Goal: Task Accomplishment & Management: Complete application form

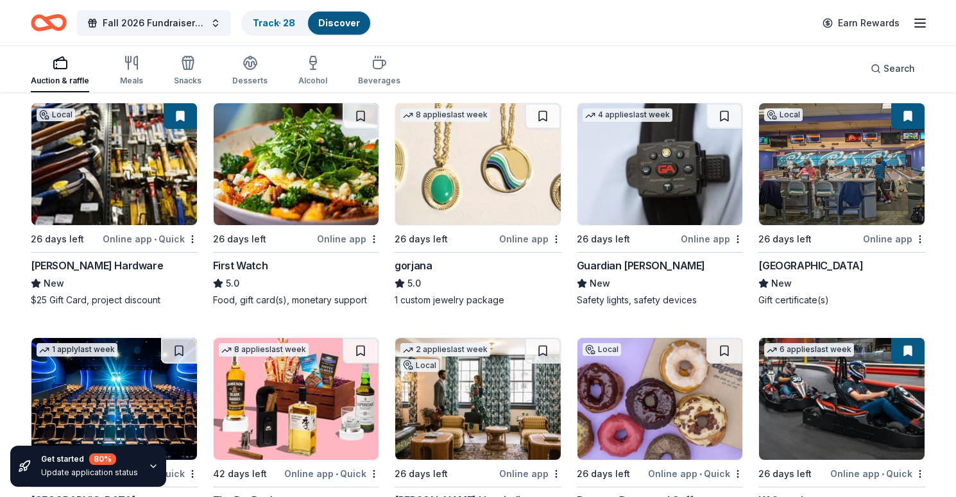
scroll to position [2107, 0]
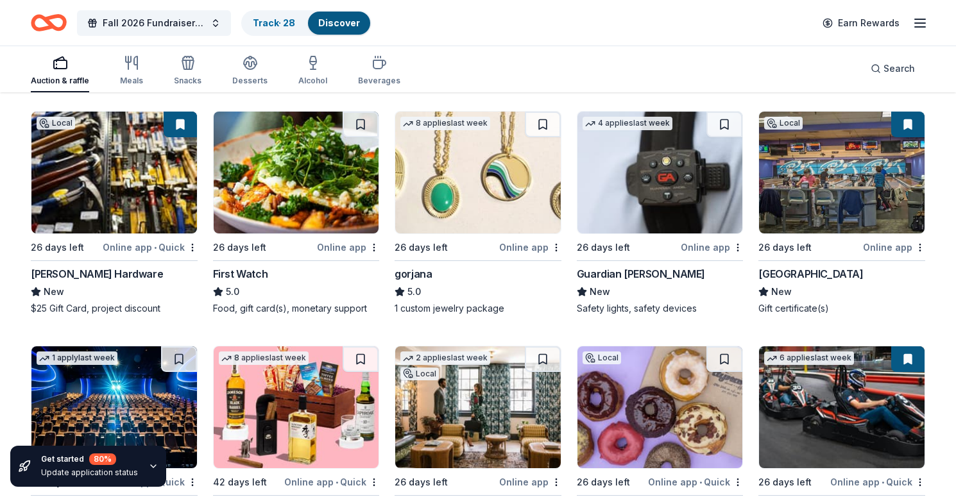
click at [798, 195] on img at bounding box center [842, 173] width 166 height 122
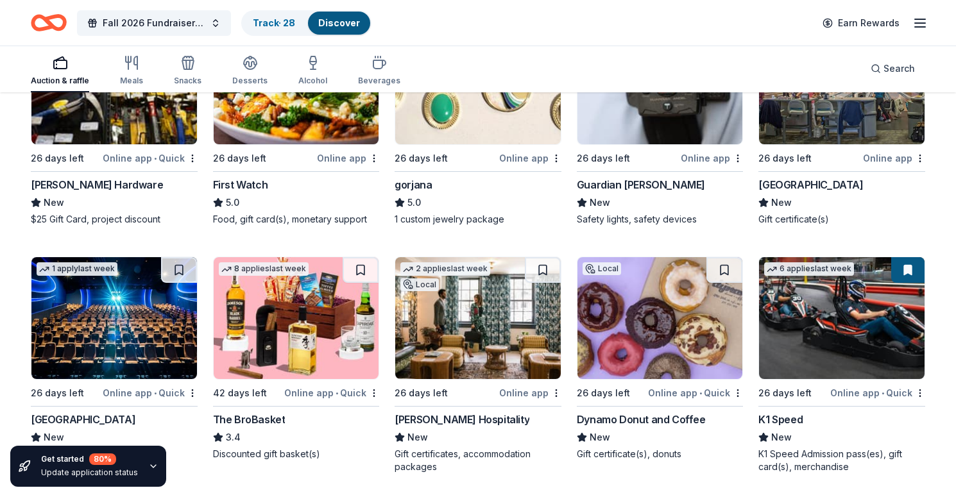
scroll to position [2200, 0]
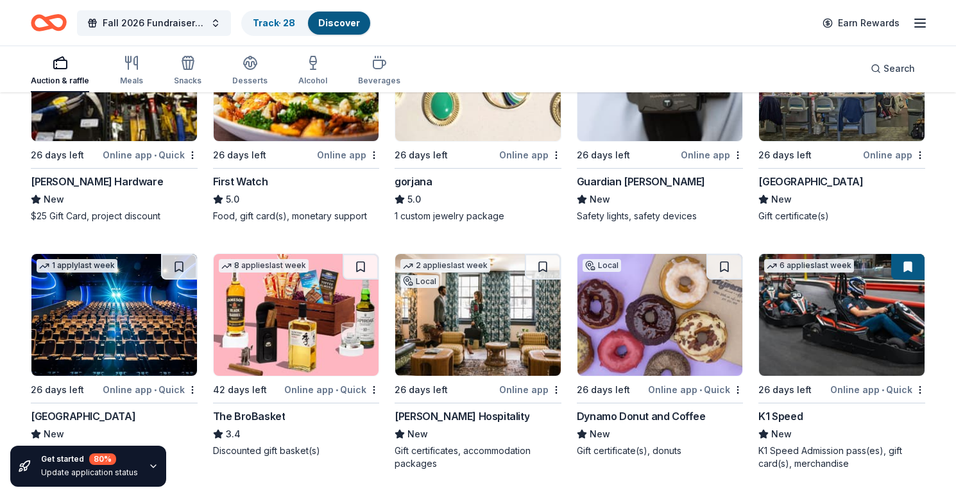
click at [659, 327] on img at bounding box center [661, 315] width 166 height 122
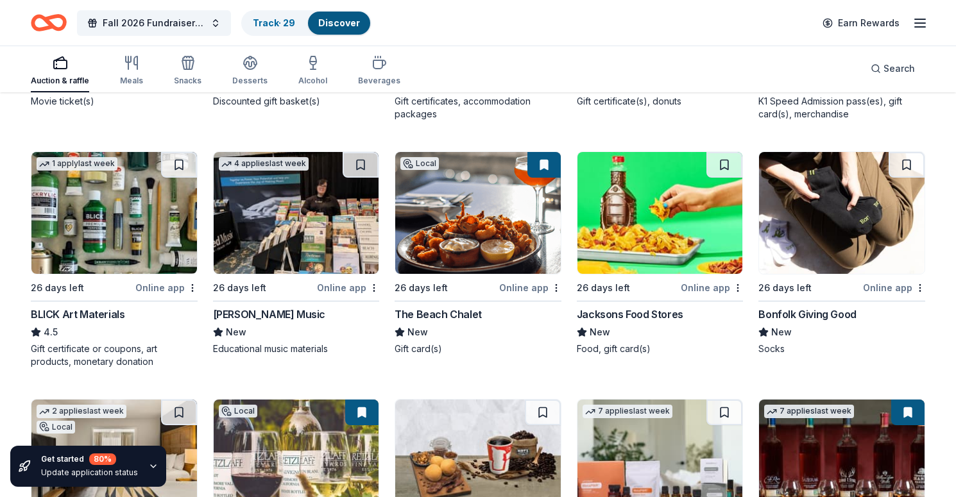
scroll to position [2551, 0]
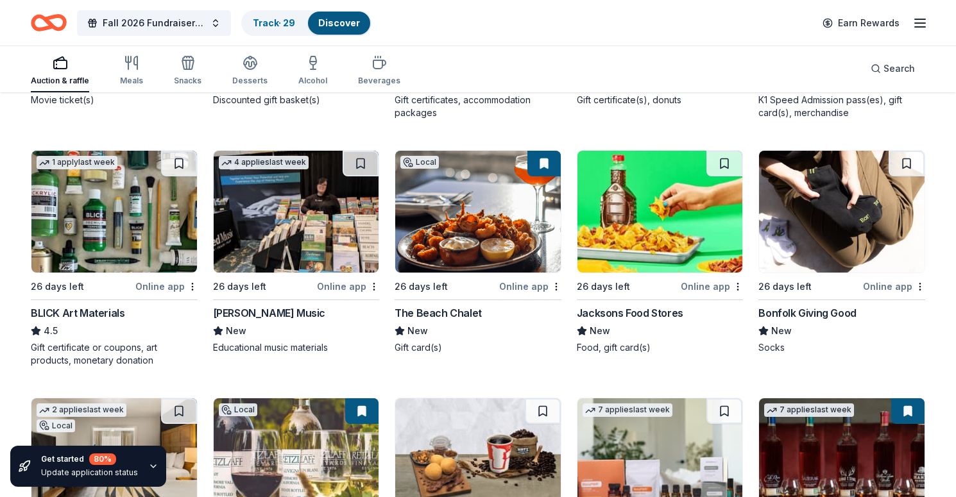
click at [123, 217] on img at bounding box center [114, 212] width 166 height 122
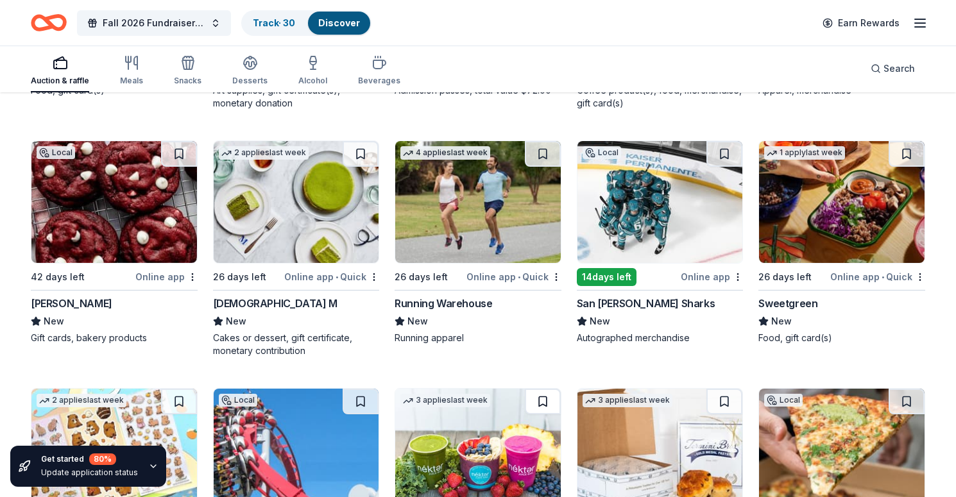
scroll to position [3552, 0]
click at [282, 201] on img at bounding box center [297, 202] width 166 height 122
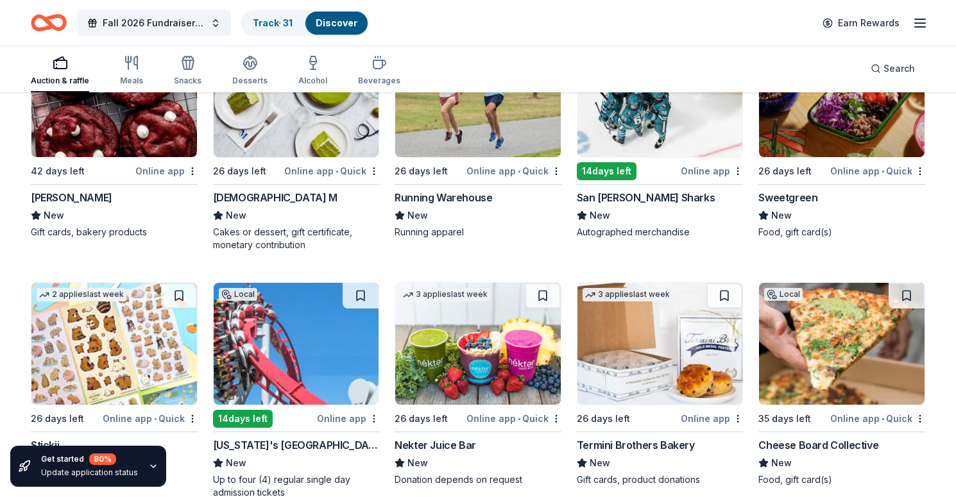
scroll to position [3657, 0]
click at [675, 137] on img at bounding box center [661, 97] width 166 height 122
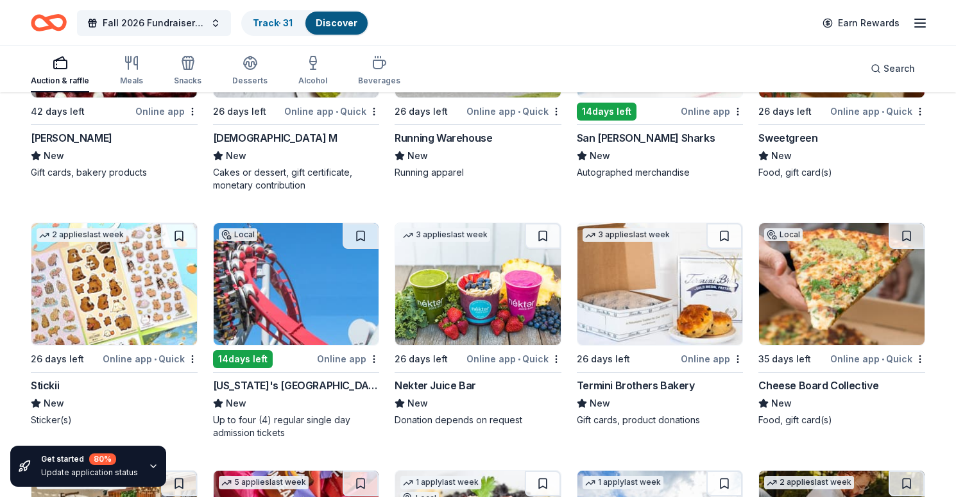
scroll to position [3755, 0]
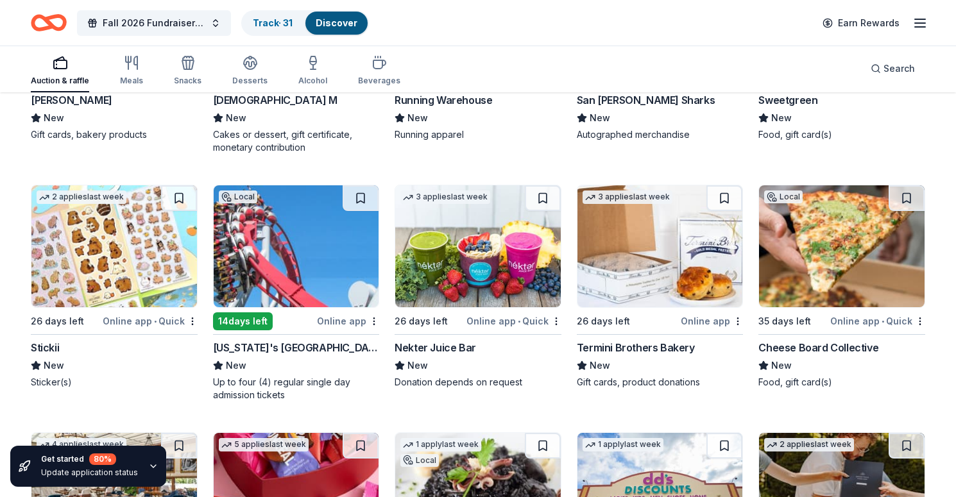
click at [310, 263] on img at bounding box center [297, 246] width 166 height 122
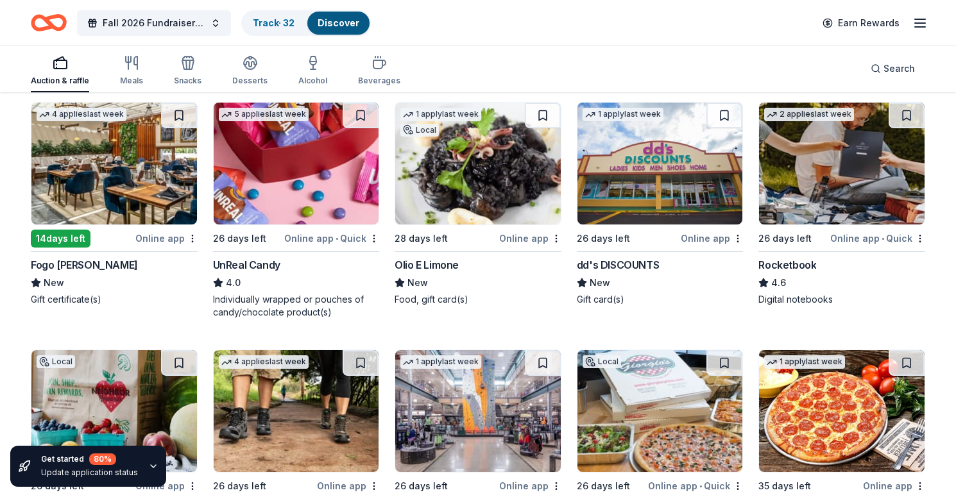
scroll to position [4087, 0]
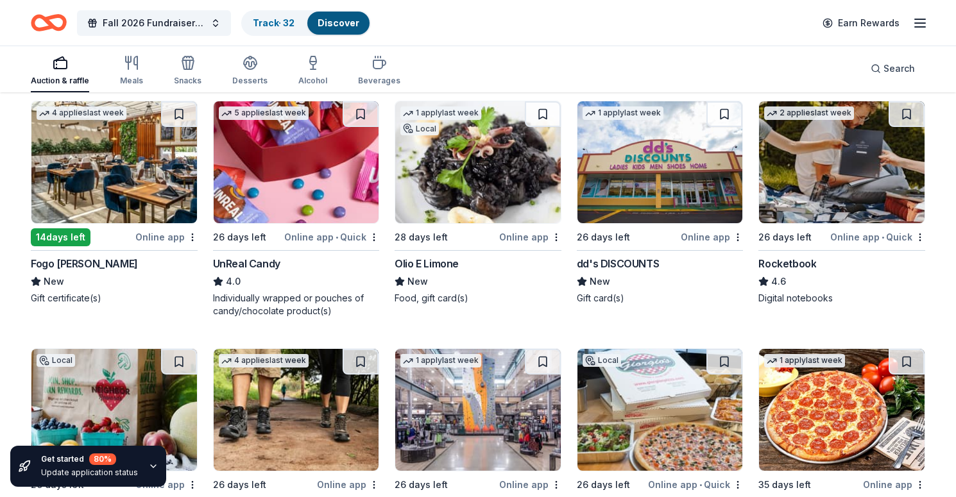
click at [114, 169] on img at bounding box center [114, 162] width 166 height 122
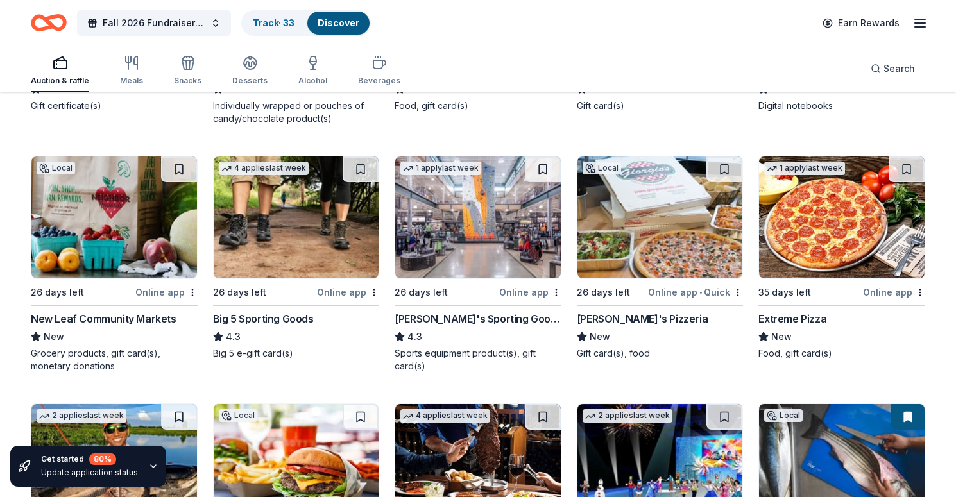
scroll to position [4281, 0]
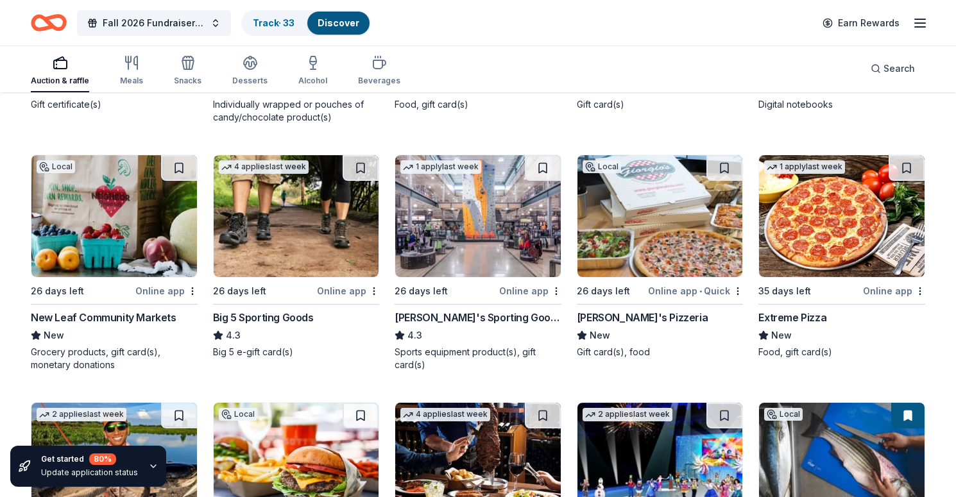
click at [451, 230] on img at bounding box center [478, 216] width 166 height 122
click at [851, 233] on img at bounding box center [842, 216] width 166 height 122
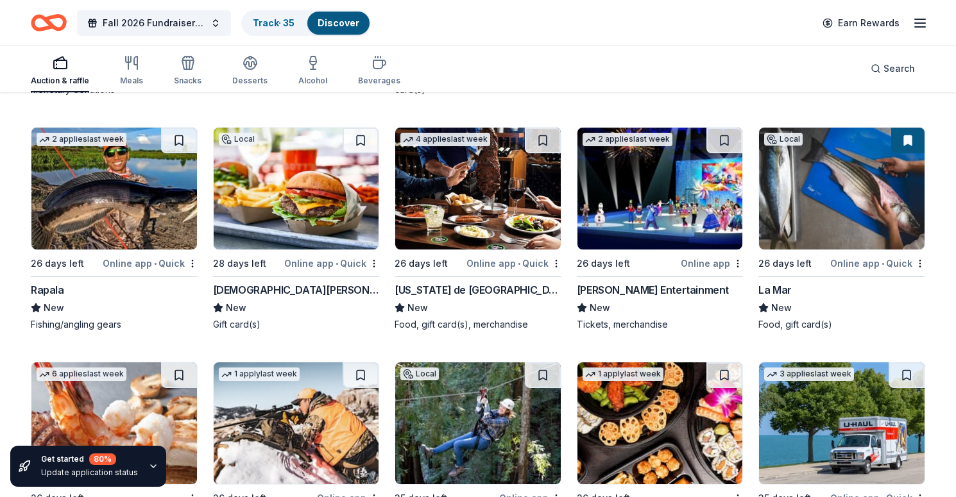
scroll to position [4560, 0]
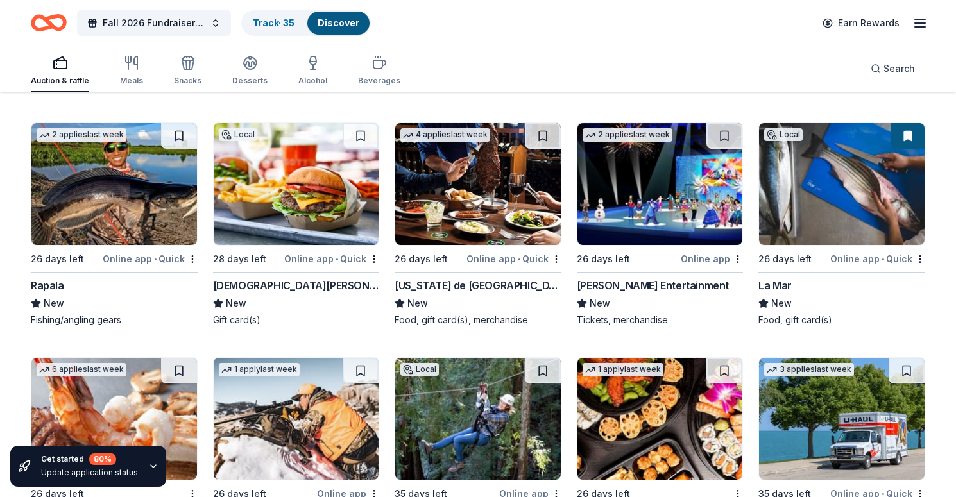
click at [295, 212] on img at bounding box center [297, 184] width 166 height 122
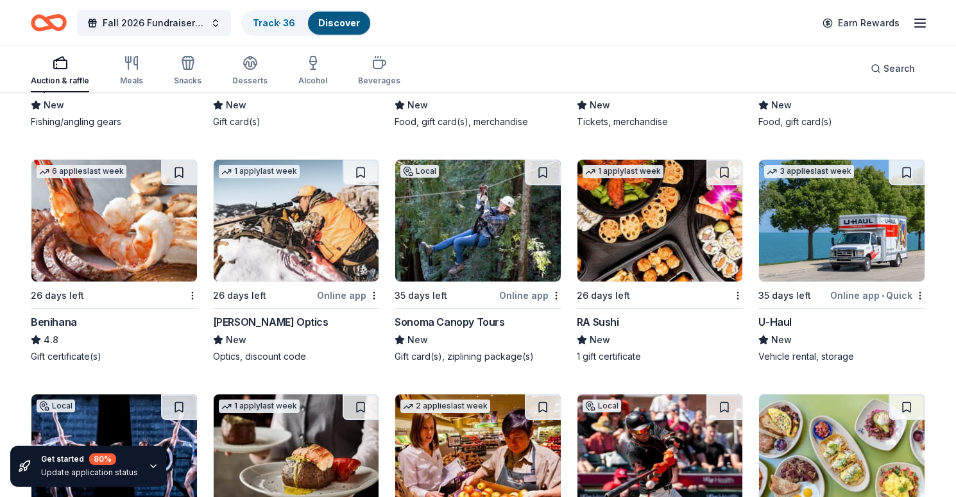
scroll to position [4759, 0]
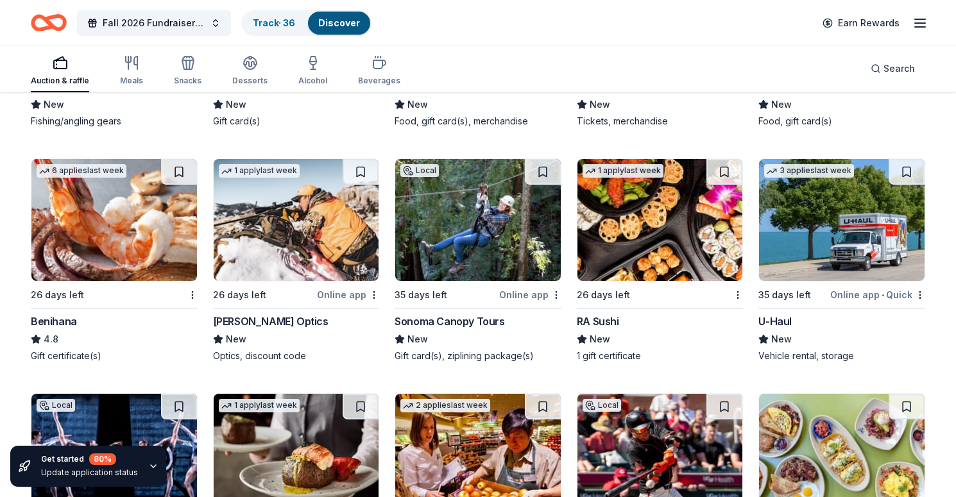
click at [121, 211] on img at bounding box center [114, 220] width 166 height 122
click at [483, 243] on img at bounding box center [478, 220] width 166 height 122
click at [544, 178] on button at bounding box center [544, 172] width 33 height 26
click at [544, 173] on button at bounding box center [544, 172] width 33 height 26
click at [549, 169] on button at bounding box center [544, 172] width 33 height 26
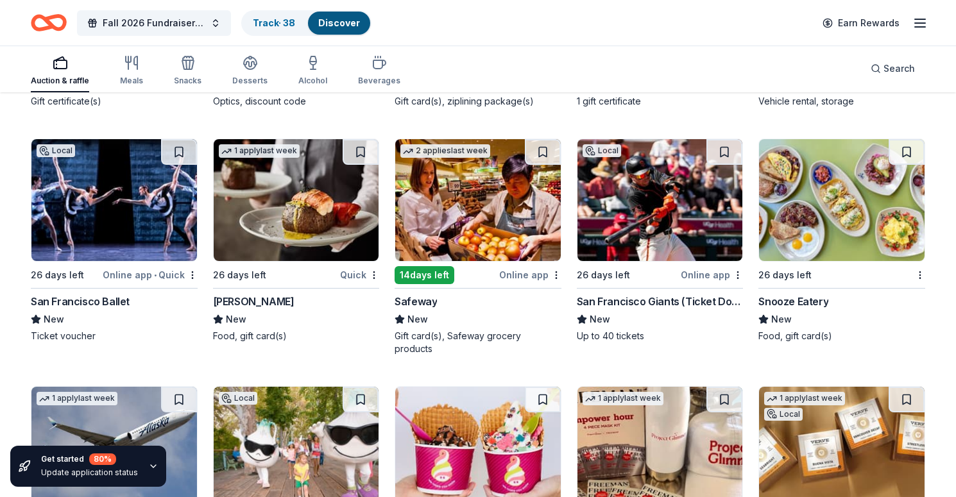
scroll to position [5016, 0]
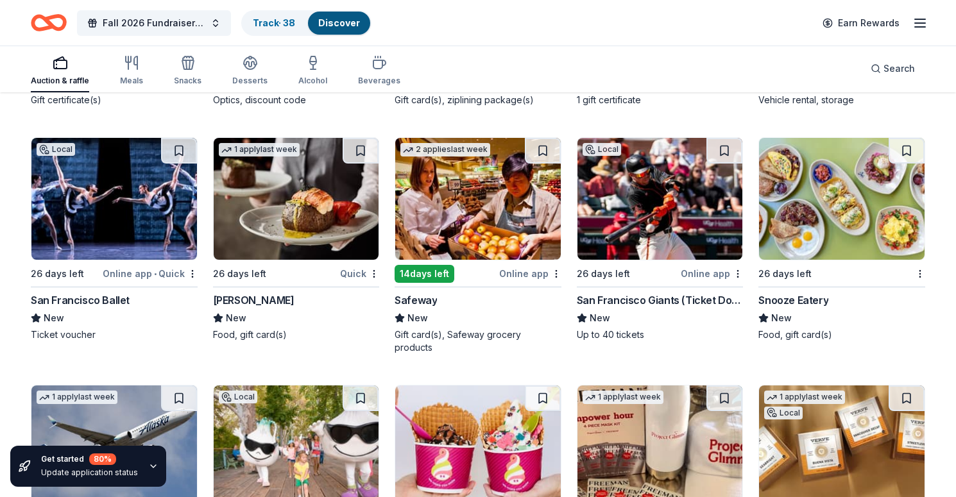
click at [662, 196] on img at bounding box center [661, 199] width 166 height 122
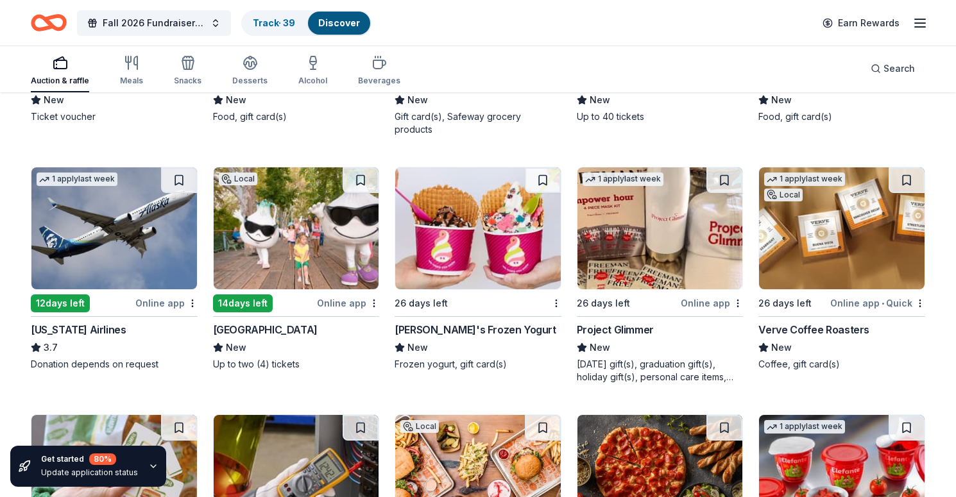
scroll to position [5234, 0]
click at [303, 235] on img at bounding box center [297, 228] width 166 height 122
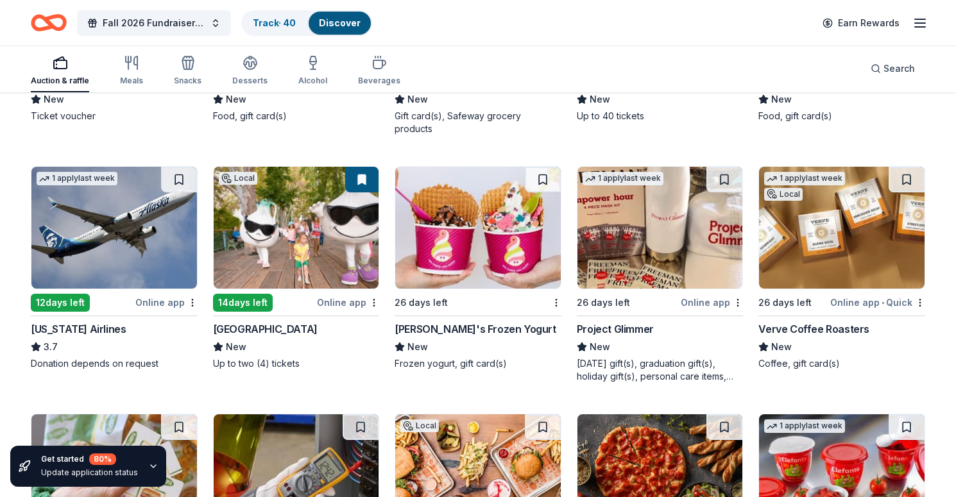
scroll to position [5288, 0]
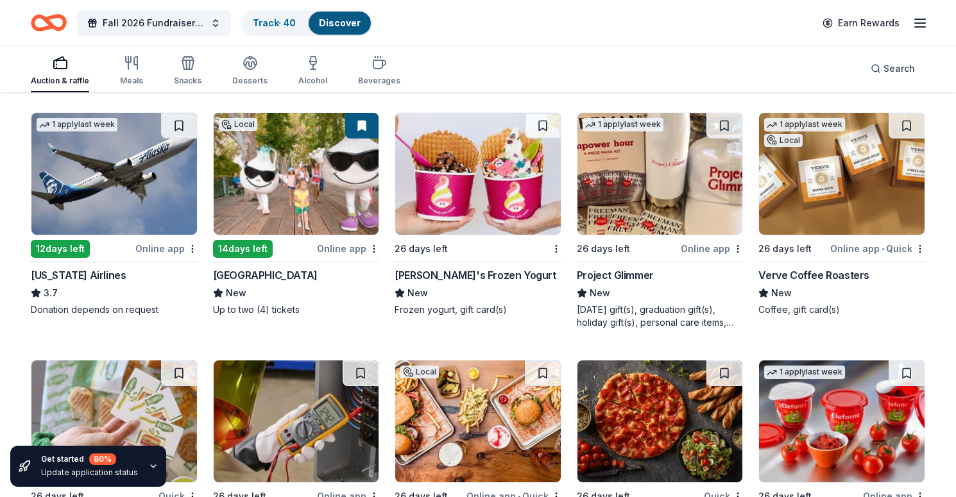
click at [834, 175] on img at bounding box center [842, 174] width 166 height 122
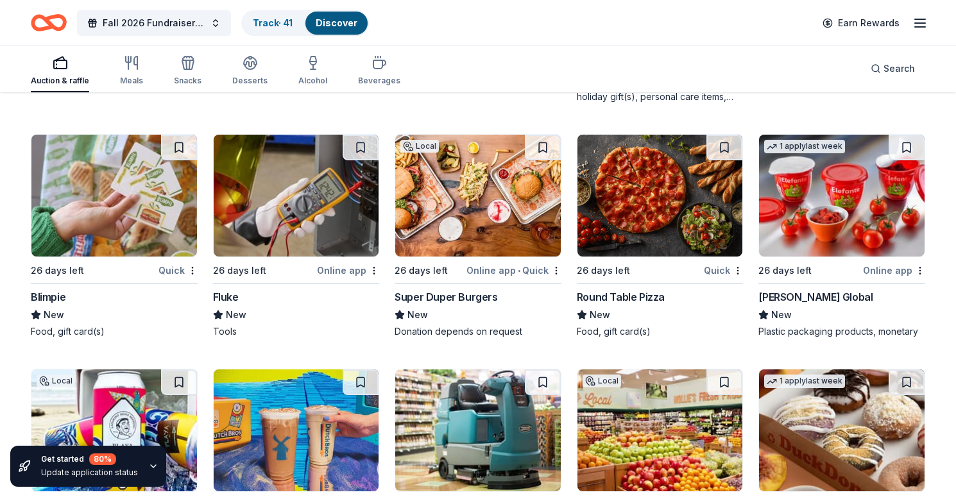
scroll to position [5516, 0]
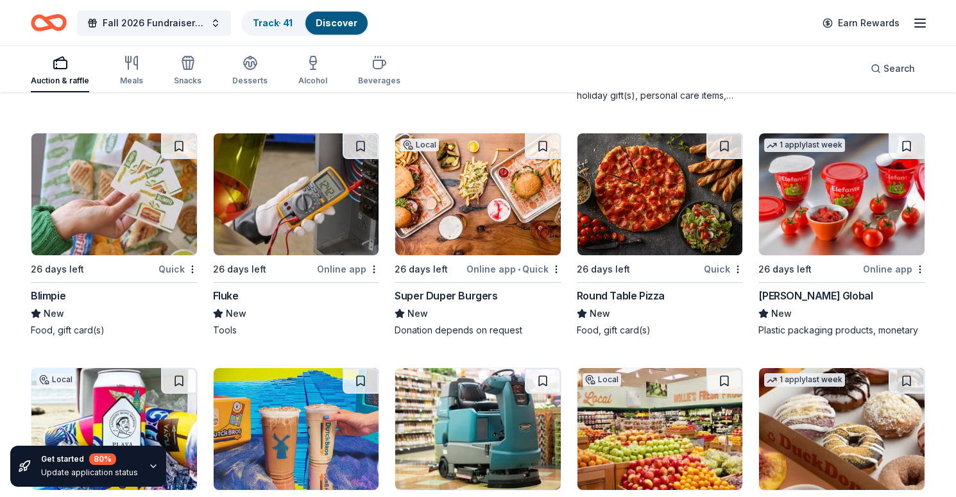
click at [489, 193] on img at bounding box center [478, 195] width 166 height 122
click at [682, 176] on img at bounding box center [661, 195] width 166 height 122
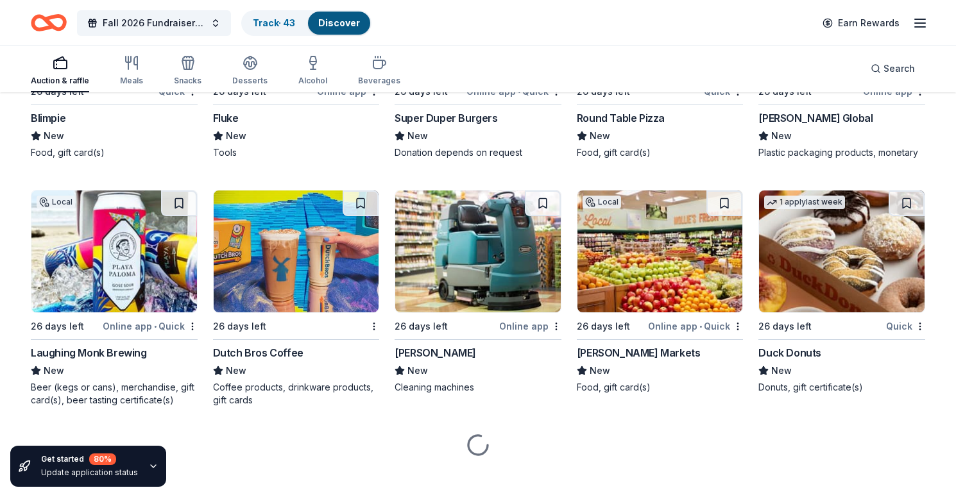
scroll to position [5693, 0]
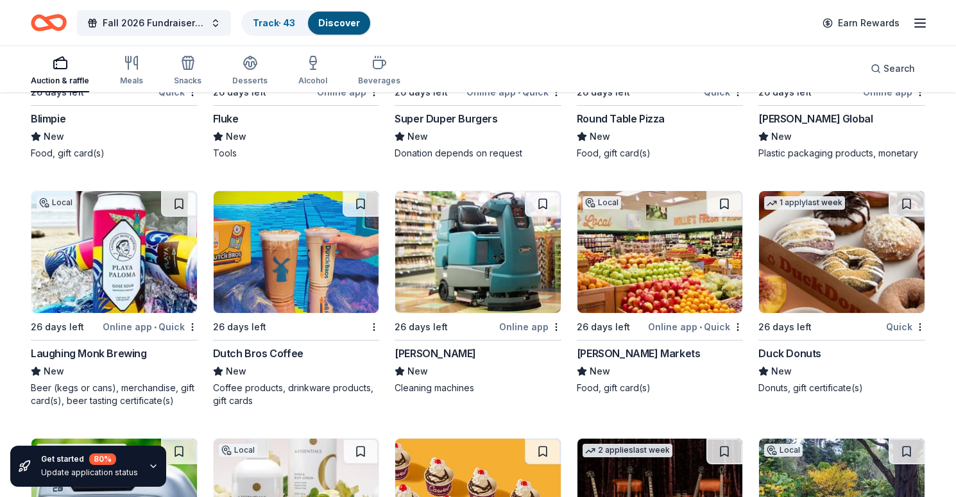
click at [125, 263] on img at bounding box center [114, 252] width 166 height 122
click at [155, 218] on img at bounding box center [114, 252] width 166 height 122
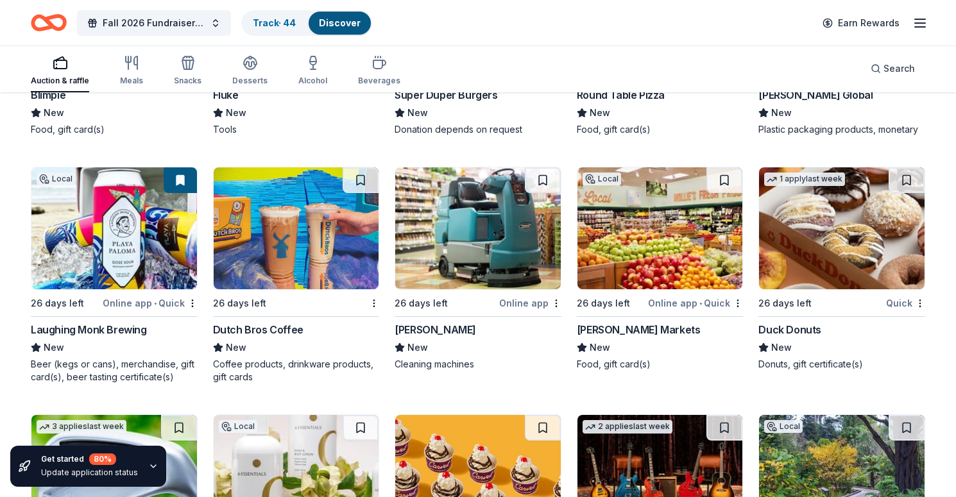
scroll to position [5729, 0]
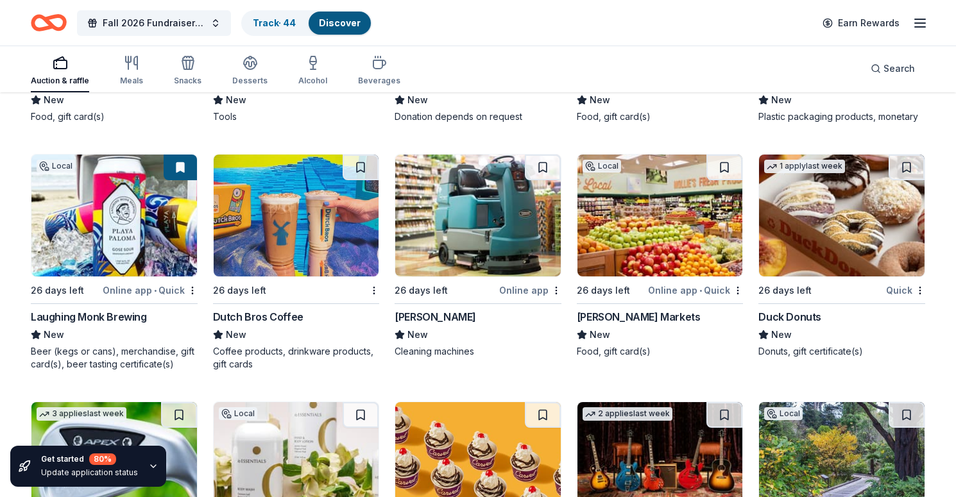
click at [662, 211] on img at bounding box center [661, 216] width 166 height 122
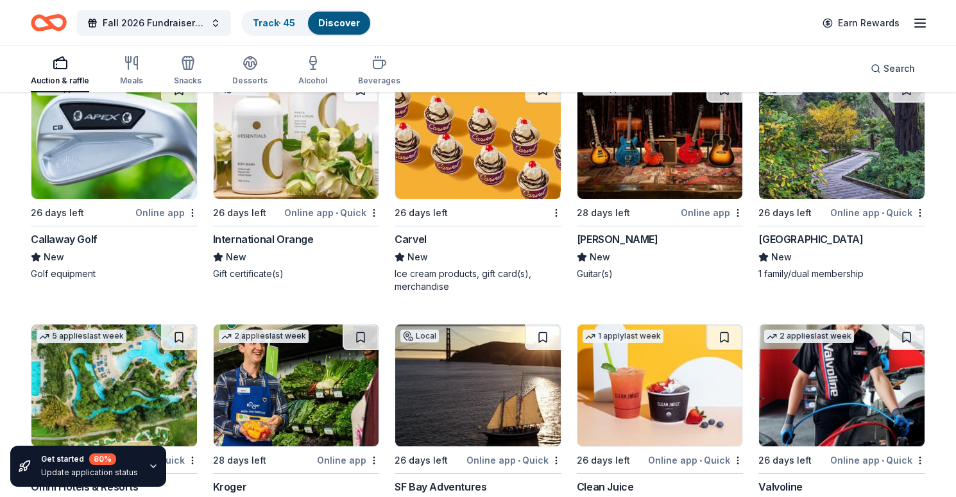
scroll to position [6044, 0]
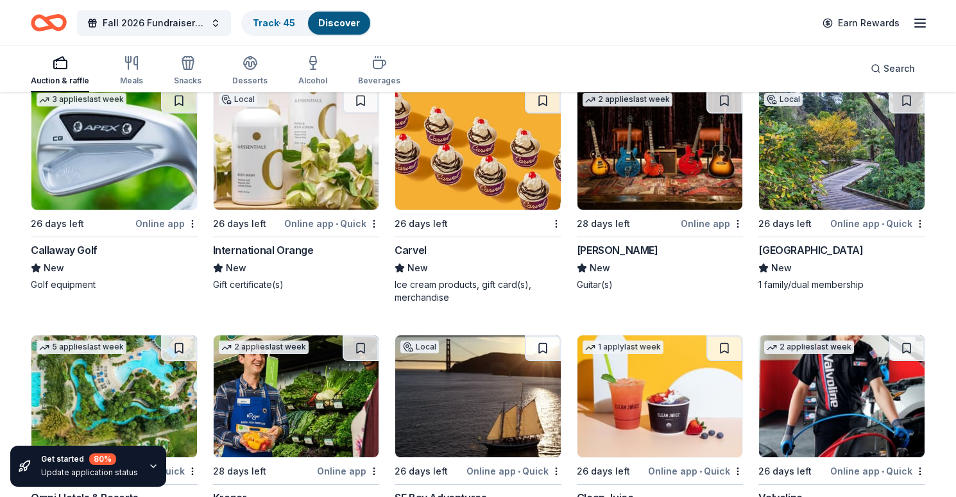
click at [861, 142] on img at bounding box center [842, 149] width 166 height 122
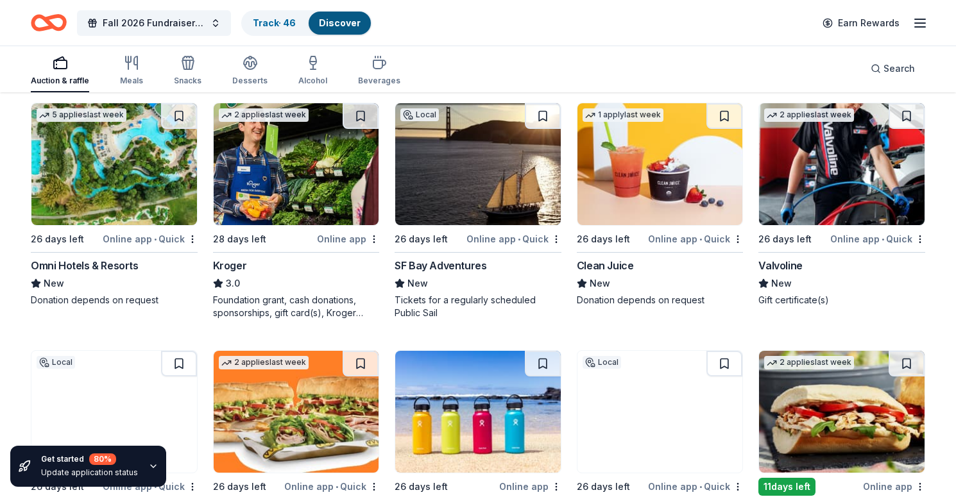
scroll to position [6277, 0]
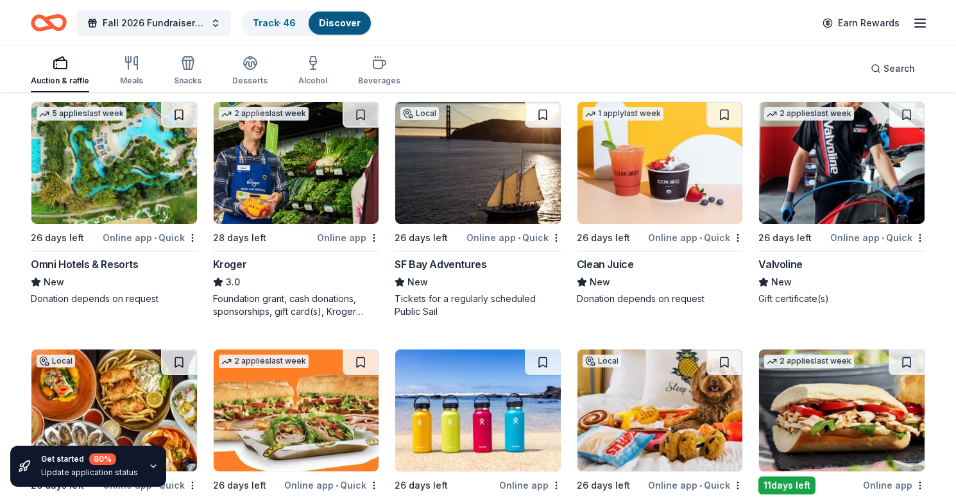
click at [151, 159] on img at bounding box center [114, 163] width 166 height 122
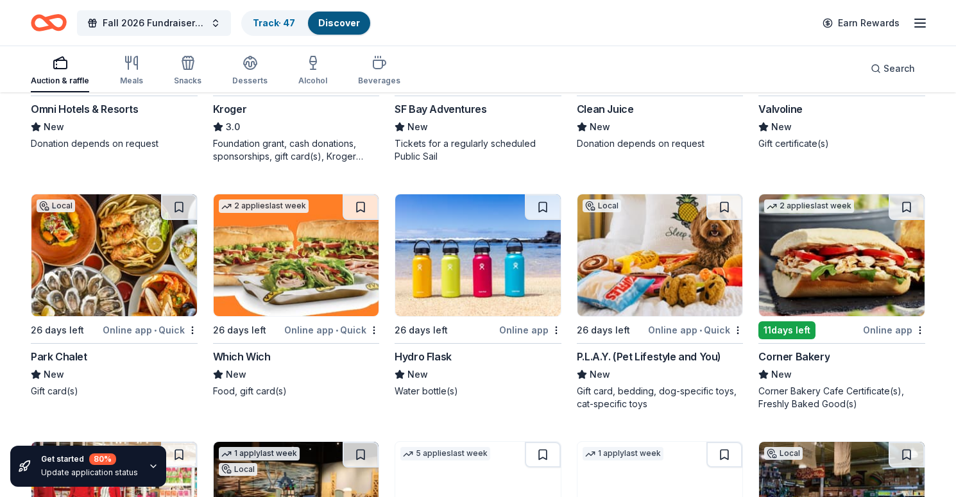
scroll to position [6434, 0]
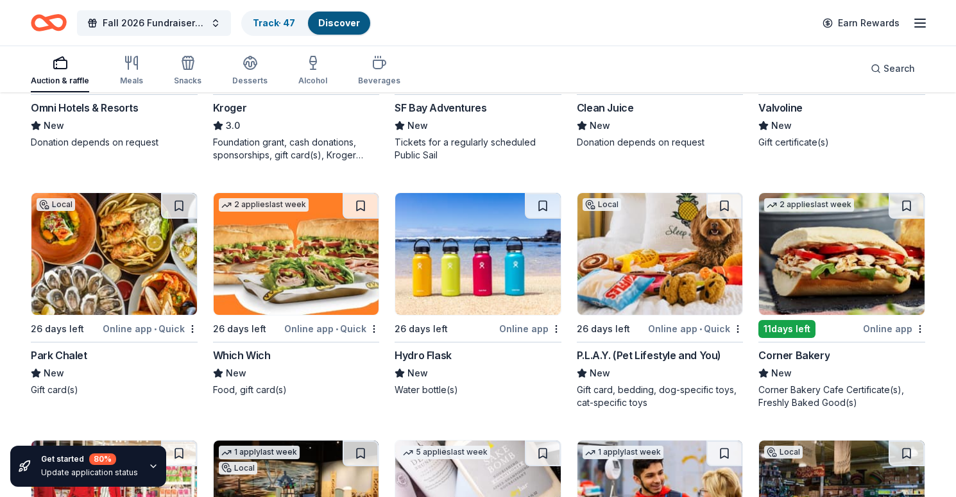
click at [160, 234] on img at bounding box center [114, 254] width 166 height 122
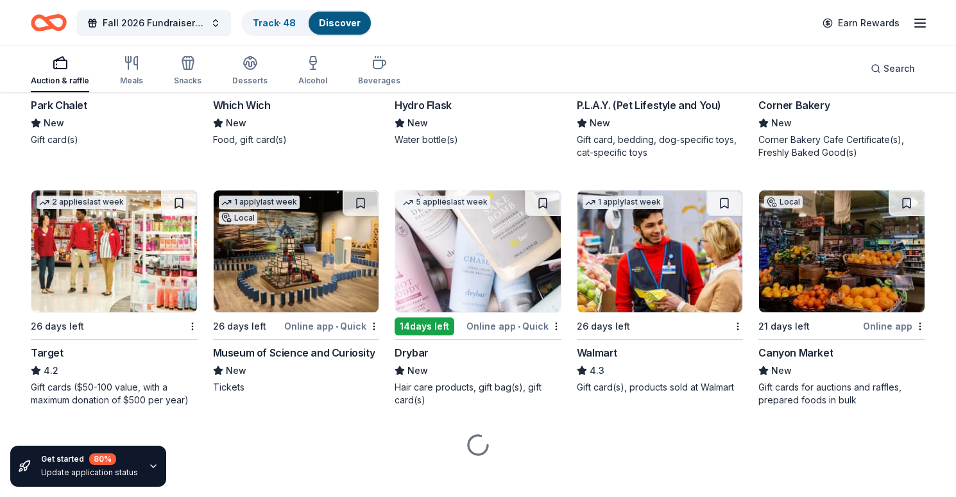
scroll to position [6684, 0]
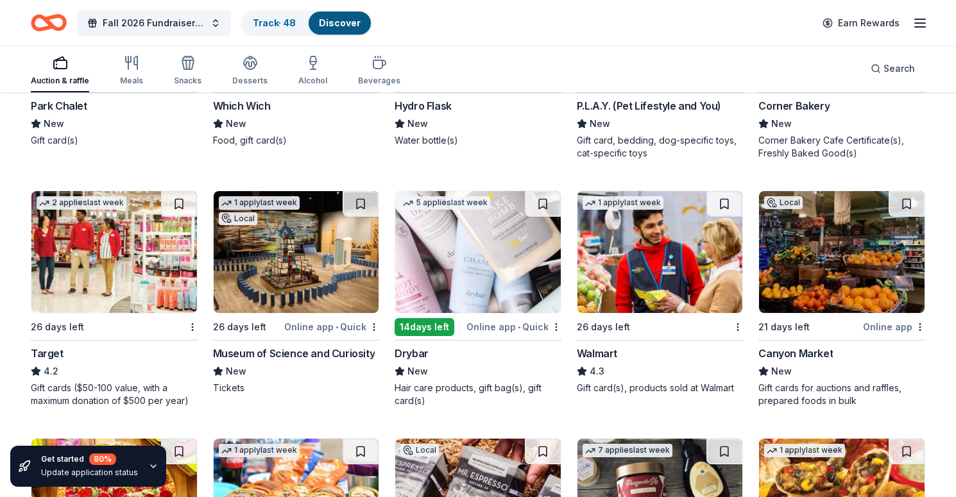
click at [142, 273] on img at bounding box center [114, 252] width 166 height 122
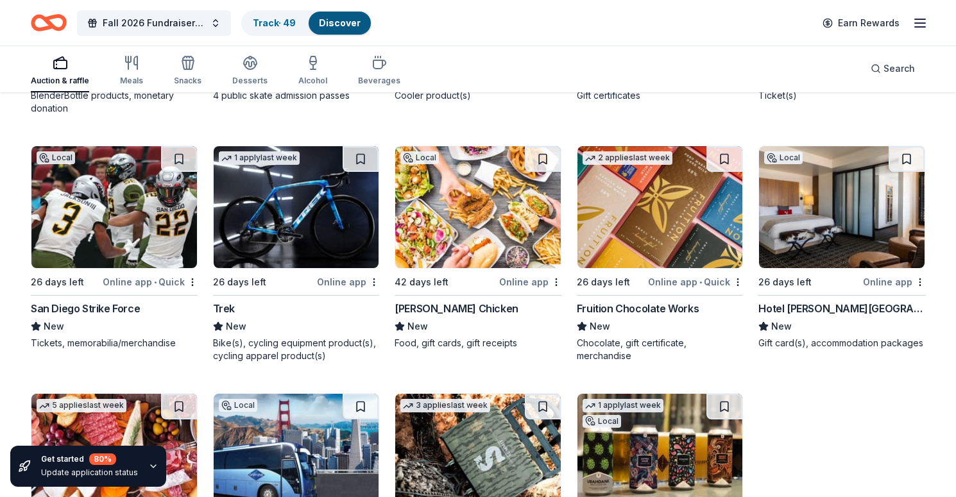
scroll to position [10408, 0]
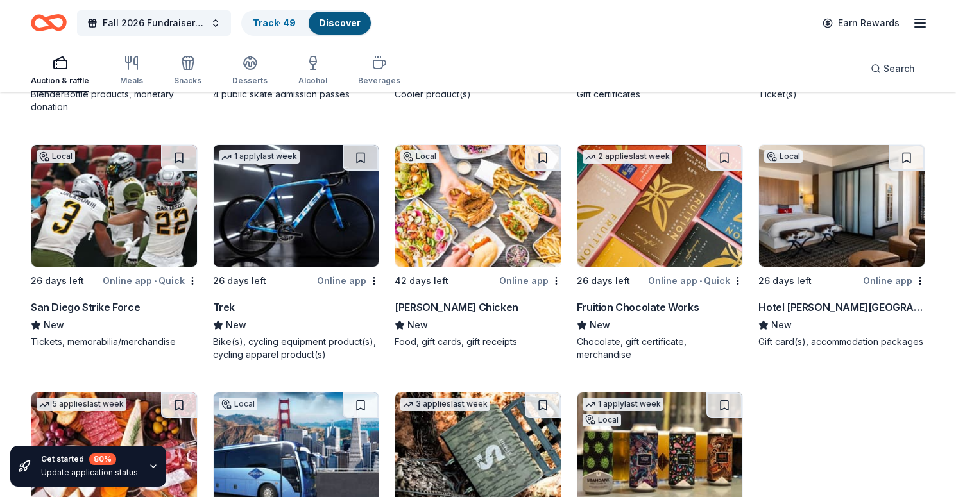
click at [149, 466] on icon "button" at bounding box center [153, 467] width 10 height 10
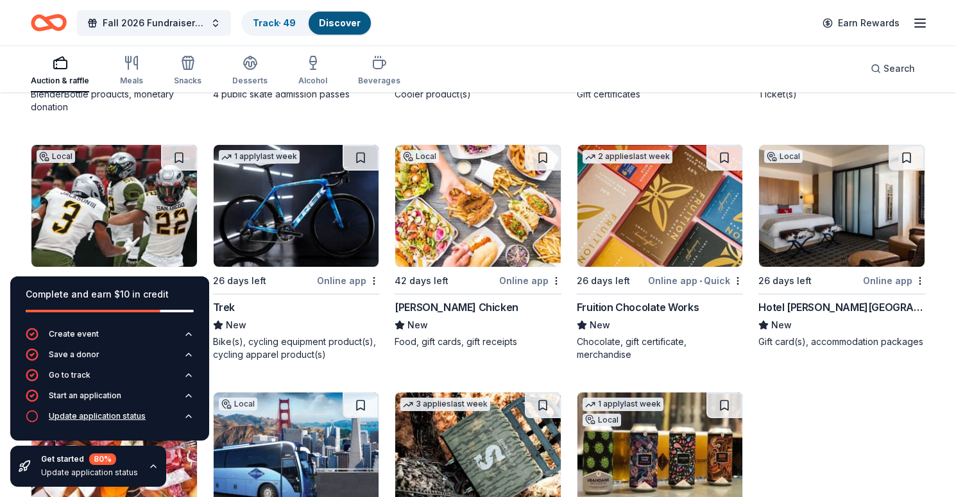
click at [123, 417] on div "Update application status" at bounding box center [97, 416] width 97 height 10
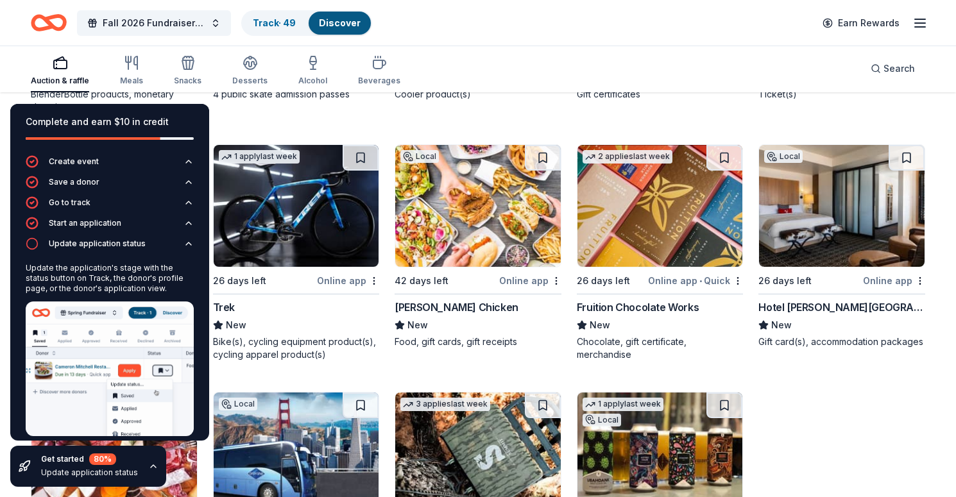
click at [151, 466] on icon "button" at bounding box center [153, 466] width 5 height 3
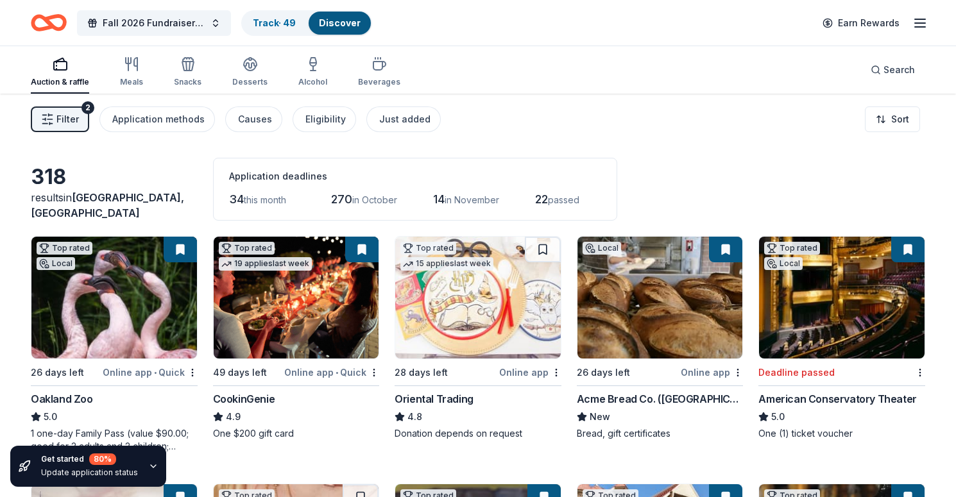
scroll to position [0, 0]
click at [284, 20] on link "Track · 49" at bounding box center [274, 22] width 43 height 11
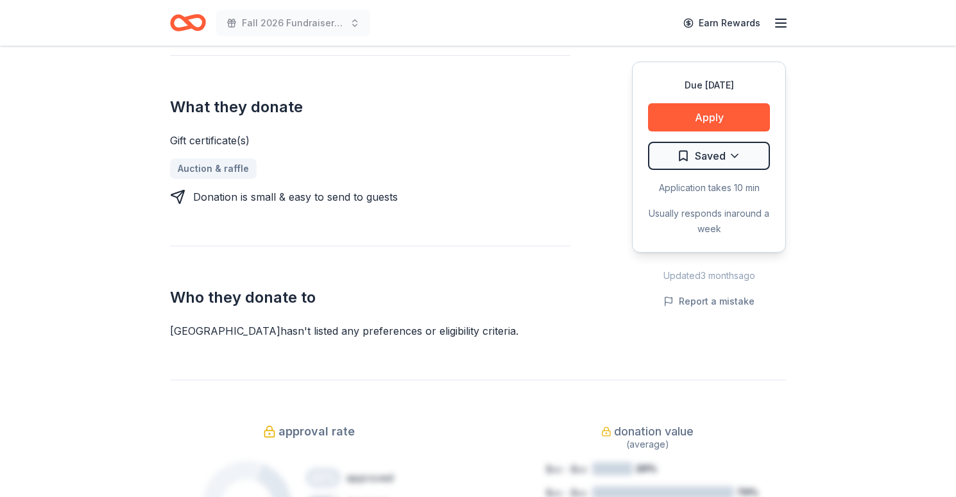
scroll to position [450, 0]
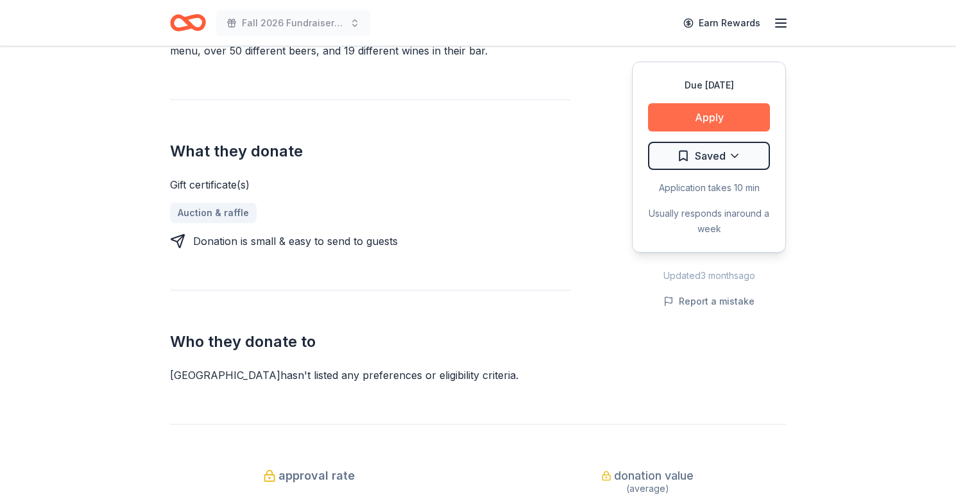
click at [725, 118] on button "Apply" at bounding box center [709, 117] width 122 height 28
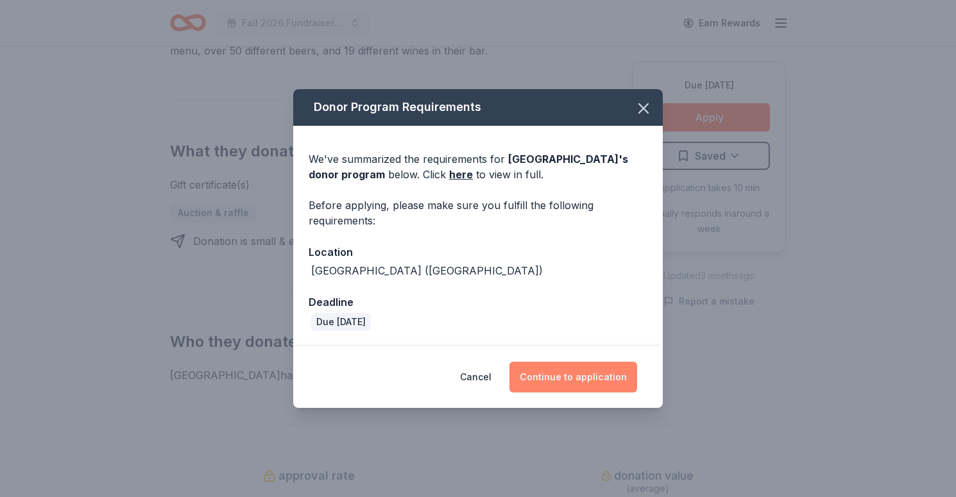
click at [574, 378] on button "Continue to application" at bounding box center [574, 377] width 128 height 31
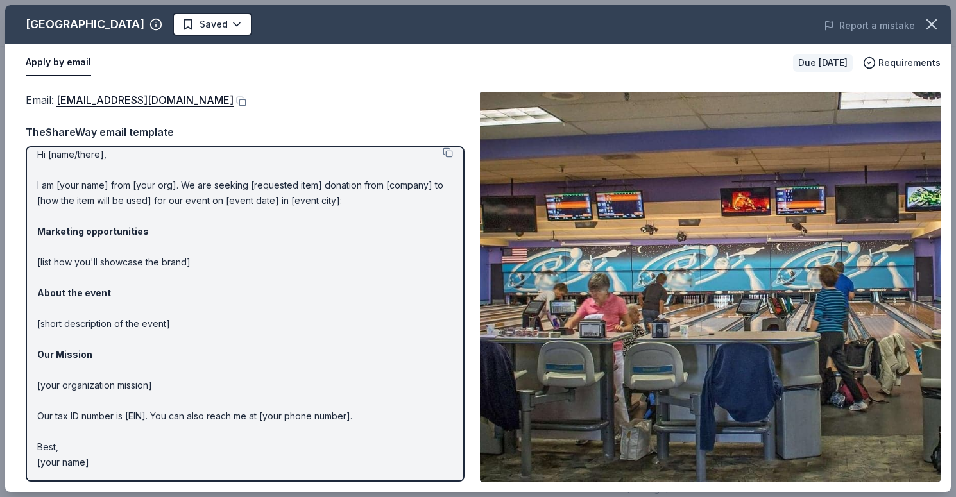
scroll to position [10, 0]
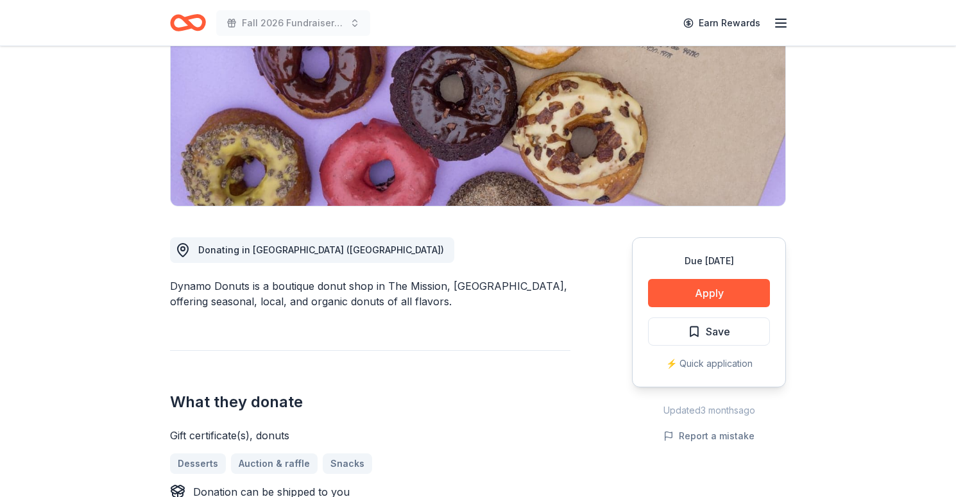
scroll to position [193, 0]
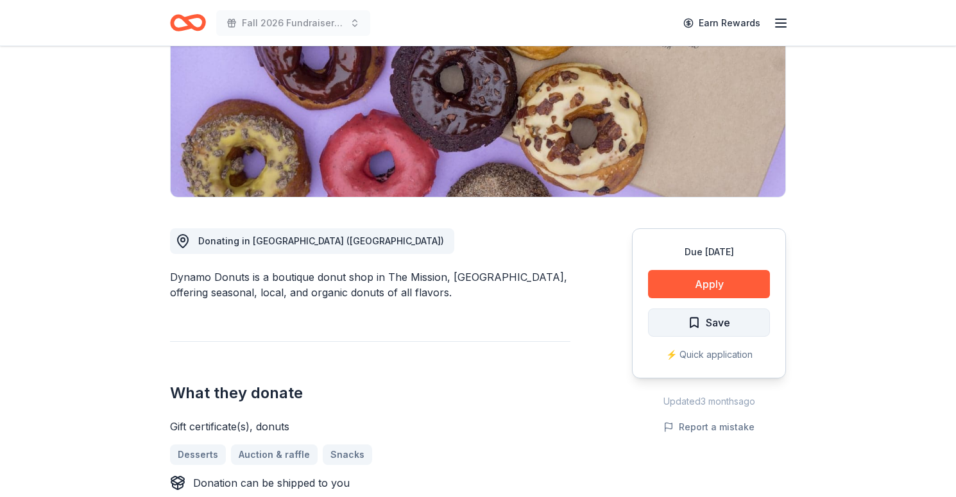
click at [747, 325] on button "Save" at bounding box center [709, 323] width 122 height 28
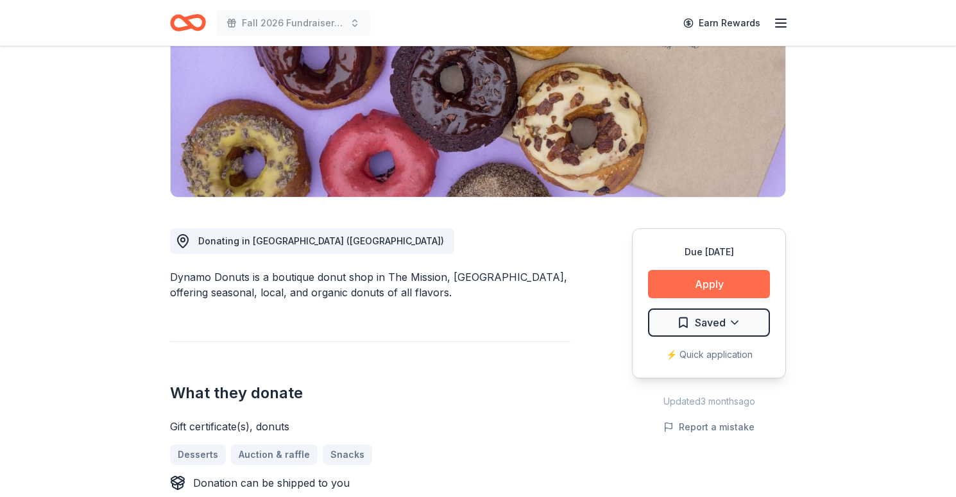
click at [742, 277] on button "Apply" at bounding box center [709, 284] width 122 height 28
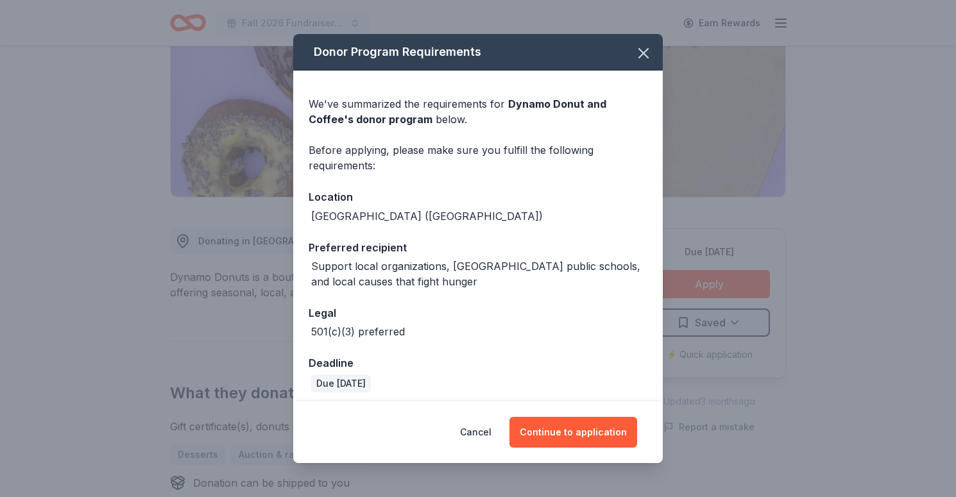
click at [567, 449] on div "Cancel Continue to application" at bounding box center [478, 433] width 370 height 62
click at [573, 438] on button "Continue to application" at bounding box center [574, 432] width 128 height 31
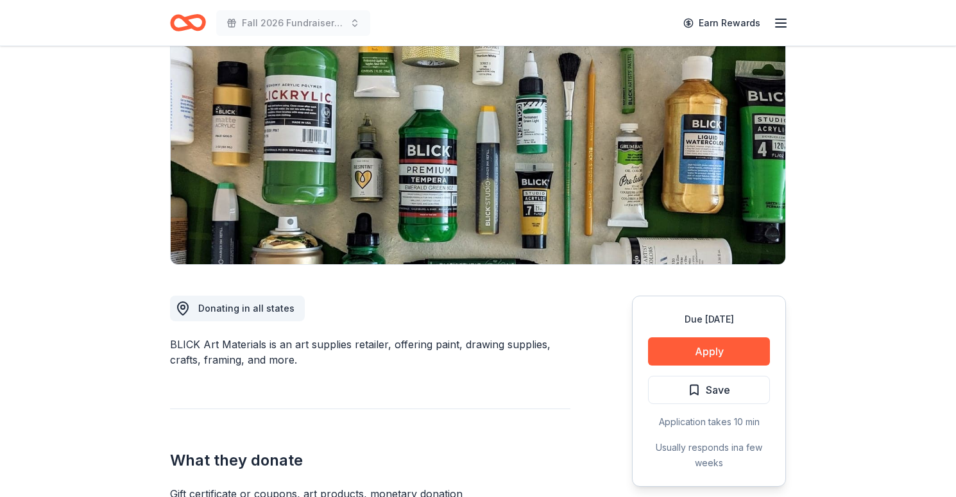
scroll to position [180, 0]
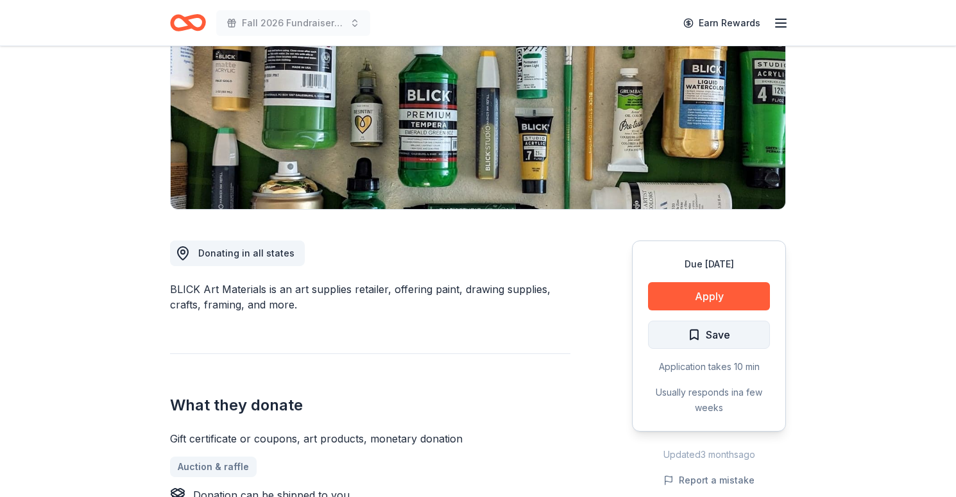
click at [669, 332] on button "Save" at bounding box center [709, 335] width 122 height 28
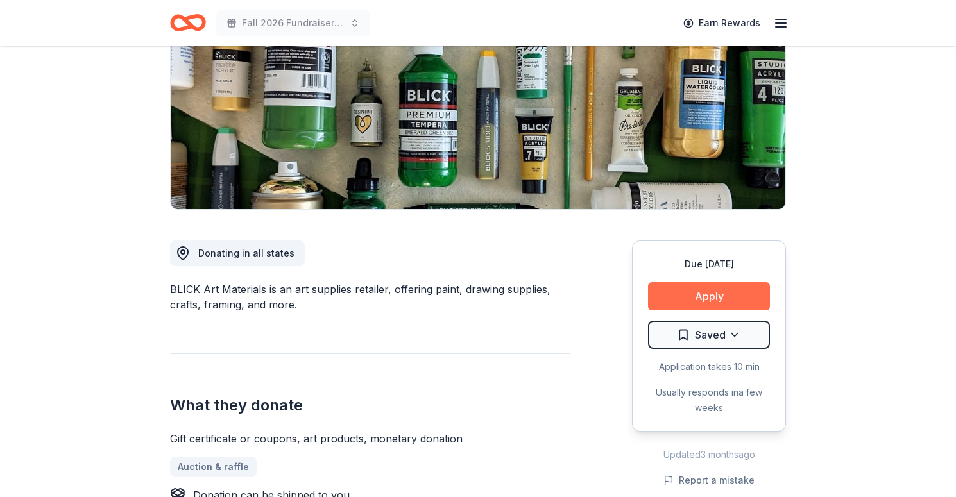
click at [681, 291] on button "Apply" at bounding box center [709, 296] width 122 height 28
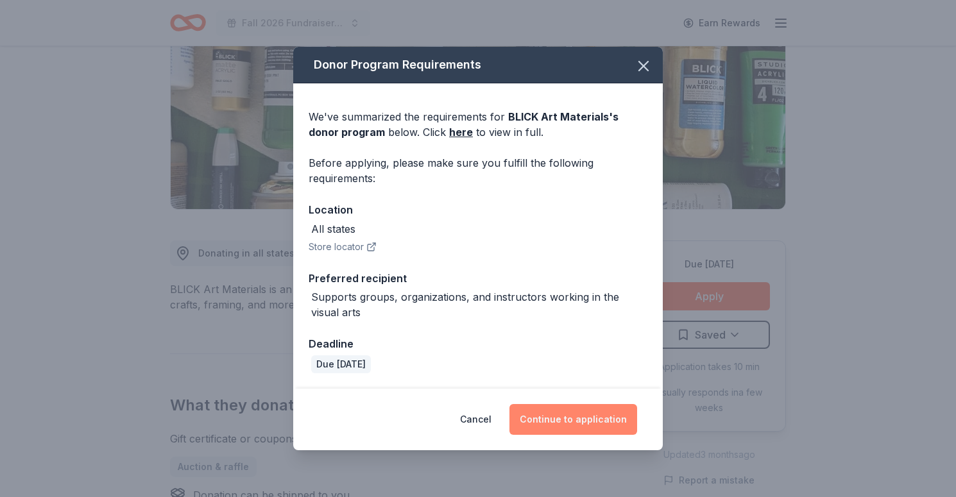
click at [568, 428] on button "Continue to application" at bounding box center [574, 419] width 128 height 31
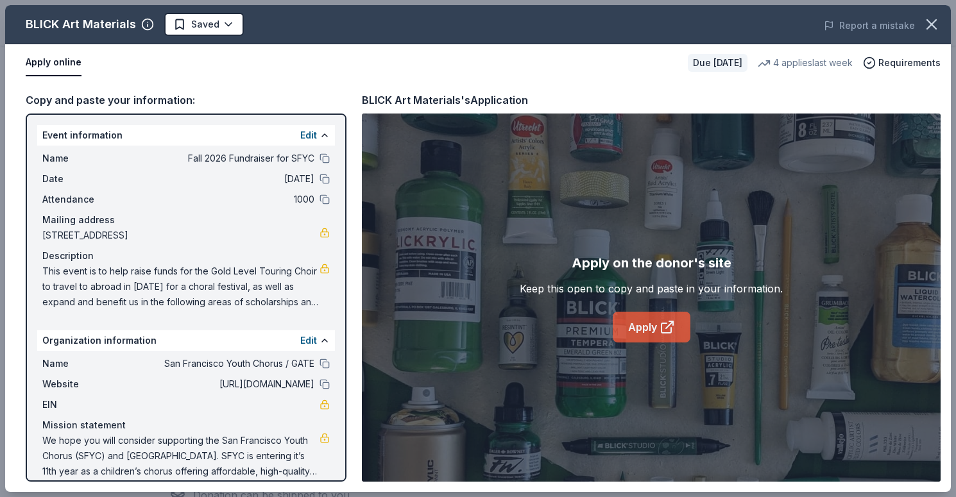
click at [648, 325] on link "Apply" at bounding box center [652, 327] width 78 height 31
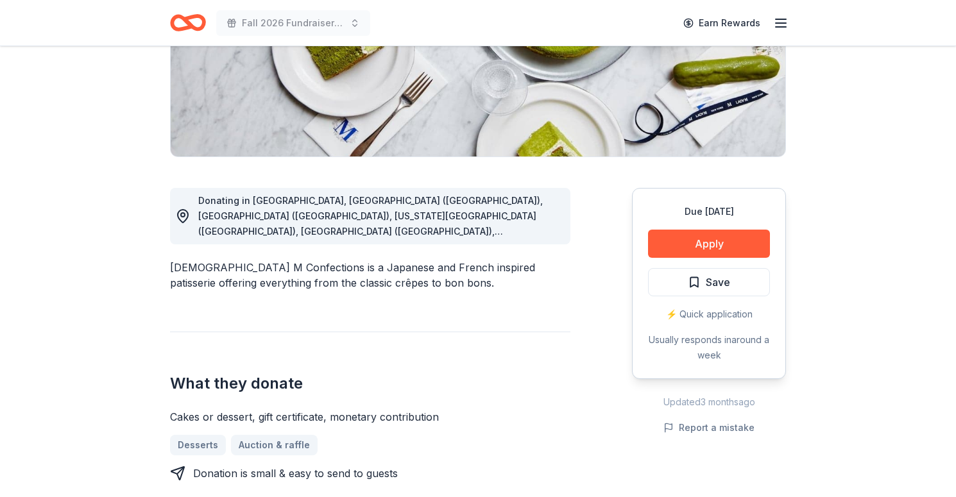
scroll to position [240, 0]
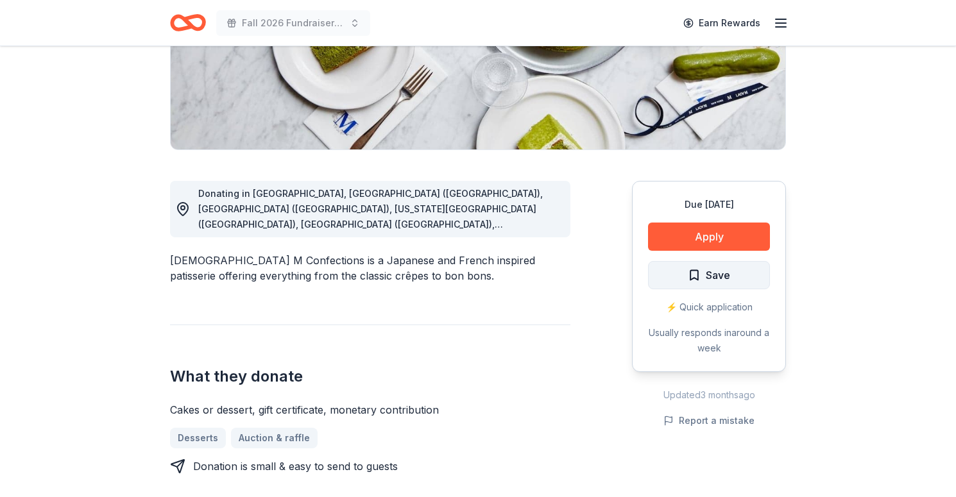
click at [698, 271] on span "Save" at bounding box center [709, 275] width 42 height 17
click at [706, 231] on button "Apply" at bounding box center [709, 237] width 122 height 28
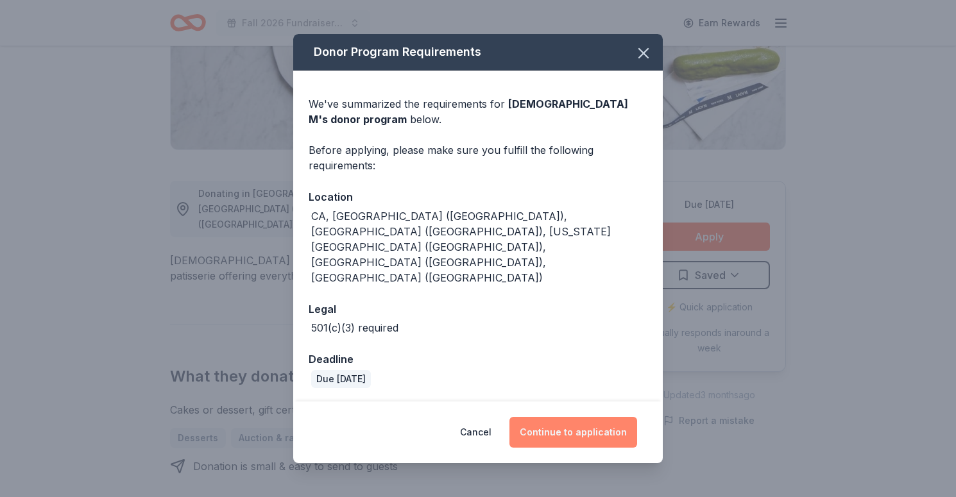
click at [565, 417] on button "Continue to application" at bounding box center [574, 432] width 128 height 31
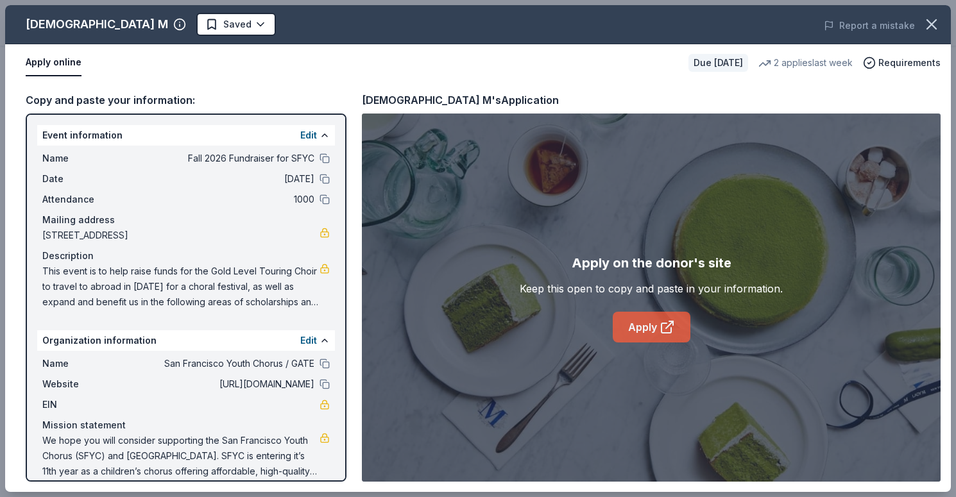
click at [653, 325] on link "Apply" at bounding box center [652, 327] width 78 height 31
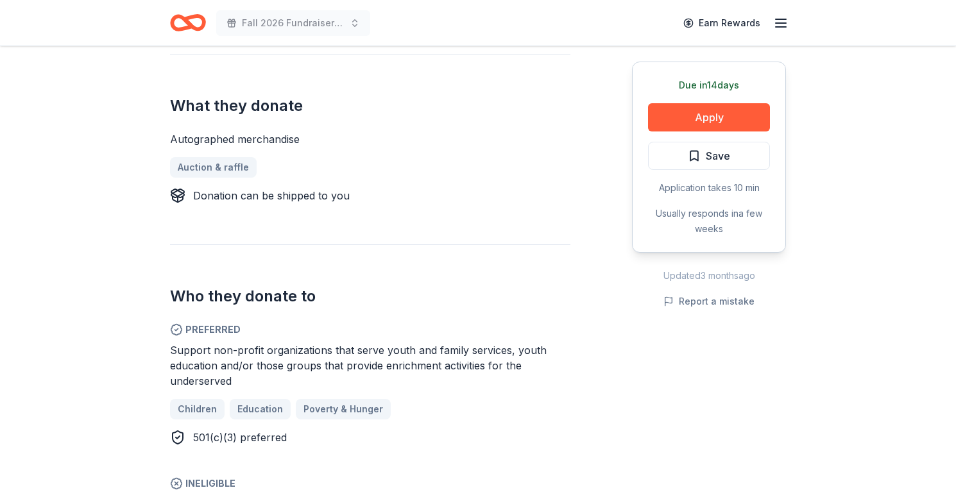
scroll to position [481, 0]
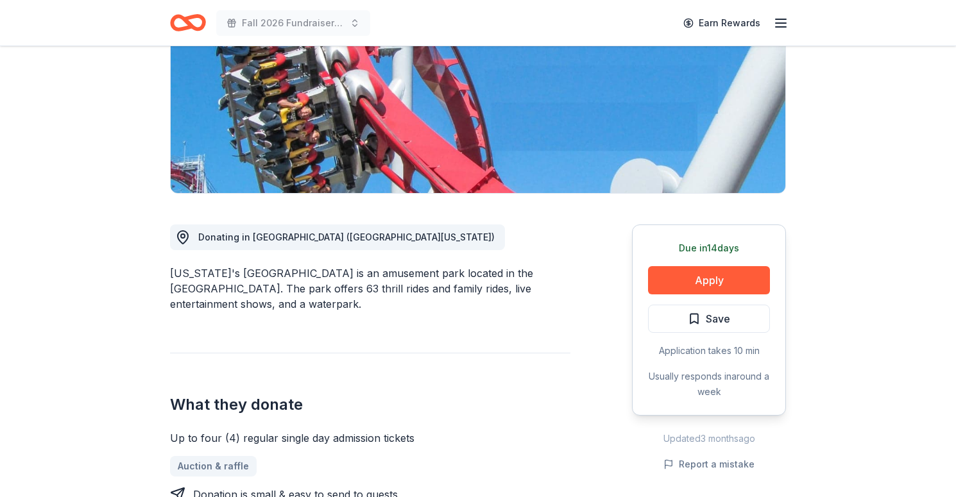
scroll to position [259, 0]
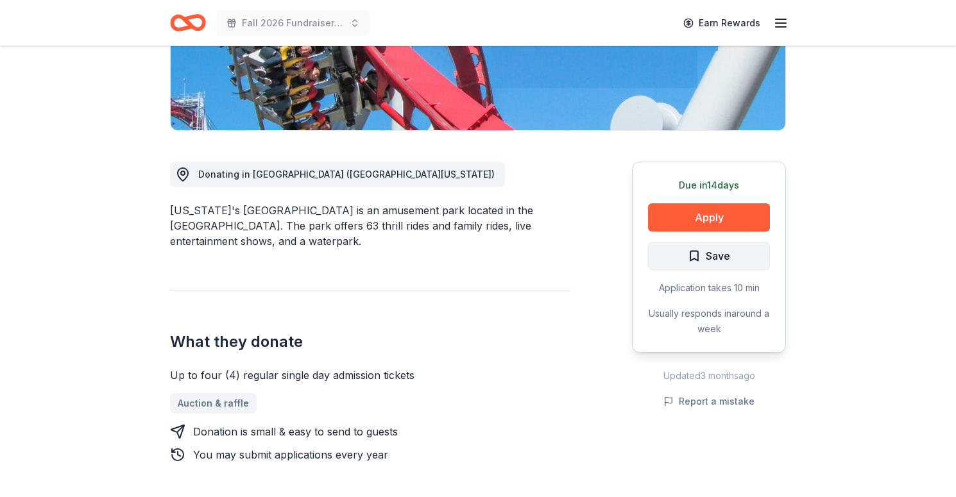
click at [703, 263] on span "Save" at bounding box center [709, 256] width 42 height 17
click at [711, 216] on button "Apply" at bounding box center [709, 217] width 122 height 28
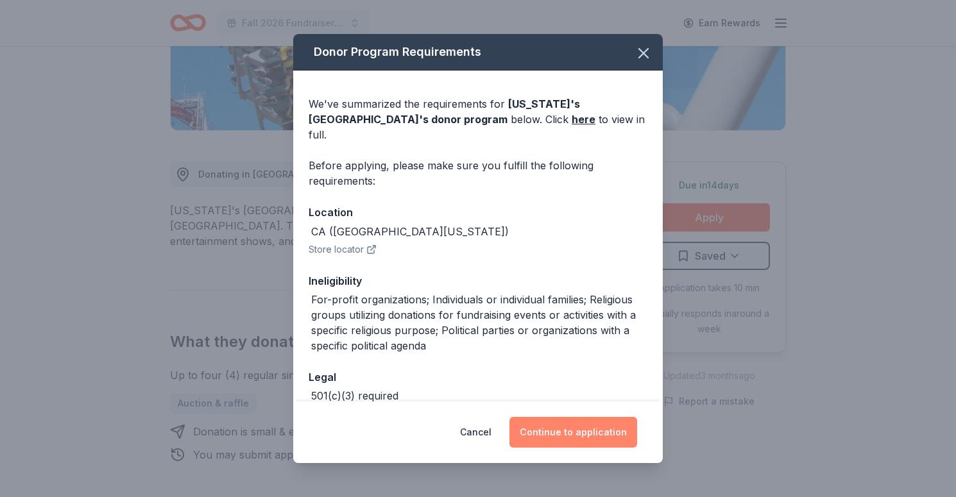
click at [598, 436] on button "Continue to application" at bounding box center [574, 432] width 128 height 31
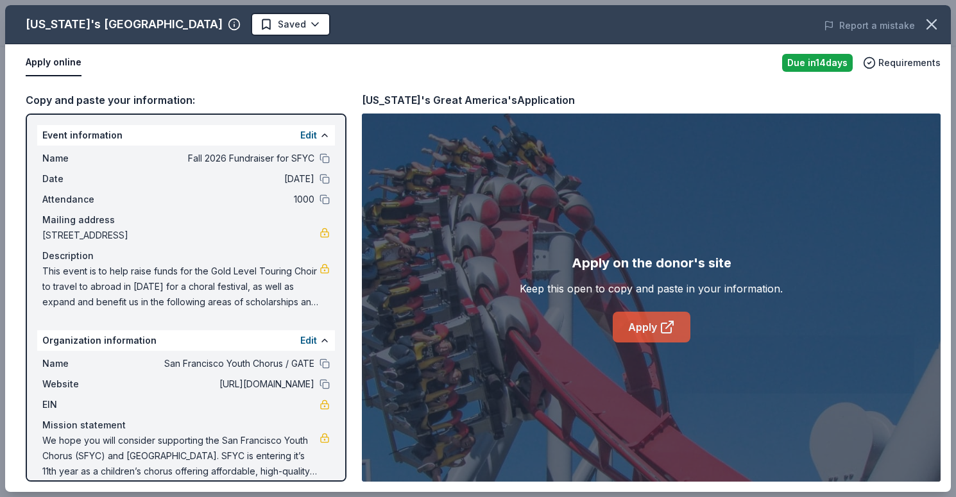
click at [651, 332] on link "Apply" at bounding box center [652, 327] width 78 height 31
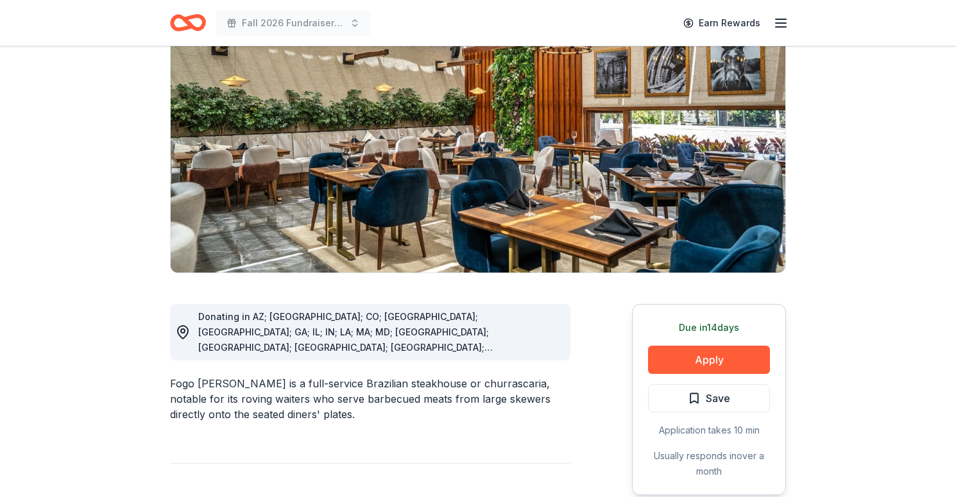
scroll to position [119, 0]
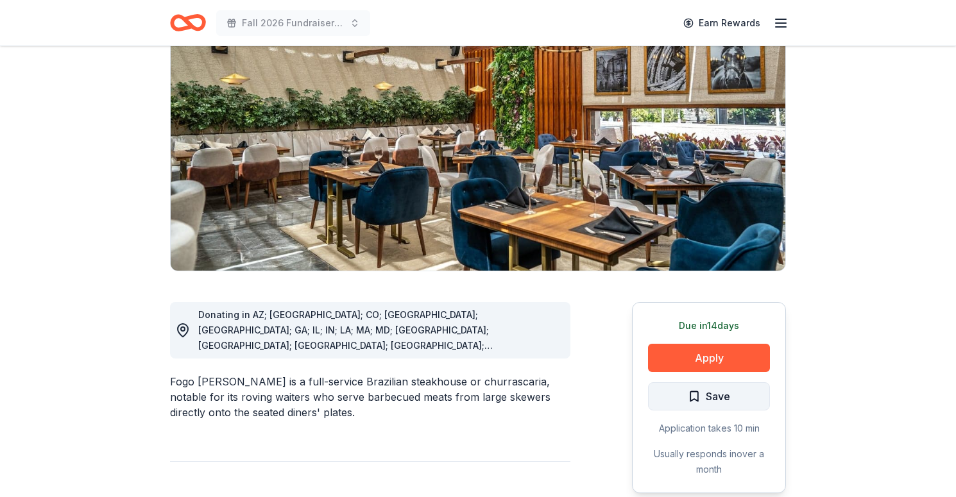
click at [724, 399] on span "Save" at bounding box center [718, 396] width 24 height 17
click at [727, 356] on button "Apply" at bounding box center [709, 358] width 122 height 28
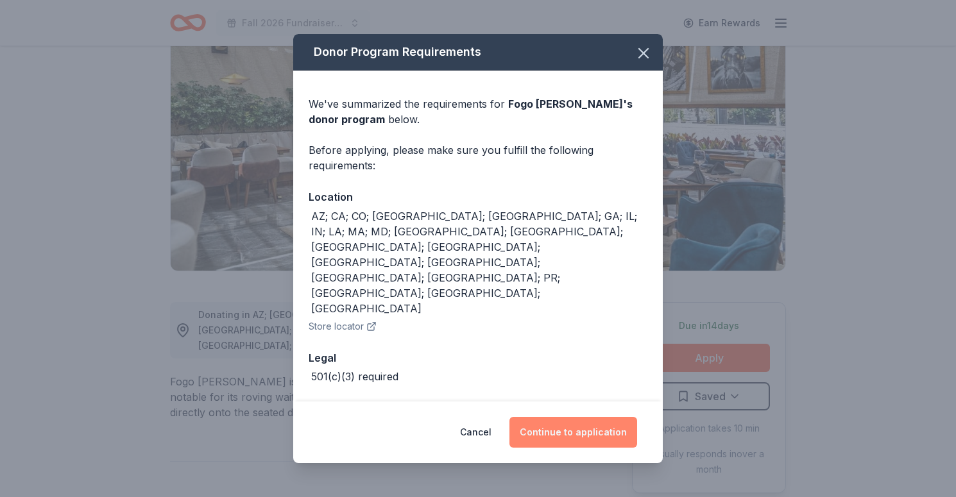
click at [599, 417] on button "Continue to application" at bounding box center [574, 432] width 128 height 31
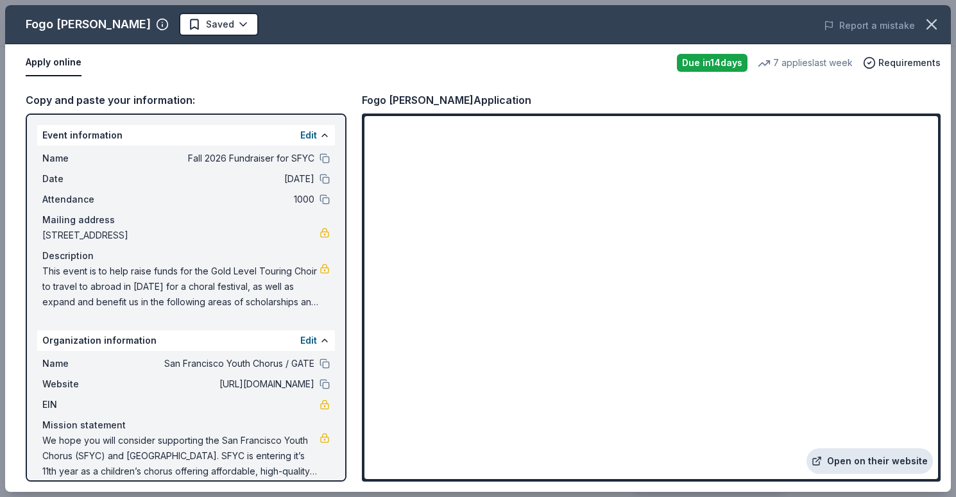
click at [897, 458] on link "Open on their website" at bounding box center [870, 462] width 126 height 26
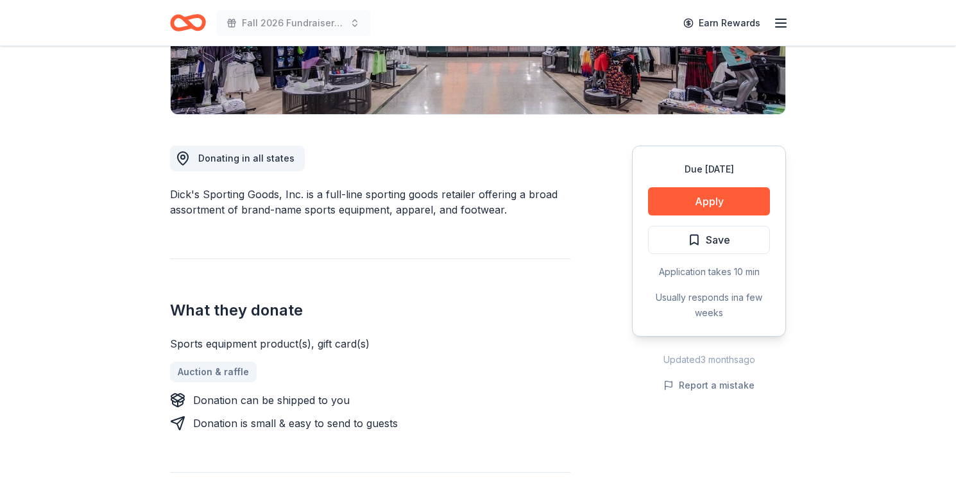
scroll to position [278, 0]
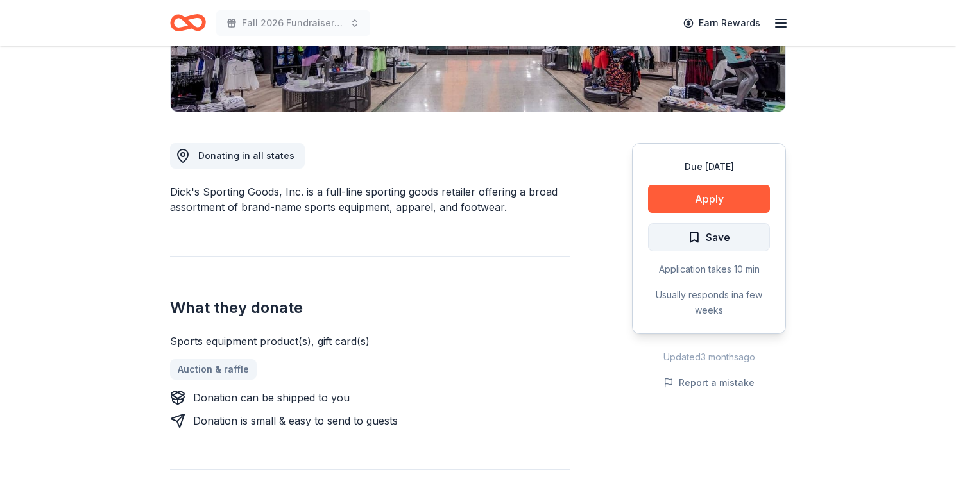
click at [736, 230] on button "Save" at bounding box center [709, 237] width 122 height 28
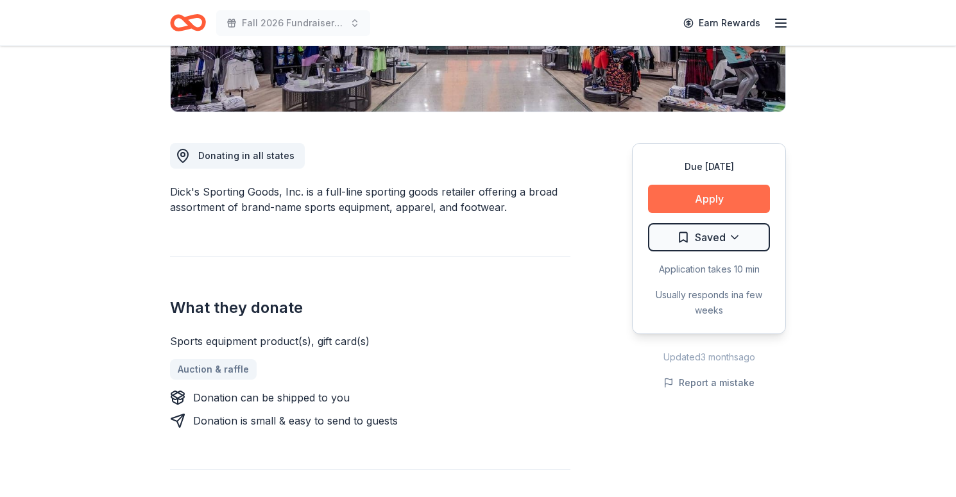
click at [736, 194] on button "Apply" at bounding box center [709, 199] width 122 height 28
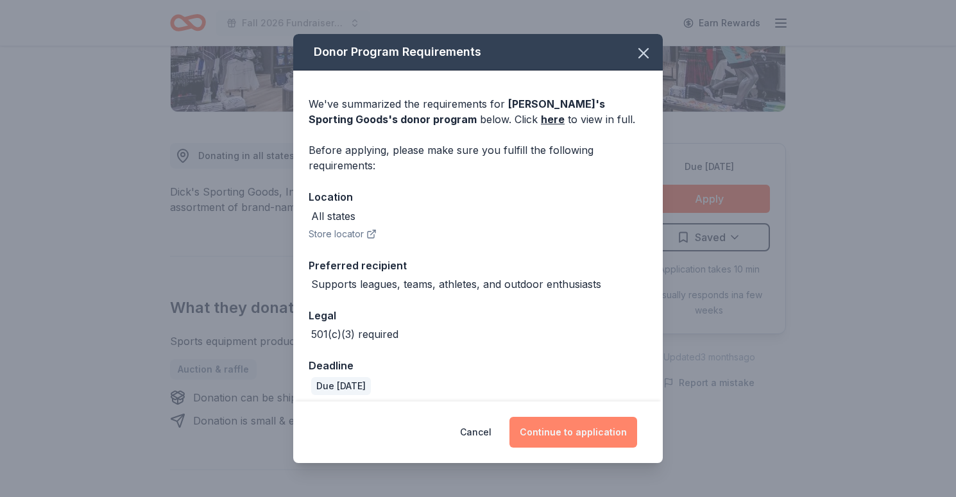
click at [592, 441] on button "Continue to application" at bounding box center [574, 432] width 128 height 31
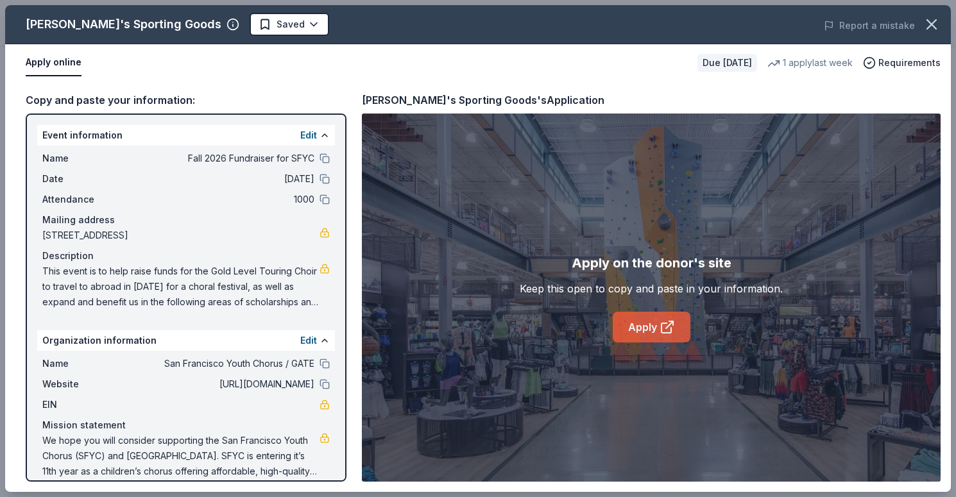
click at [653, 332] on link "Apply" at bounding box center [652, 327] width 78 height 31
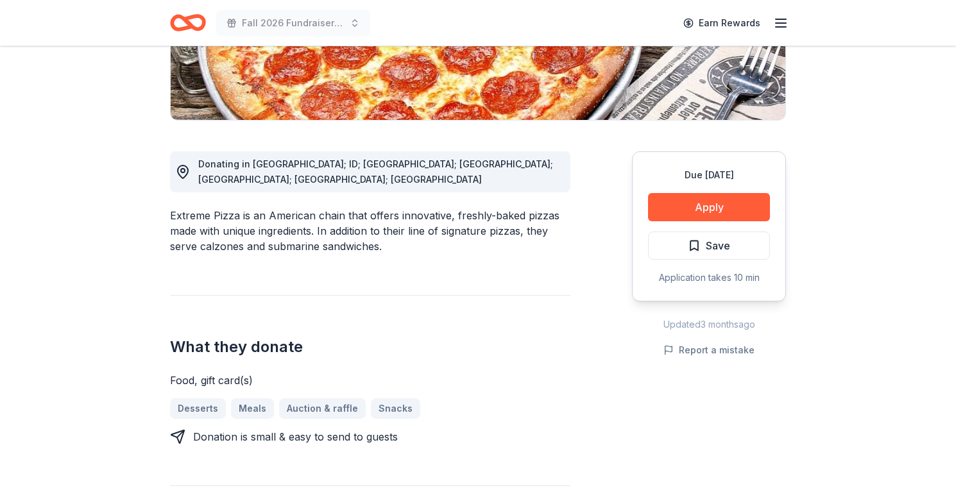
scroll to position [297, 0]
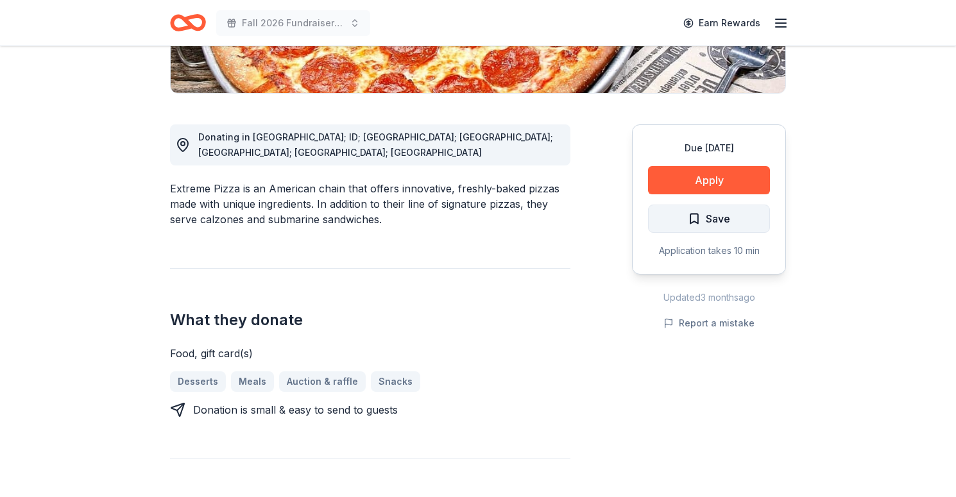
click at [727, 223] on span "Save" at bounding box center [718, 219] width 24 height 17
click at [706, 171] on button "Apply" at bounding box center [709, 180] width 122 height 28
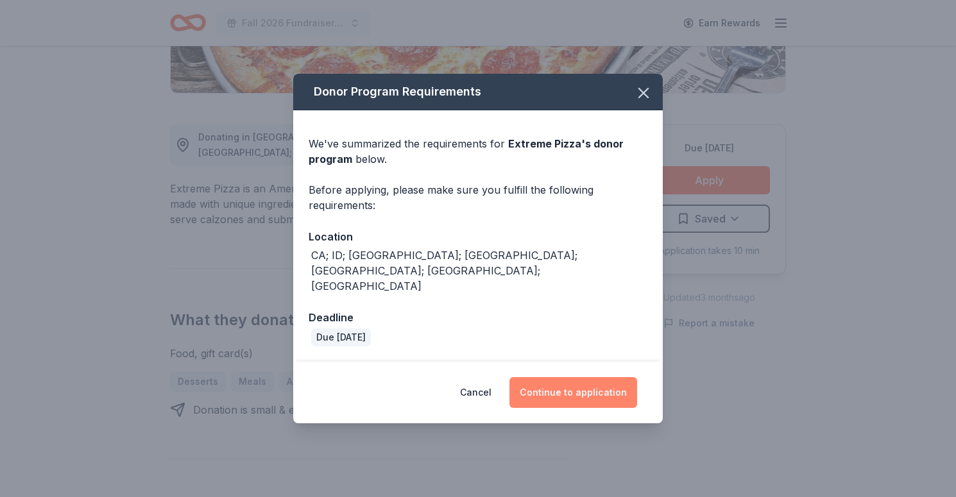
click at [608, 377] on button "Continue to application" at bounding box center [574, 392] width 128 height 31
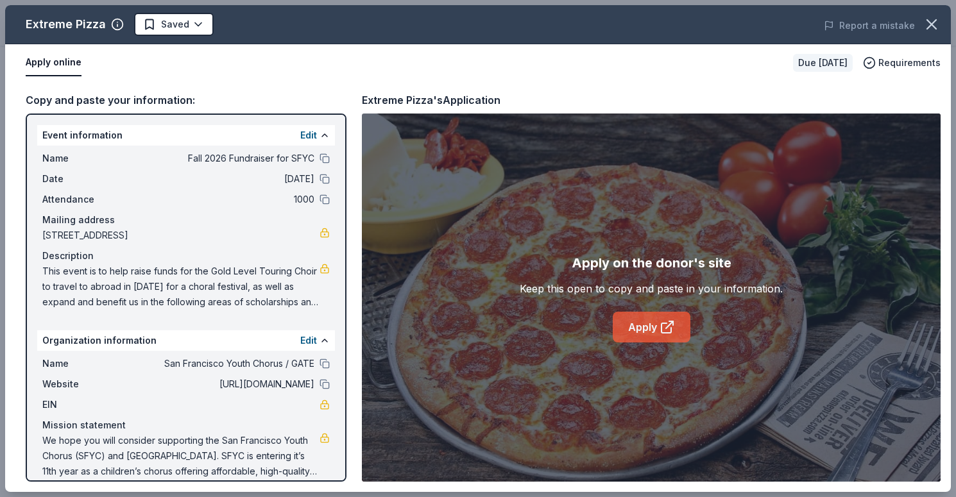
click at [656, 330] on link "Apply" at bounding box center [652, 327] width 78 height 31
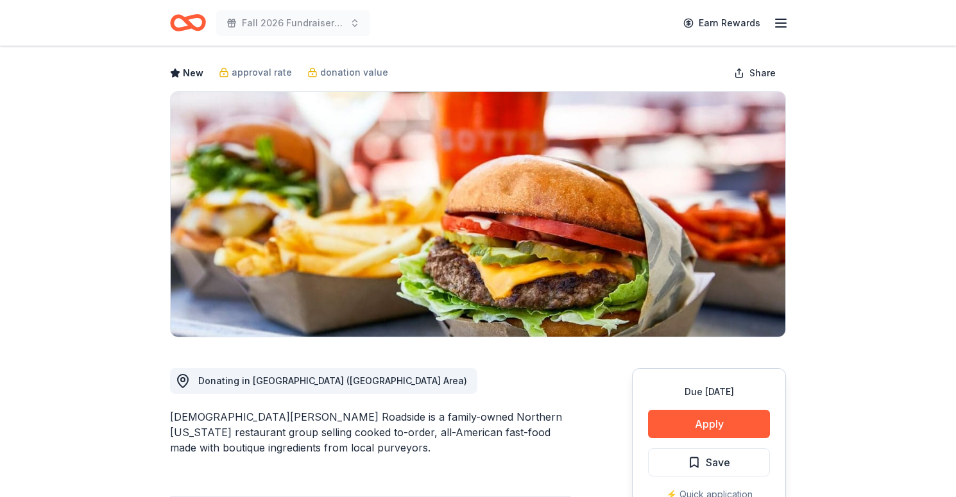
scroll to position [91, 0]
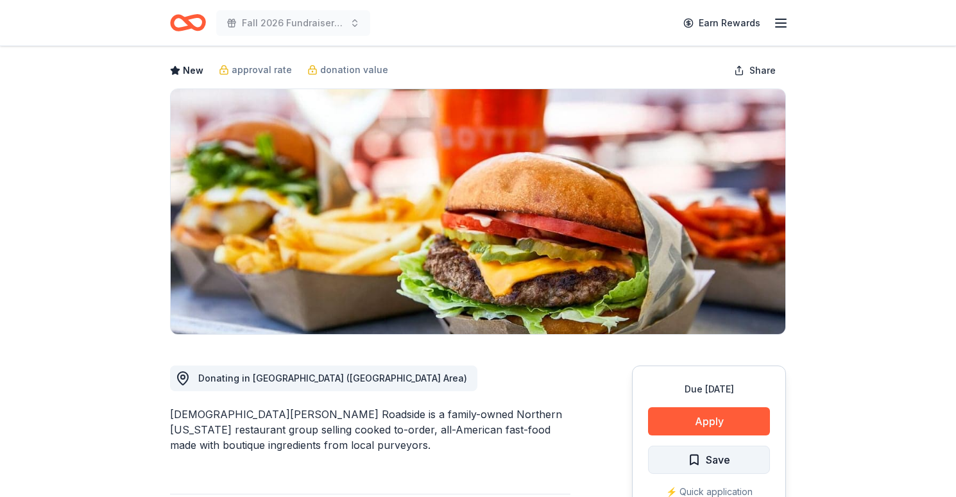
click at [699, 452] on span "Save" at bounding box center [709, 460] width 42 height 17
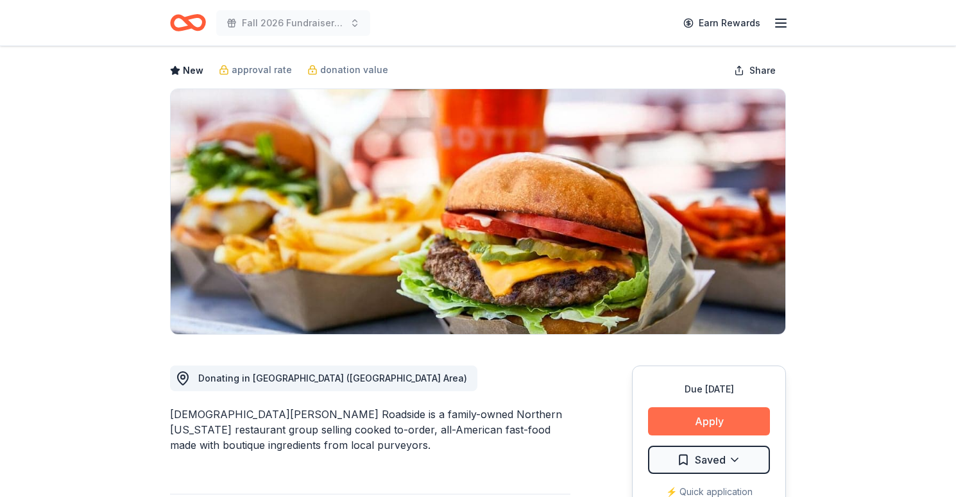
click at [729, 408] on button "Apply" at bounding box center [709, 422] width 122 height 28
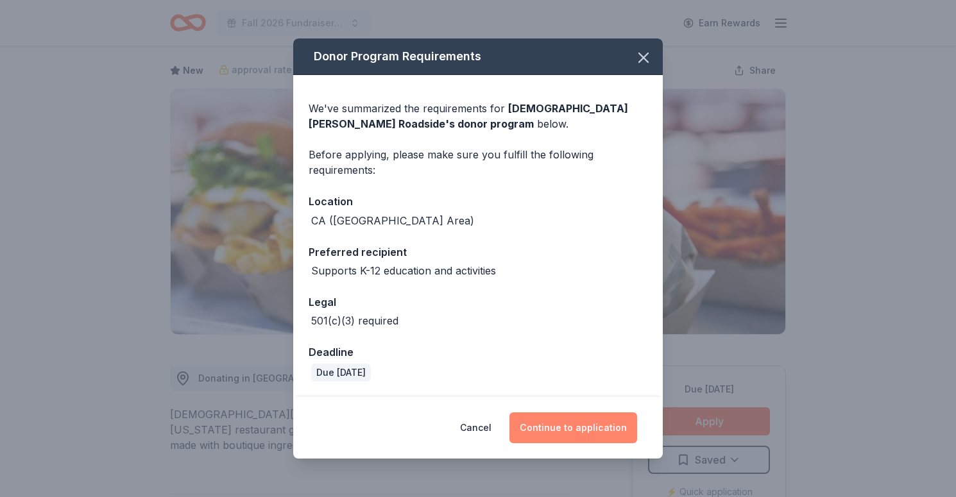
click at [585, 435] on button "Continue to application" at bounding box center [574, 428] width 128 height 31
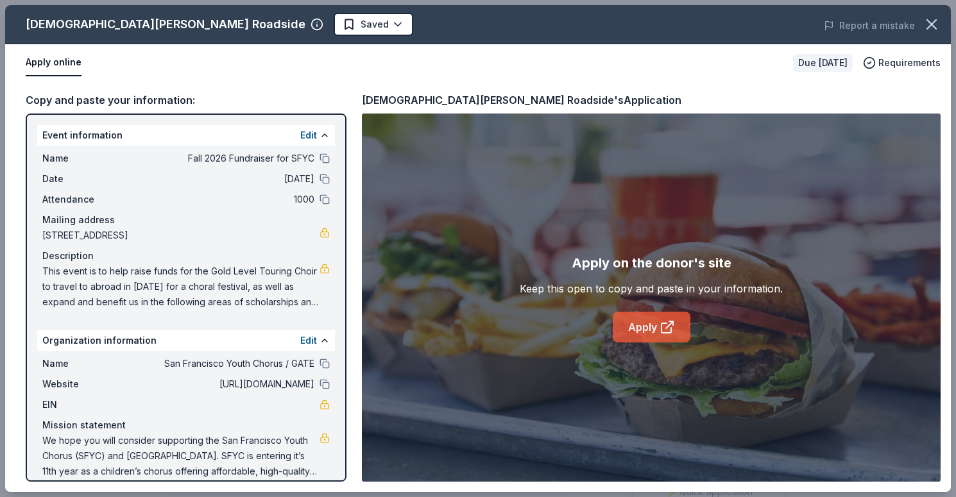
click at [677, 329] on link "Apply" at bounding box center [652, 327] width 78 height 31
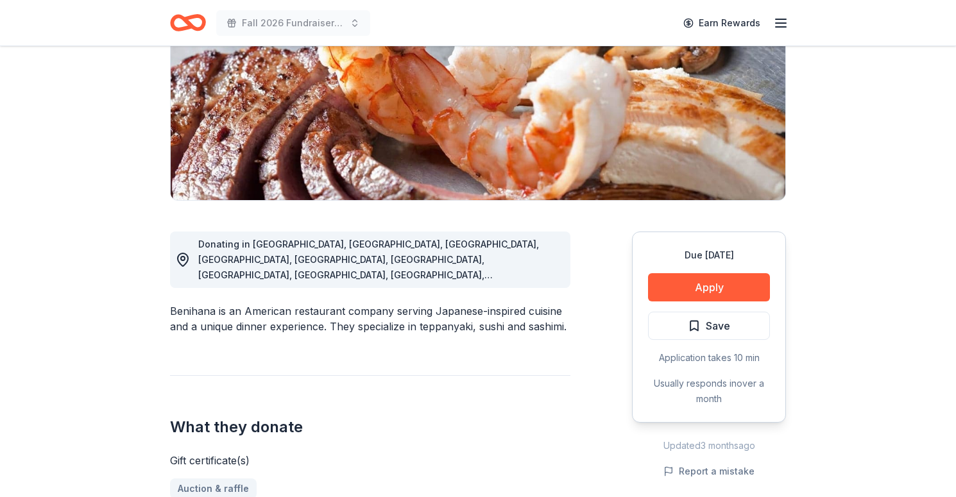
scroll to position [192, 0]
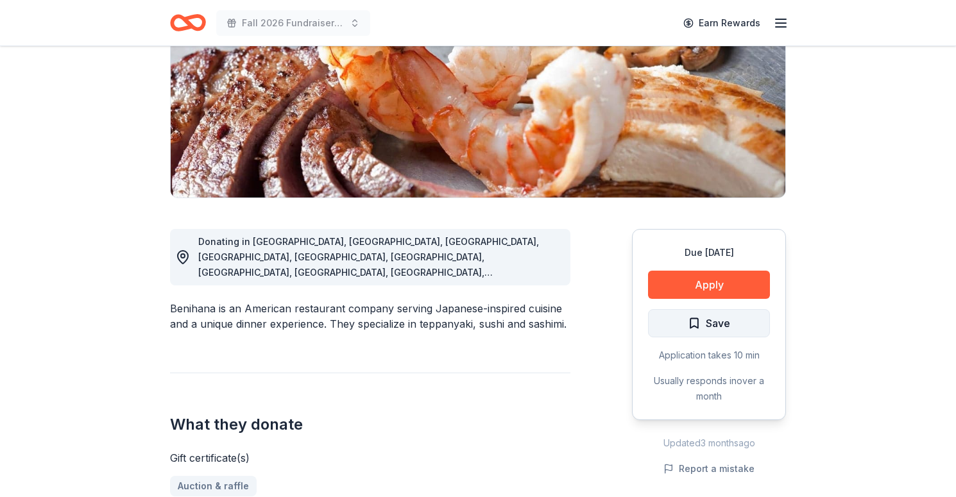
click at [715, 329] on span "Save" at bounding box center [718, 323] width 24 height 17
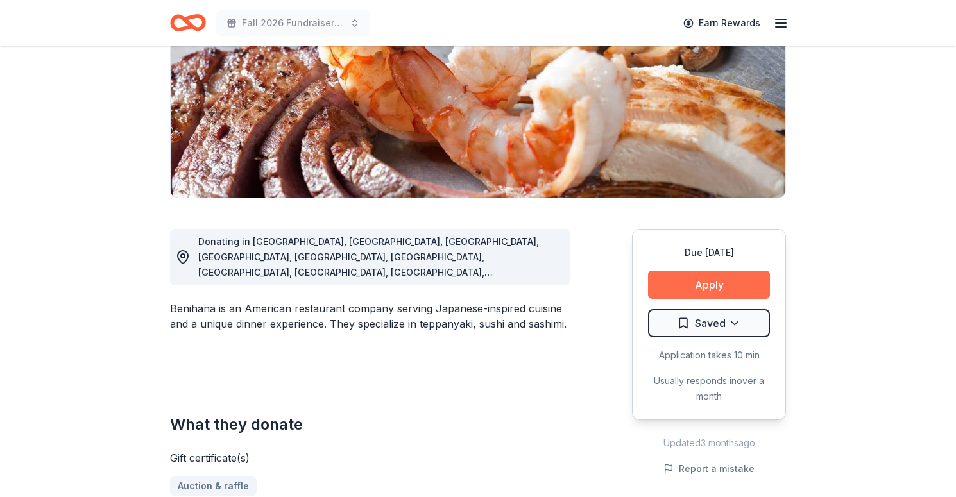
click at [710, 286] on button "Apply" at bounding box center [709, 285] width 122 height 28
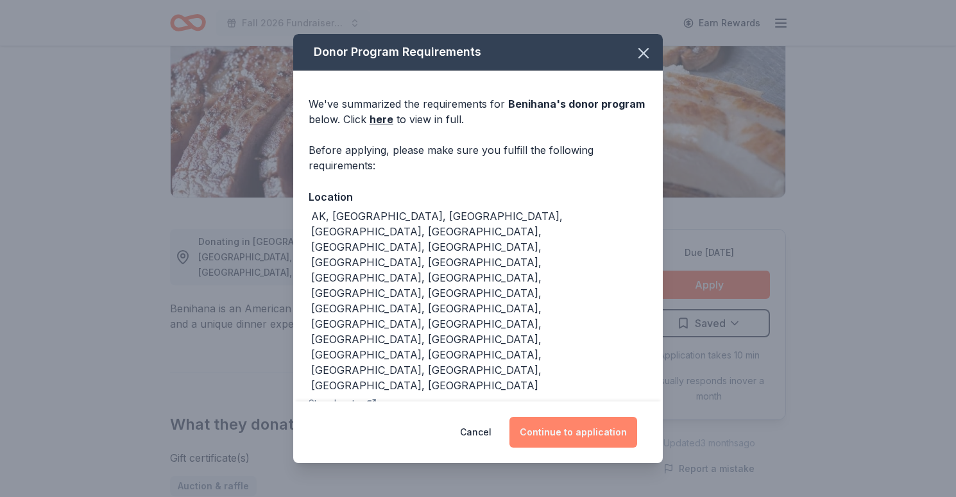
click at [553, 428] on button "Continue to application" at bounding box center [574, 432] width 128 height 31
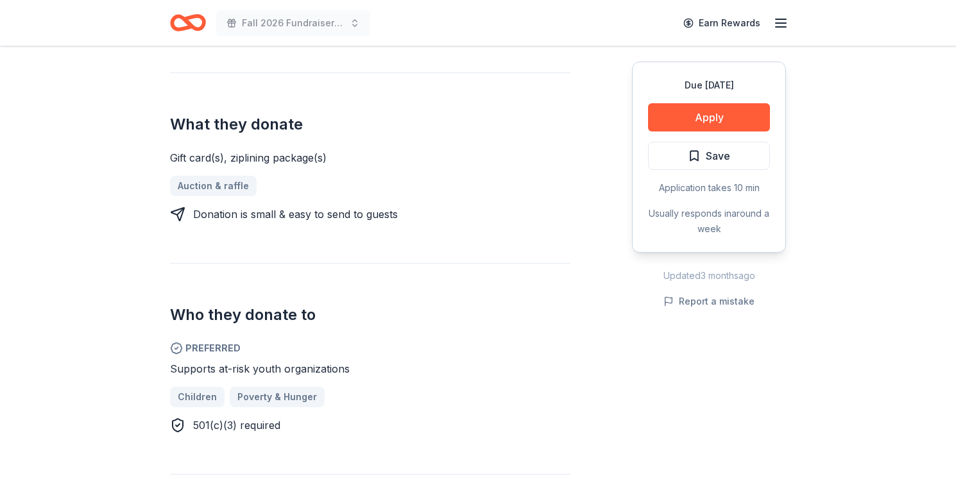
scroll to position [462, 0]
click at [729, 161] on span "Save" at bounding box center [718, 156] width 24 height 17
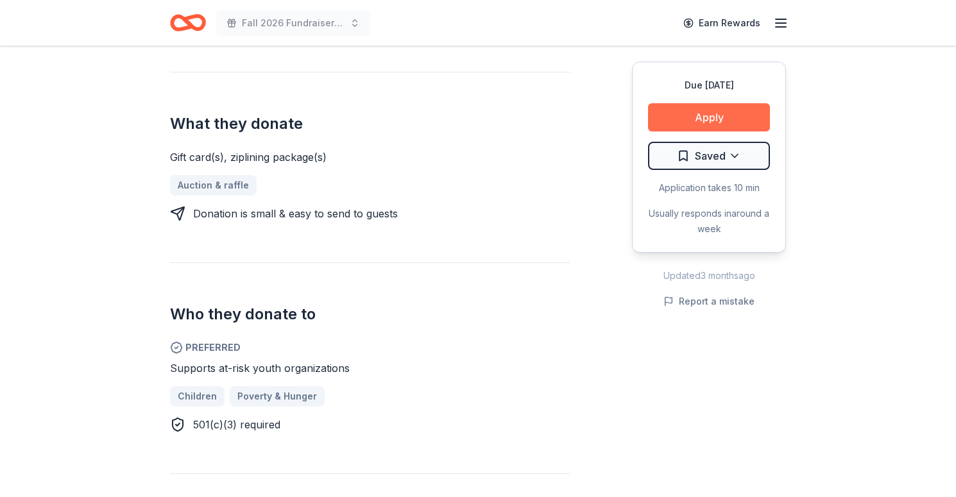
click at [737, 114] on button "Apply" at bounding box center [709, 117] width 122 height 28
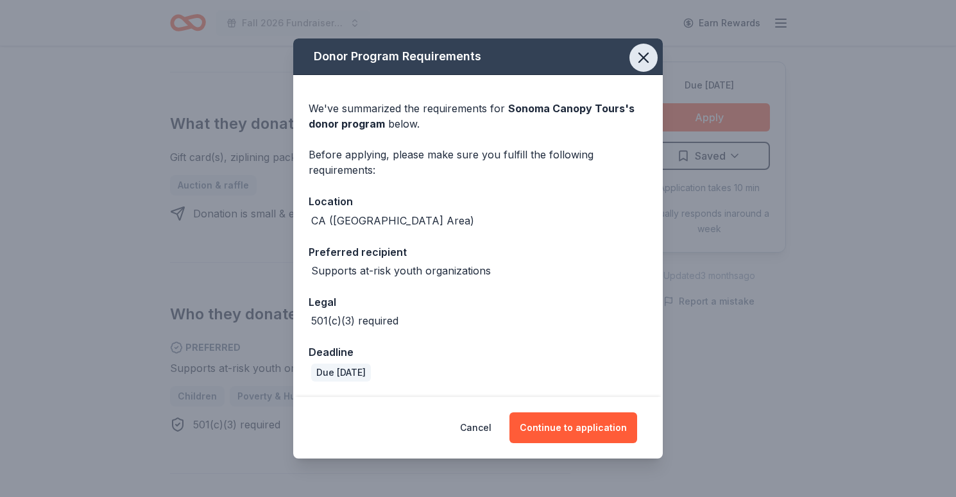
click at [644, 53] on icon "button" at bounding box center [644, 58] width 18 height 18
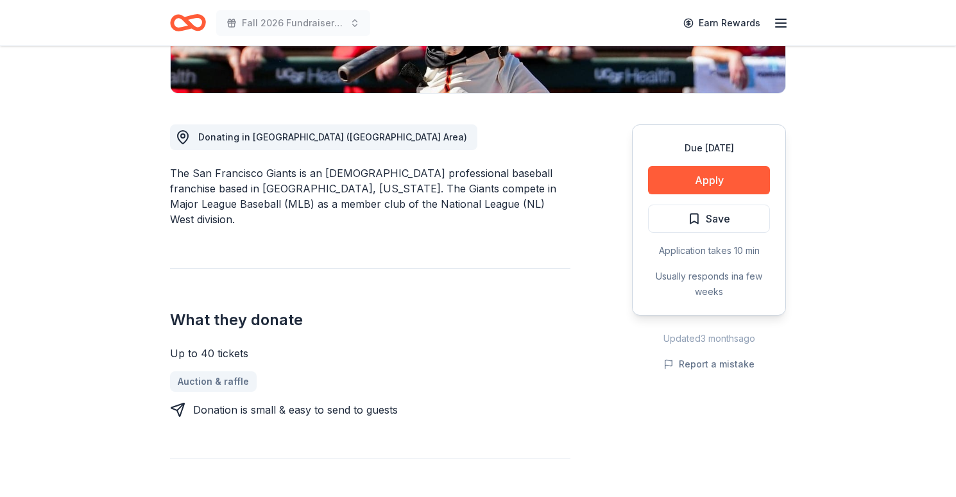
scroll to position [297, 0]
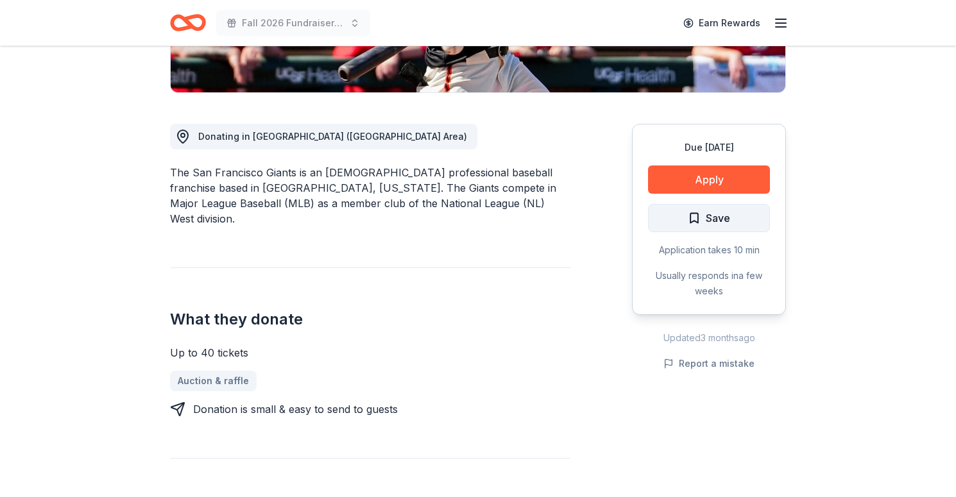
click at [741, 211] on button "Save" at bounding box center [709, 218] width 122 height 28
click at [738, 177] on button "Apply" at bounding box center [709, 180] width 122 height 28
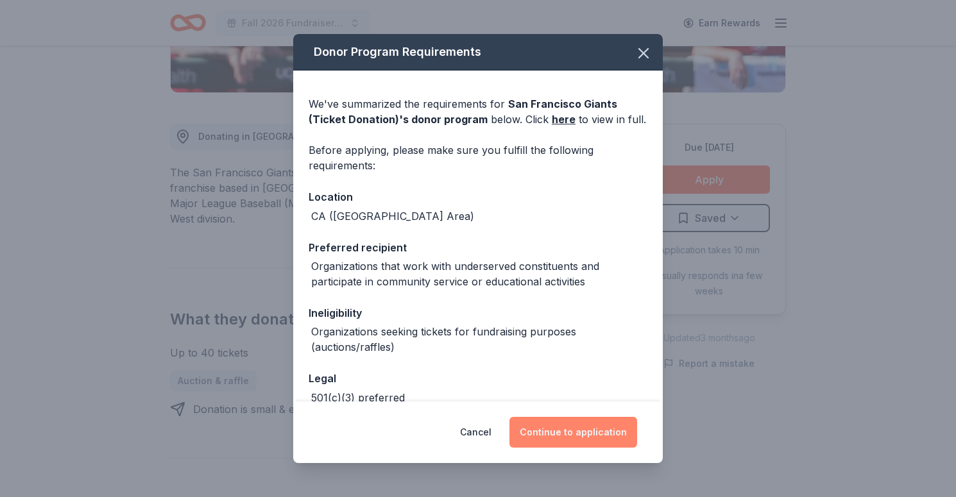
click at [606, 436] on button "Continue to application" at bounding box center [574, 432] width 128 height 31
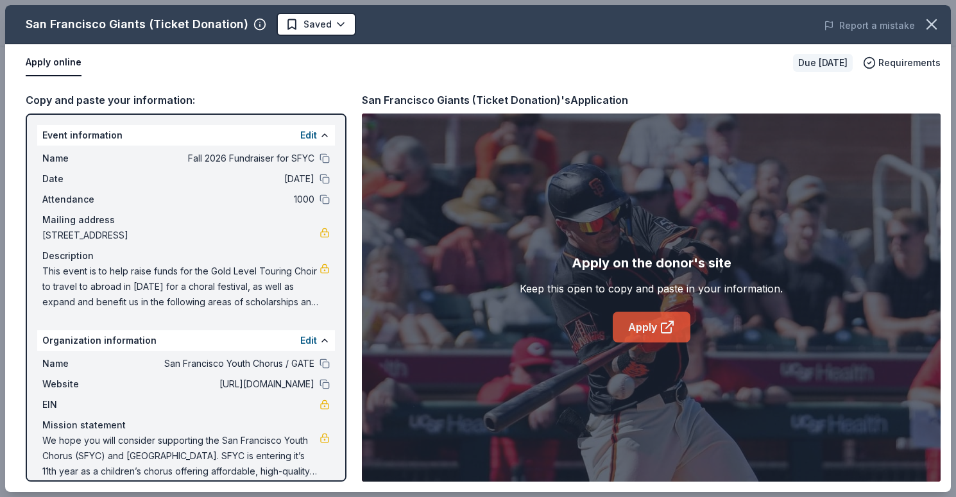
click at [632, 325] on link "Apply" at bounding box center [652, 327] width 78 height 31
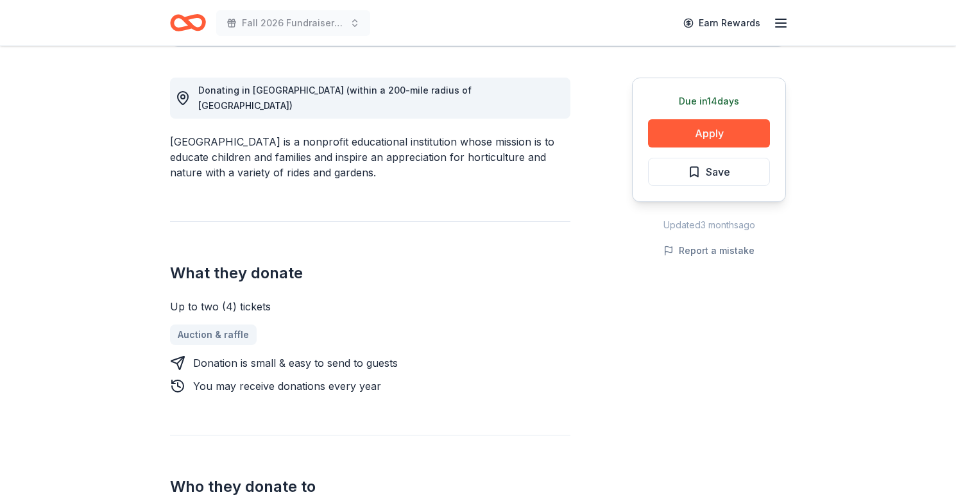
scroll to position [347, 0]
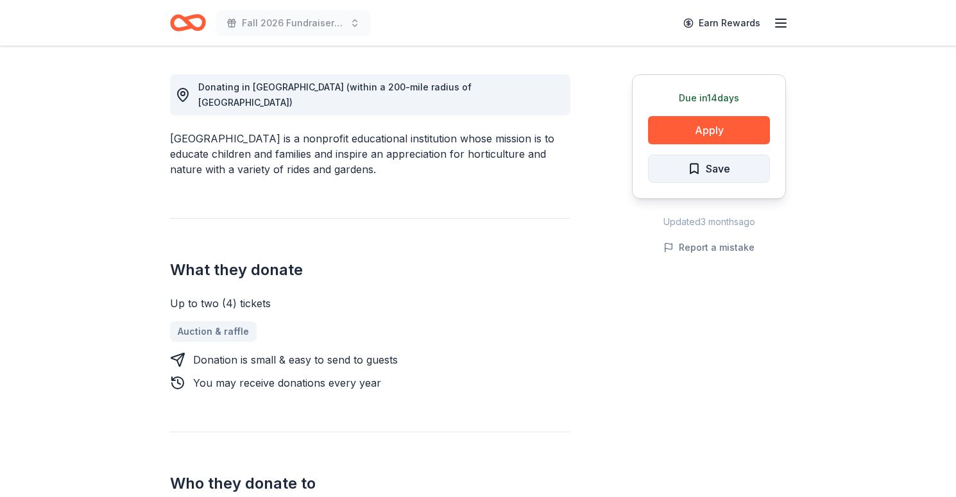
click at [739, 173] on button "Save" at bounding box center [709, 169] width 122 height 28
click at [732, 128] on button "Apply" at bounding box center [709, 130] width 122 height 28
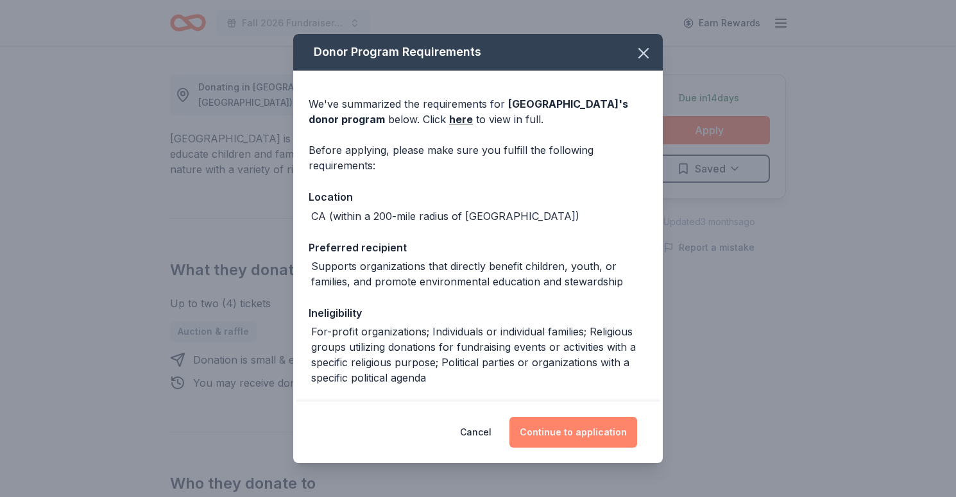
click at [571, 430] on button "Continue to application" at bounding box center [574, 432] width 128 height 31
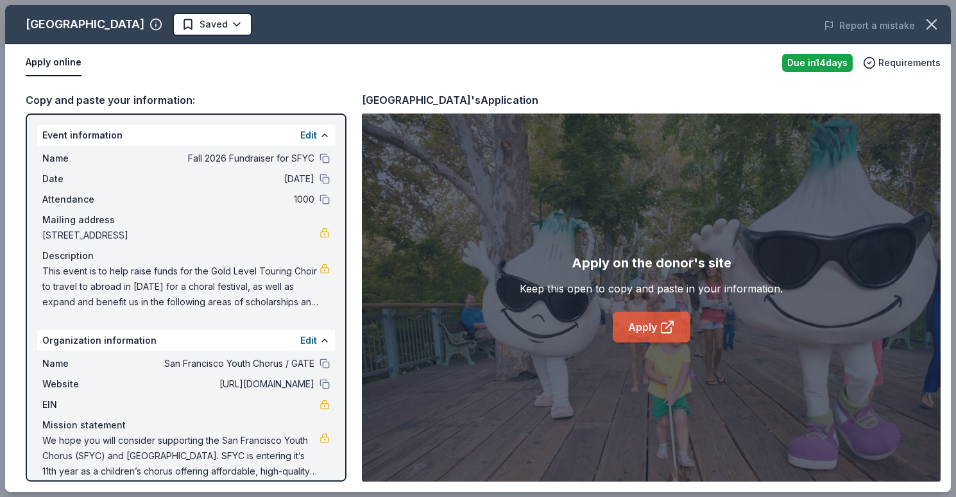
click at [634, 332] on link "Apply" at bounding box center [652, 327] width 78 height 31
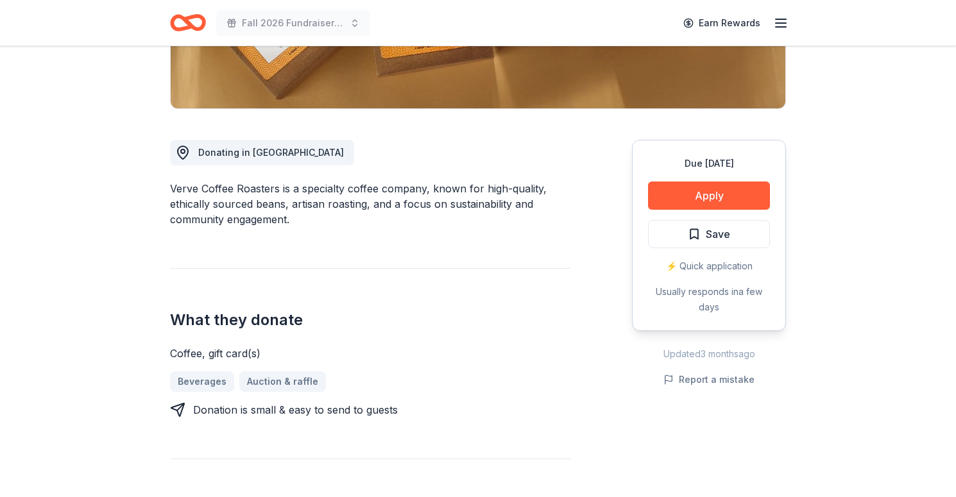
scroll to position [284, 0]
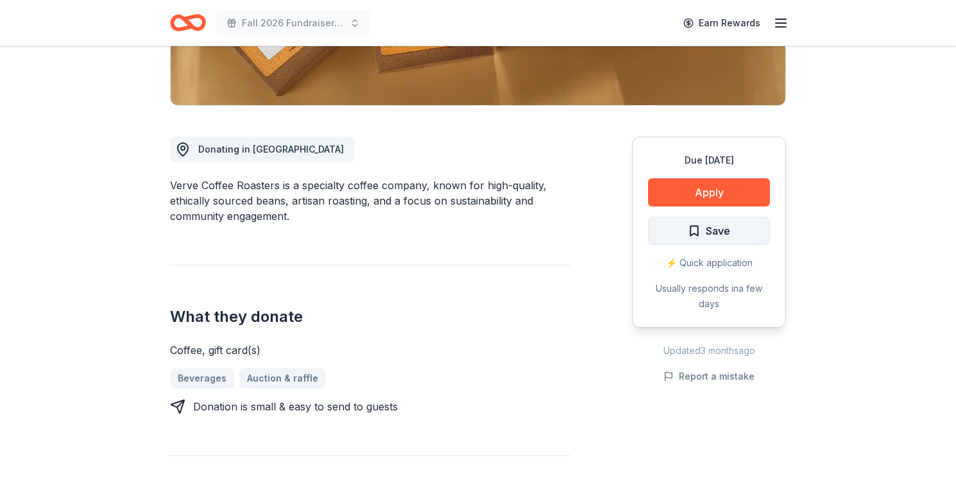
click at [741, 230] on button "Save" at bounding box center [709, 231] width 122 height 28
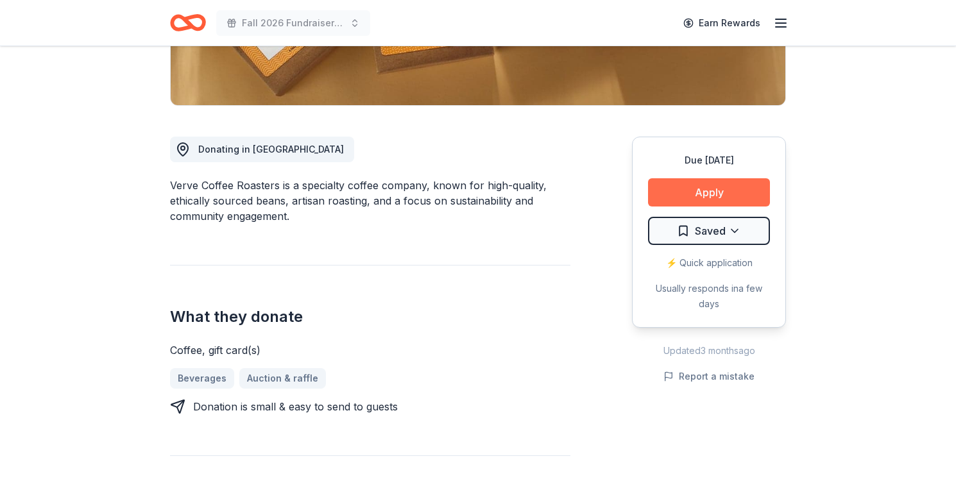
click at [736, 194] on button "Apply" at bounding box center [709, 192] width 122 height 28
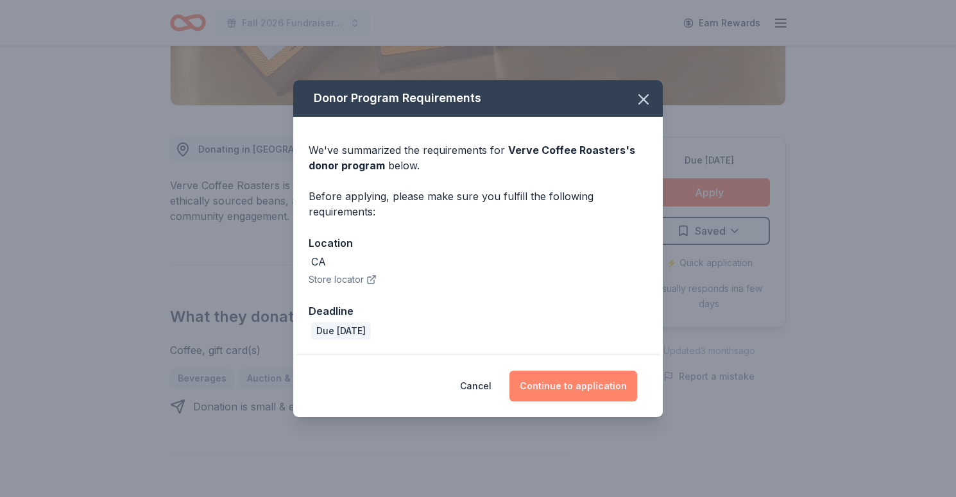
click at [580, 401] on button "Continue to application" at bounding box center [574, 386] width 128 height 31
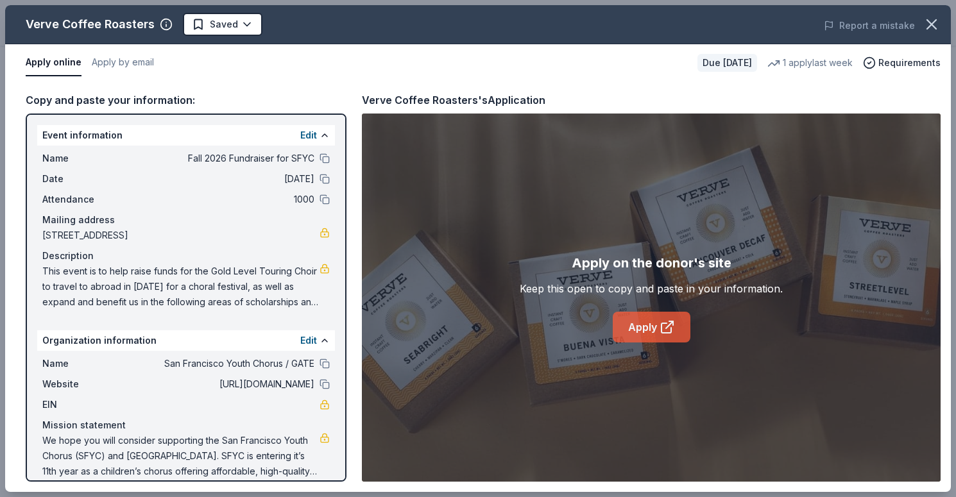
click at [669, 324] on icon at bounding box center [667, 327] width 15 height 15
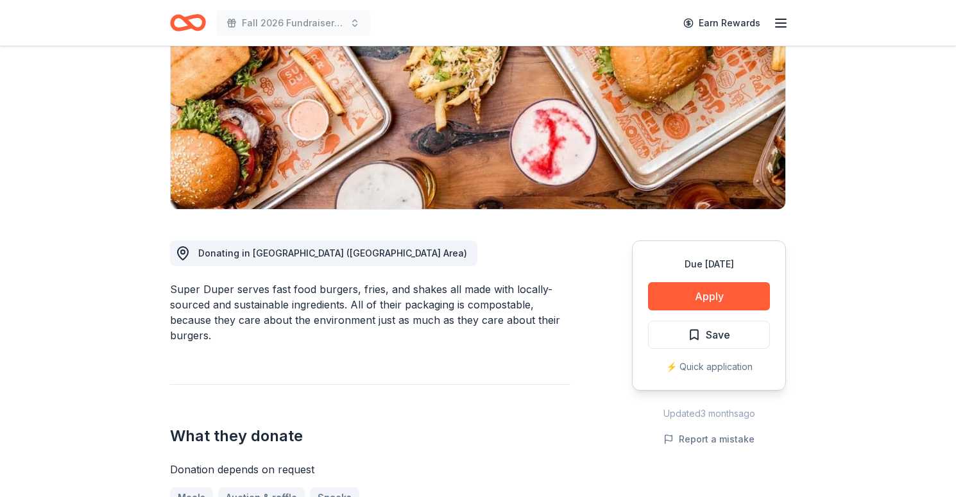
scroll to position [186, 0]
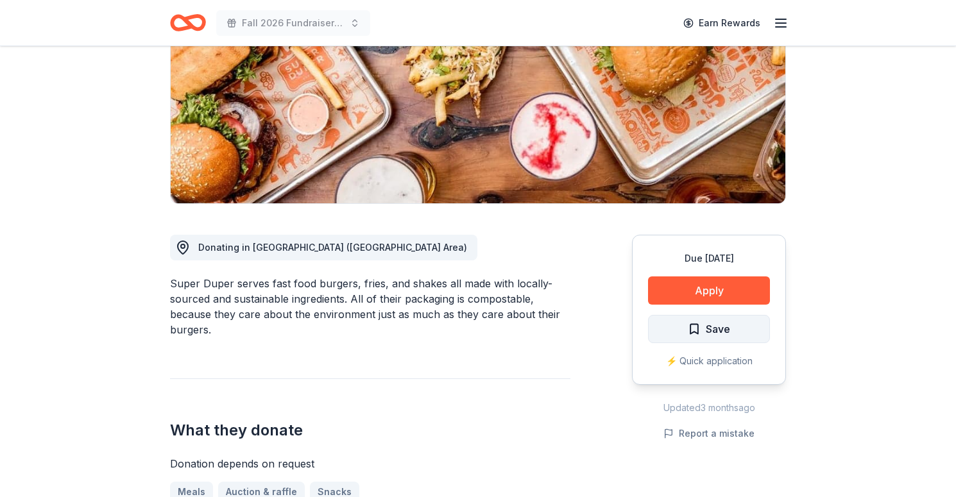
click at [696, 325] on span "Save" at bounding box center [709, 329] width 42 height 17
click at [725, 295] on button "Apply" at bounding box center [709, 291] width 122 height 28
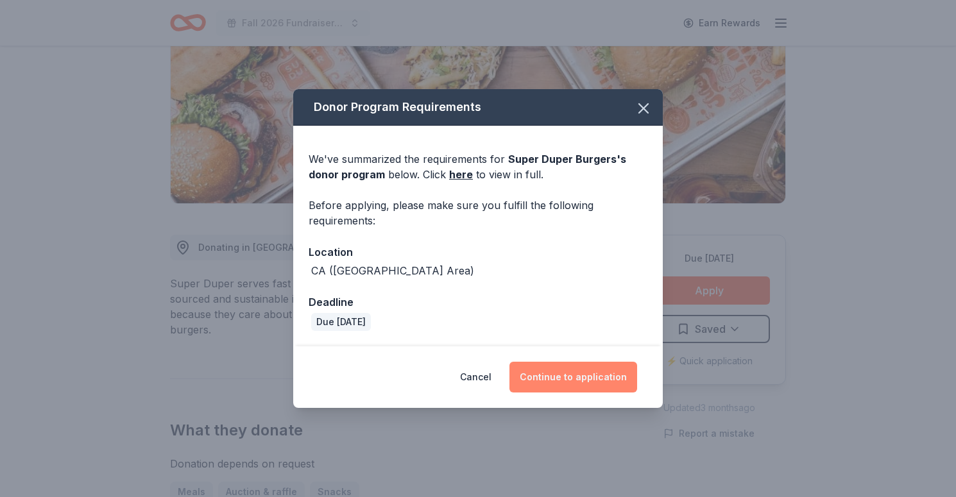
click at [600, 374] on button "Continue to application" at bounding box center [574, 377] width 128 height 31
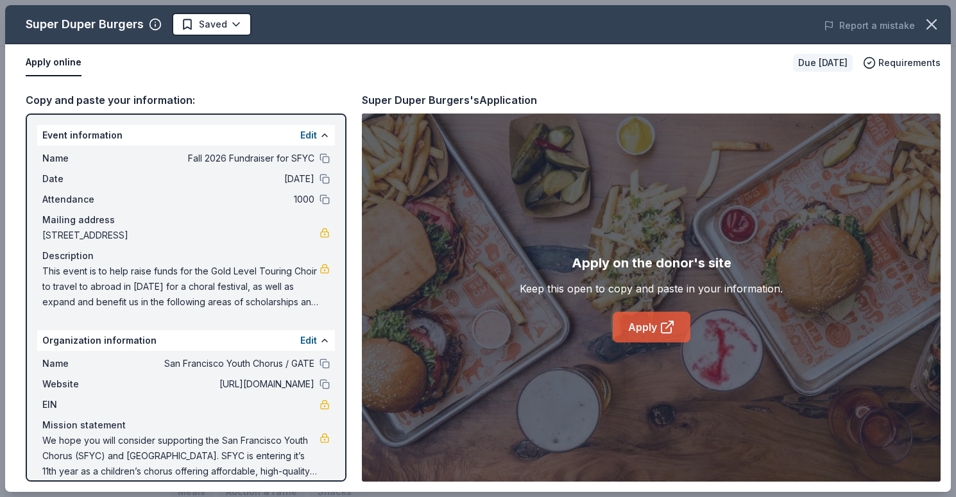
click at [644, 325] on link "Apply" at bounding box center [652, 327] width 78 height 31
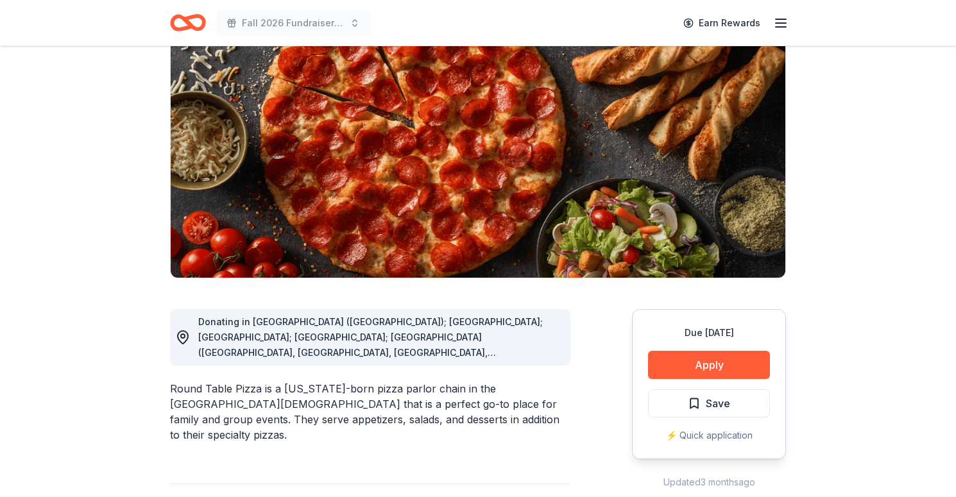
scroll to position [112, 0]
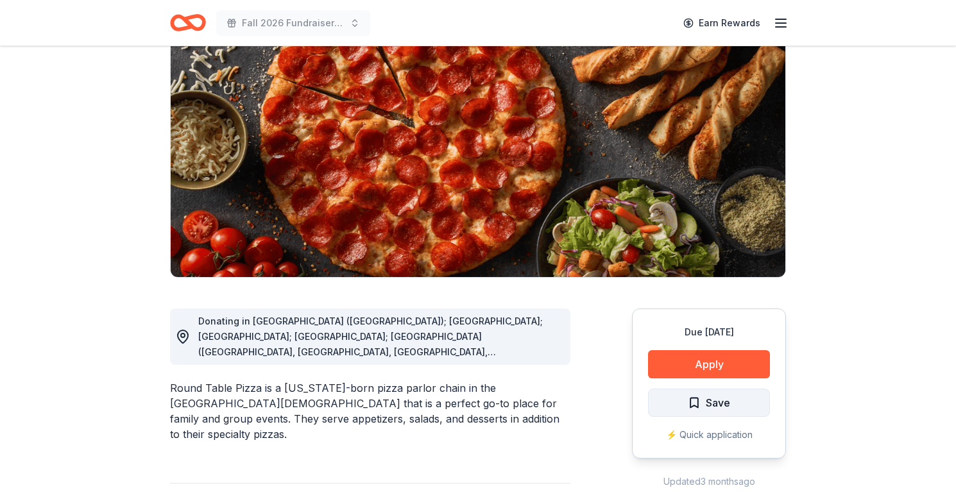
click at [695, 401] on span "Save" at bounding box center [709, 403] width 42 height 17
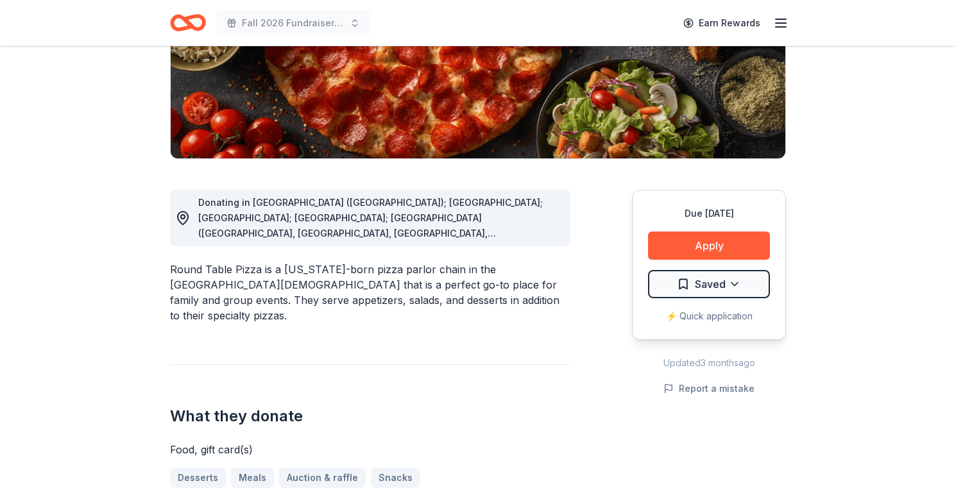
scroll to position [232, 0]
click at [736, 243] on button "Apply" at bounding box center [709, 245] width 122 height 28
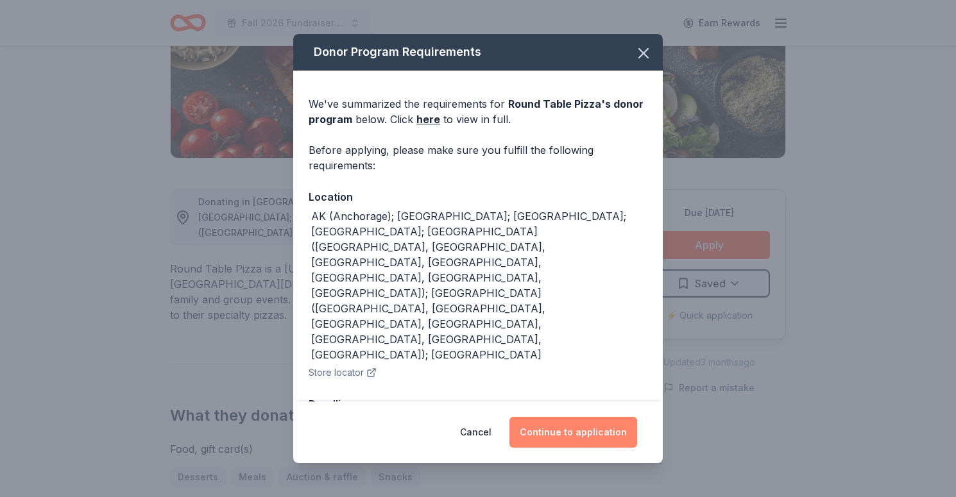
click at [605, 417] on button "Continue to application" at bounding box center [574, 432] width 128 height 31
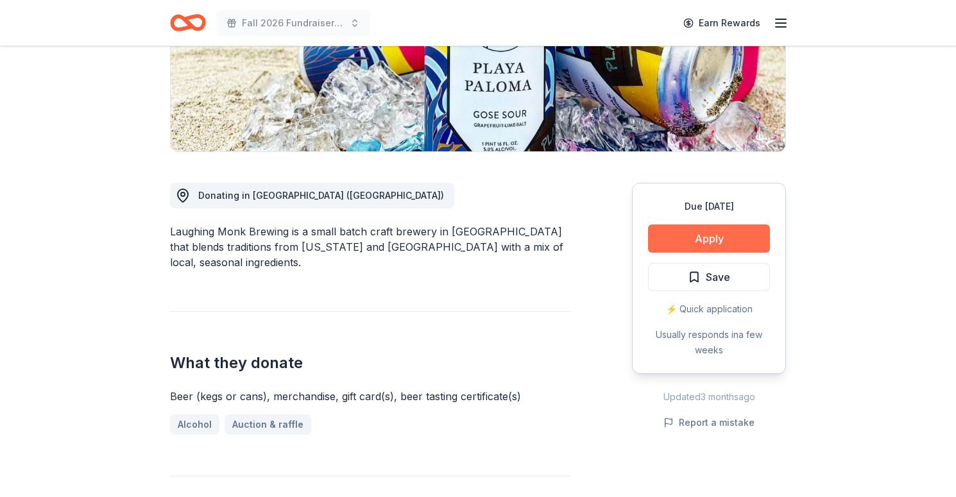
scroll to position [272, 0]
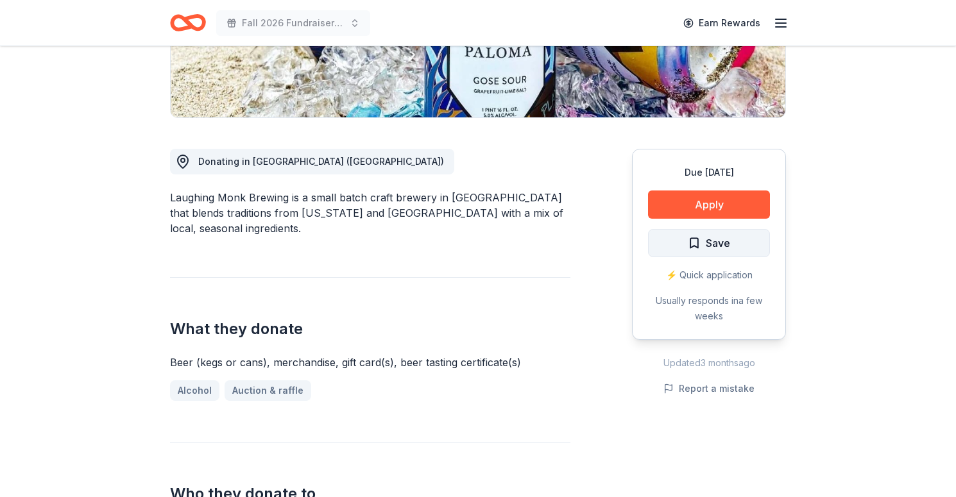
click at [725, 242] on span "Save" at bounding box center [718, 243] width 24 height 17
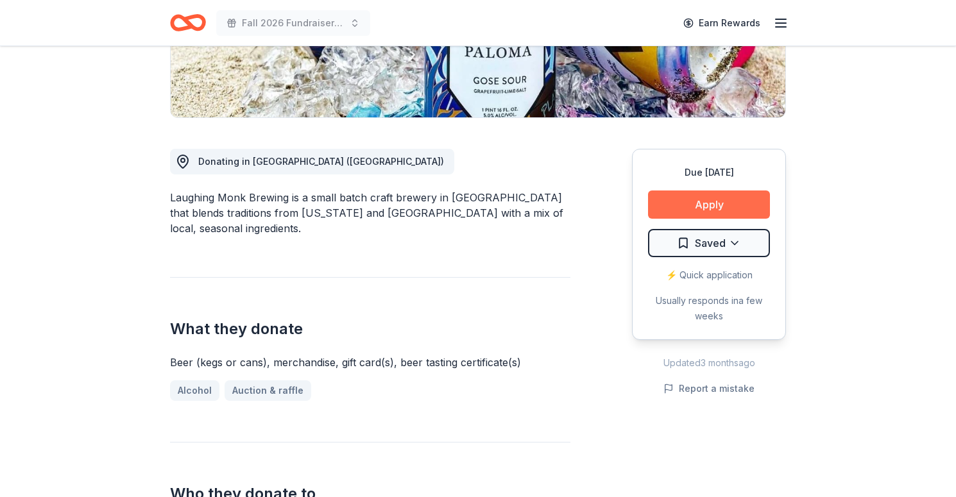
click at [719, 200] on button "Apply" at bounding box center [709, 205] width 122 height 28
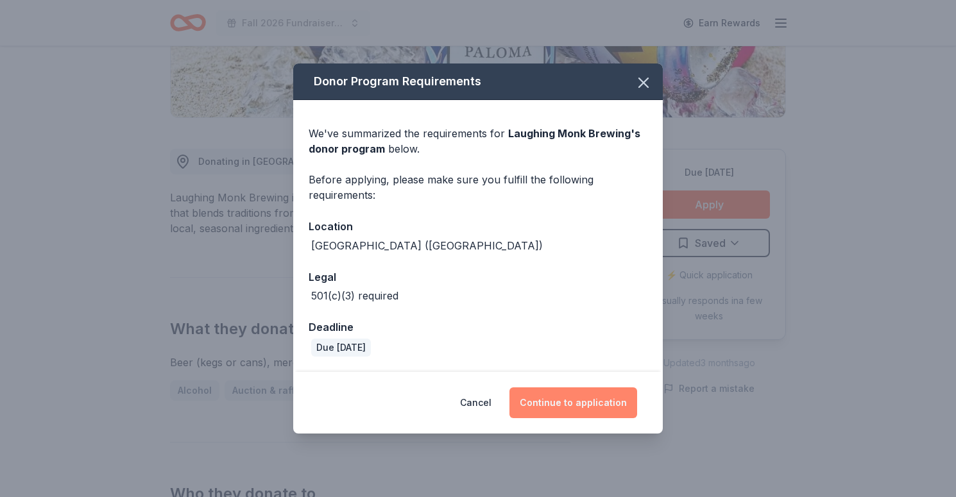
click at [585, 397] on button "Continue to application" at bounding box center [574, 403] width 128 height 31
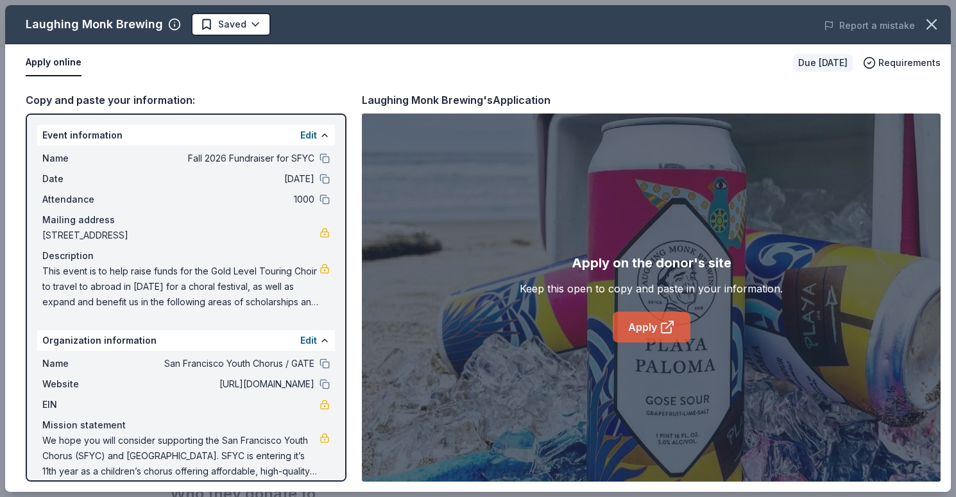
click at [660, 329] on icon at bounding box center [667, 327] width 15 height 15
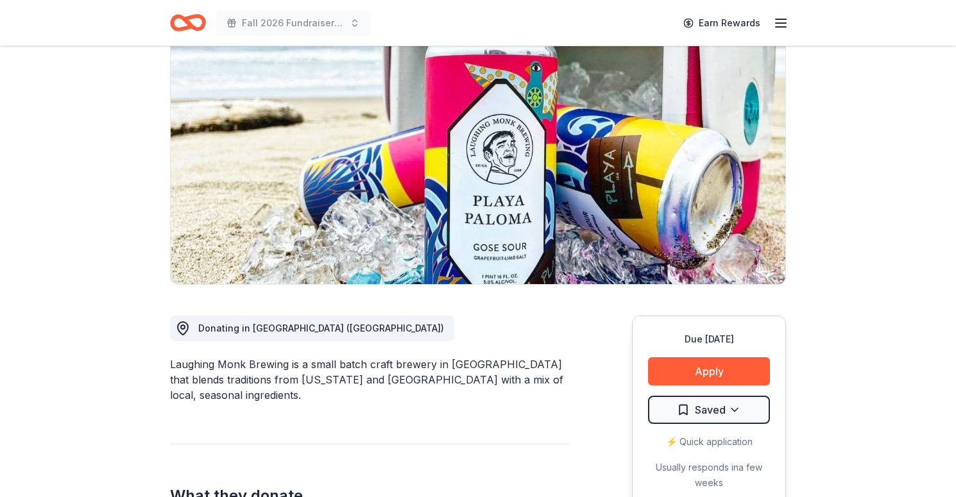
scroll to position [188, 0]
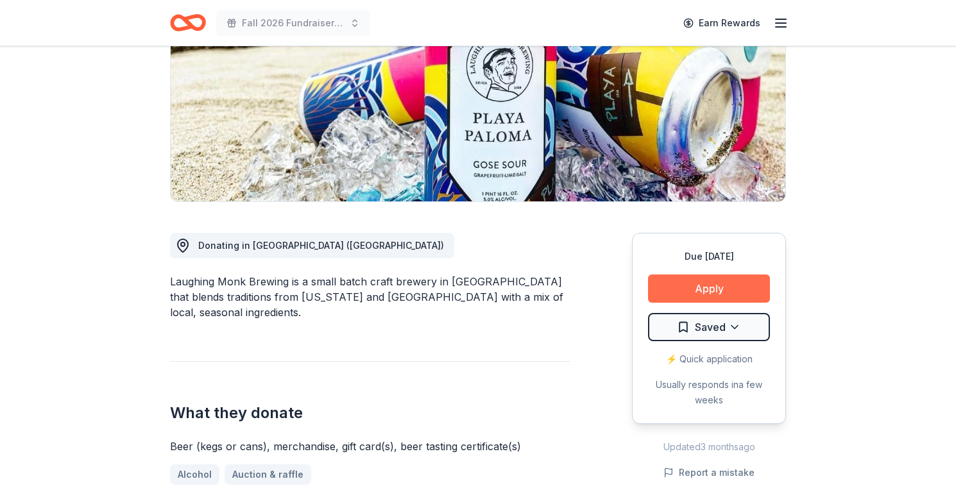
click at [680, 284] on button "Apply" at bounding box center [709, 289] width 122 height 28
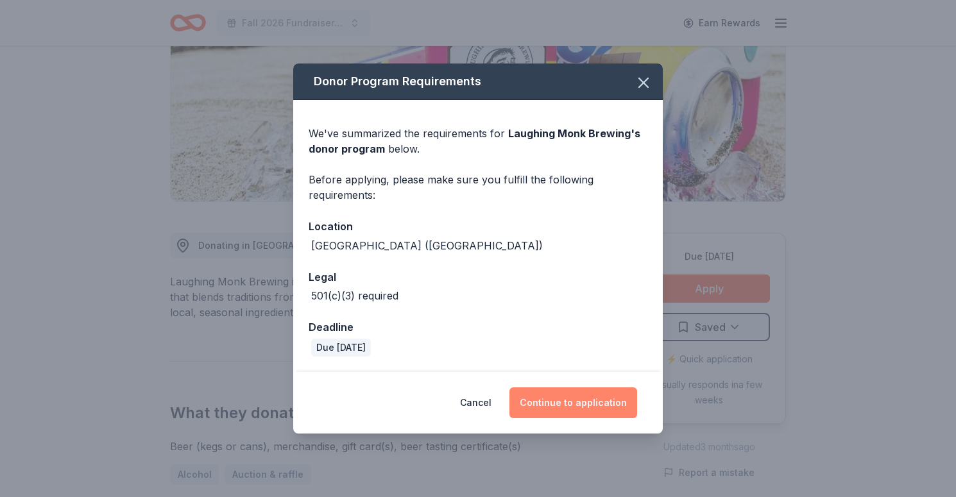
click at [568, 400] on button "Continue to application" at bounding box center [574, 403] width 128 height 31
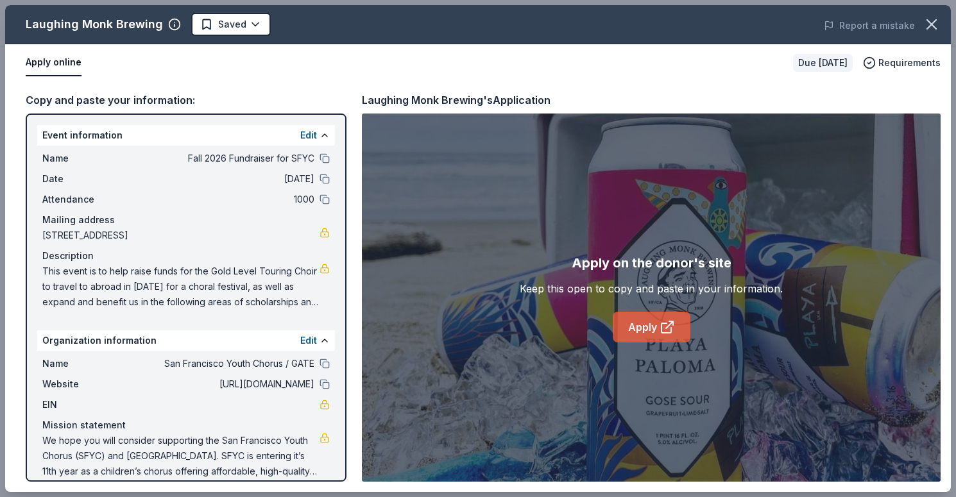
click at [648, 331] on link "Apply" at bounding box center [652, 327] width 78 height 31
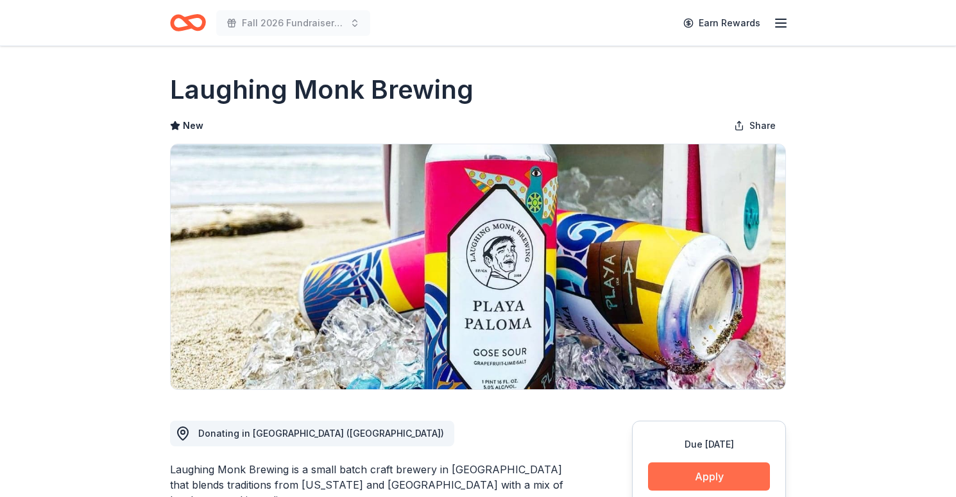
click at [691, 470] on button "Apply" at bounding box center [709, 477] width 122 height 28
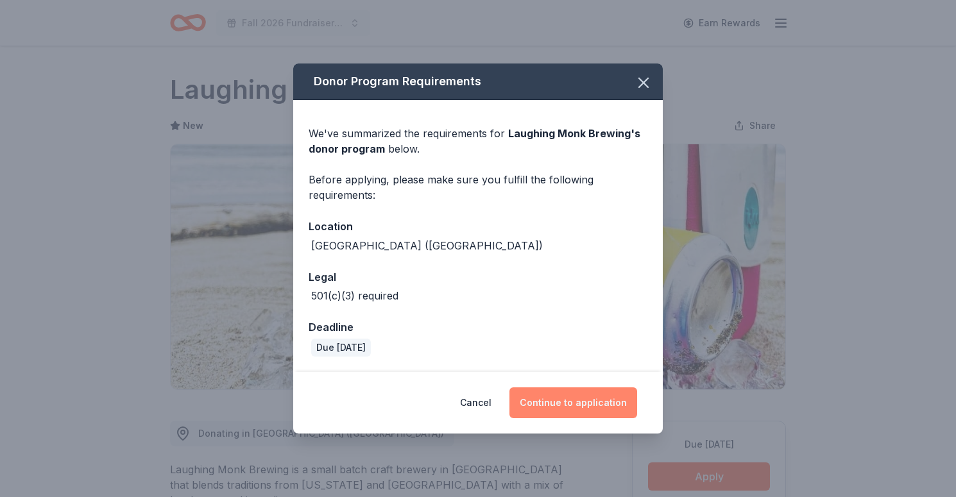
click at [578, 392] on button "Continue to application" at bounding box center [574, 403] width 128 height 31
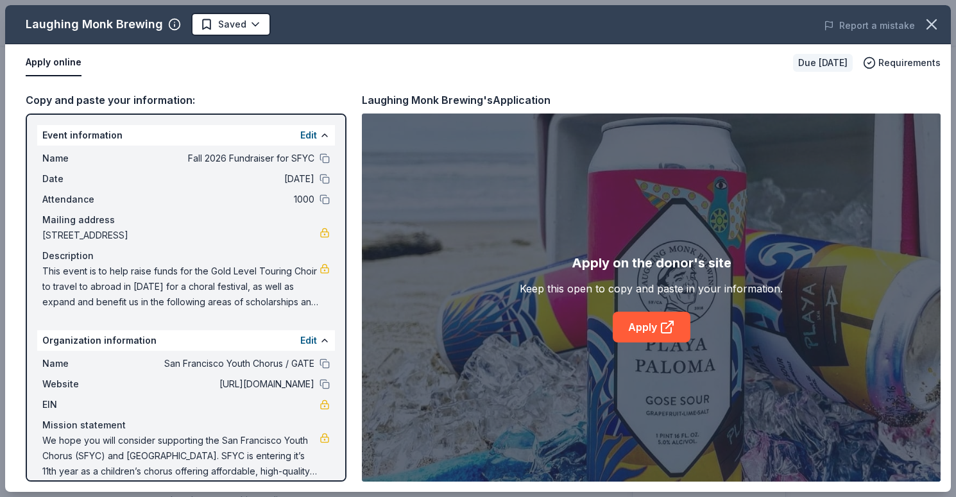
click at [62, 58] on button "Apply online" at bounding box center [54, 62] width 56 height 27
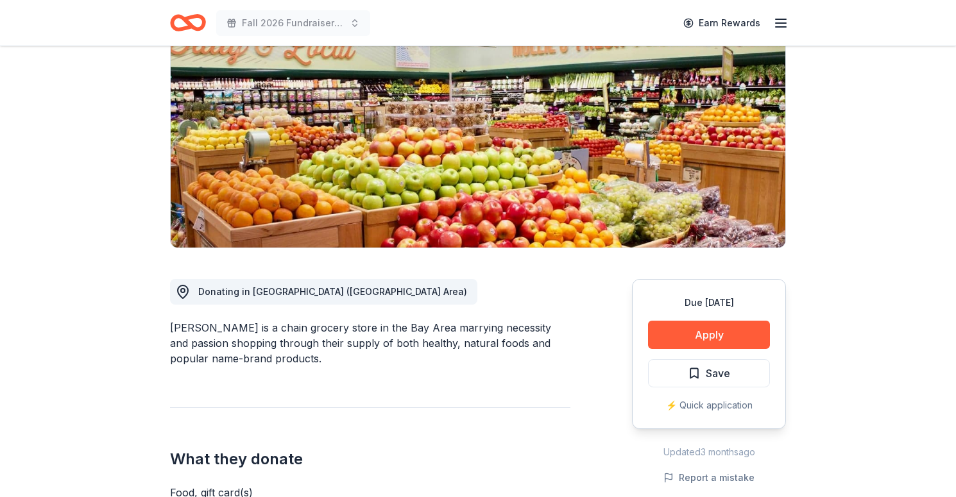
scroll to position [257, 0]
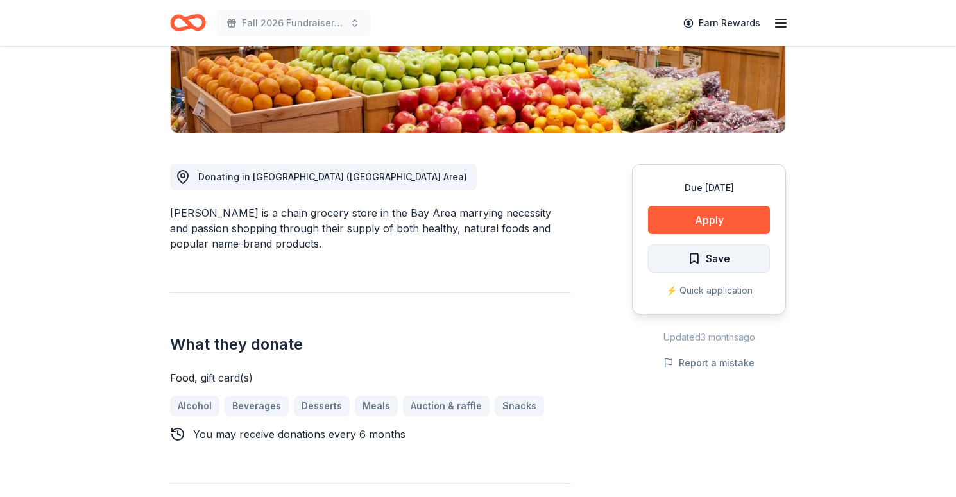
click at [720, 269] on button "Save" at bounding box center [709, 259] width 122 height 28
click at [711, 224] on button "Apply" at bounding box center [709, 220] width 122 height 28
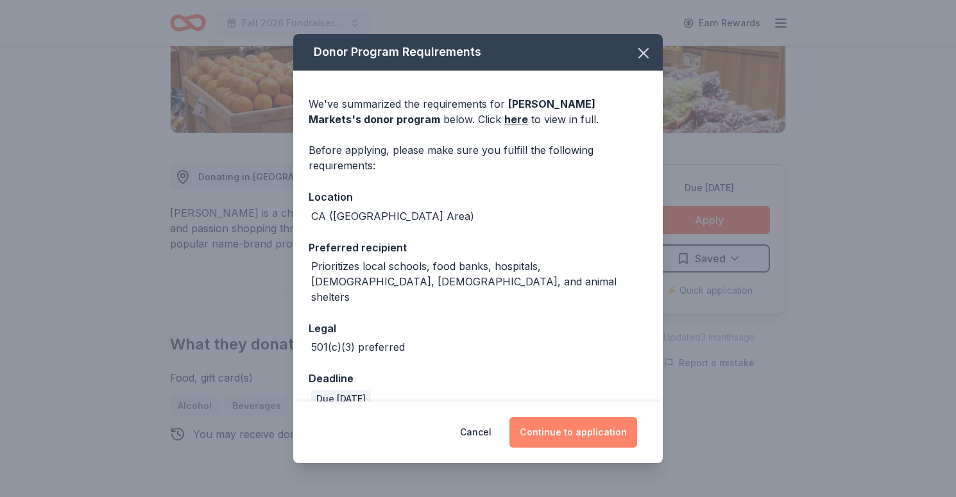
click at [582, 438] on button "Continue to application" at bounding box center [574, 432] width 128 height 31
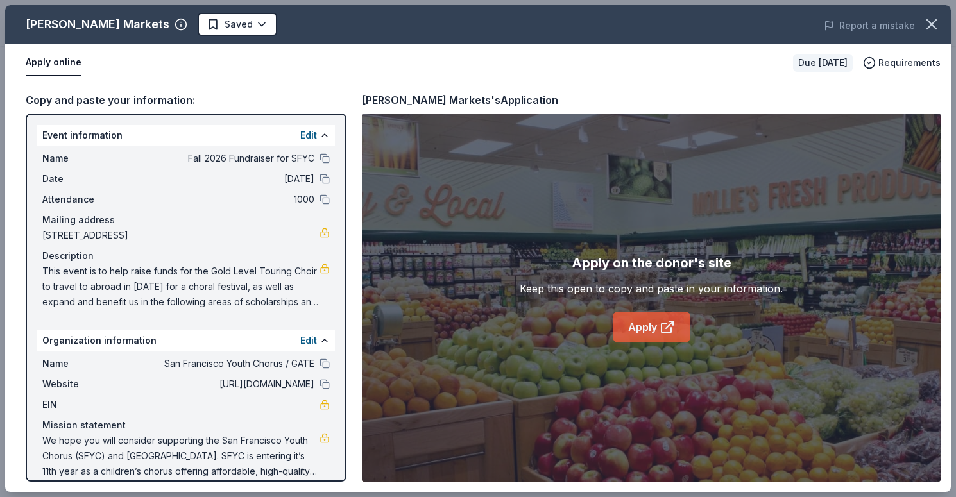
click at [632, 323] on link "Apply" at bounding box center [652, 327] width 78 height 31
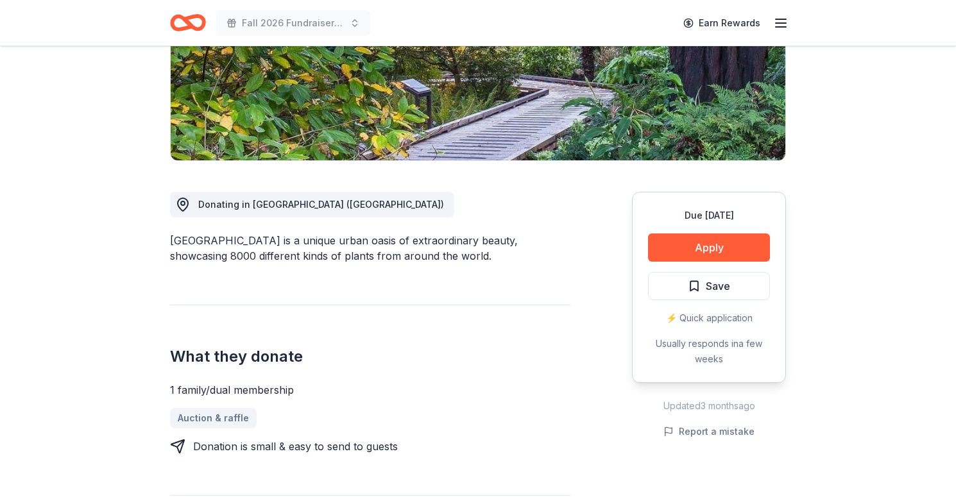
scroll to position [248, 0]
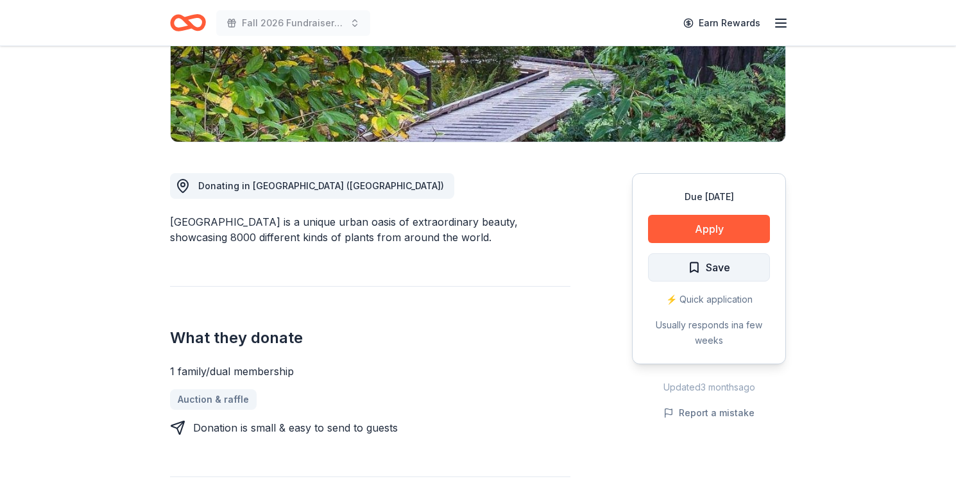
click at [733, 275] on button "Save" at bounding box center [709, 268] width 122 height 28
click at [726, 236] on button "Apply" at bounding box center [709, 229] width 122 height 28
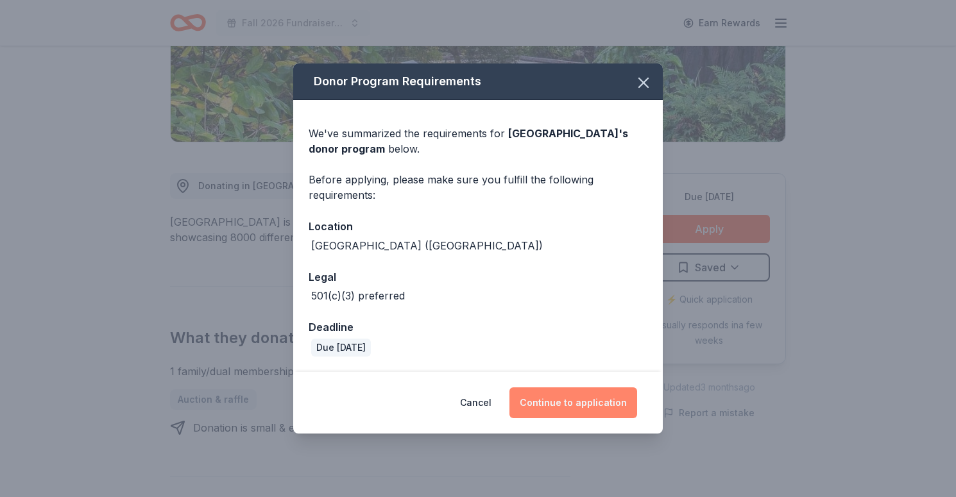
click at [610, 404] on button "Continue to application" at bounding box center [574, 403] width 128 height 31
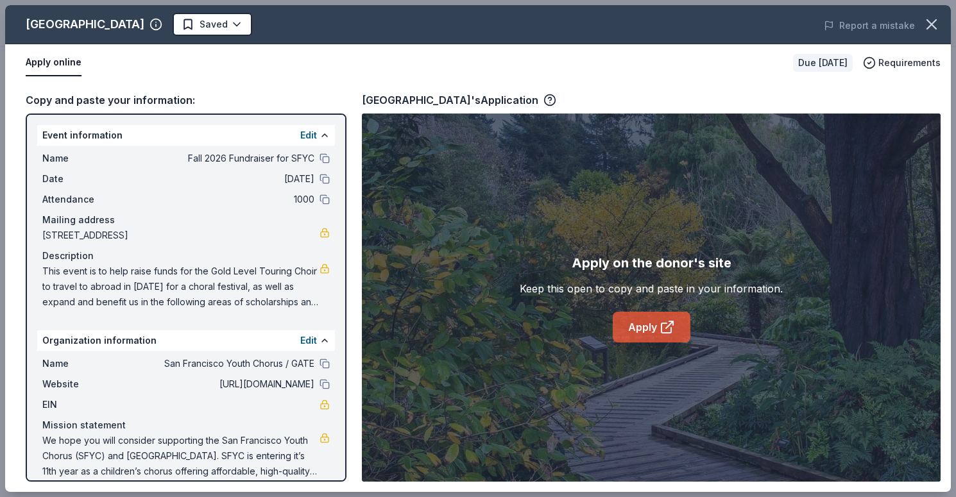
click at [659, 323] on link "Apply" at bounding box center [652, 327] width 78 height 31
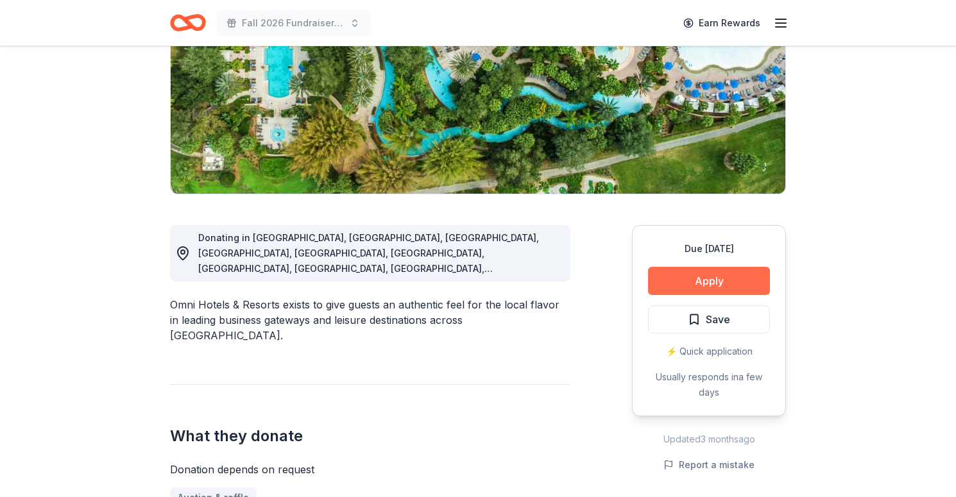
scroll to position [185, 0]
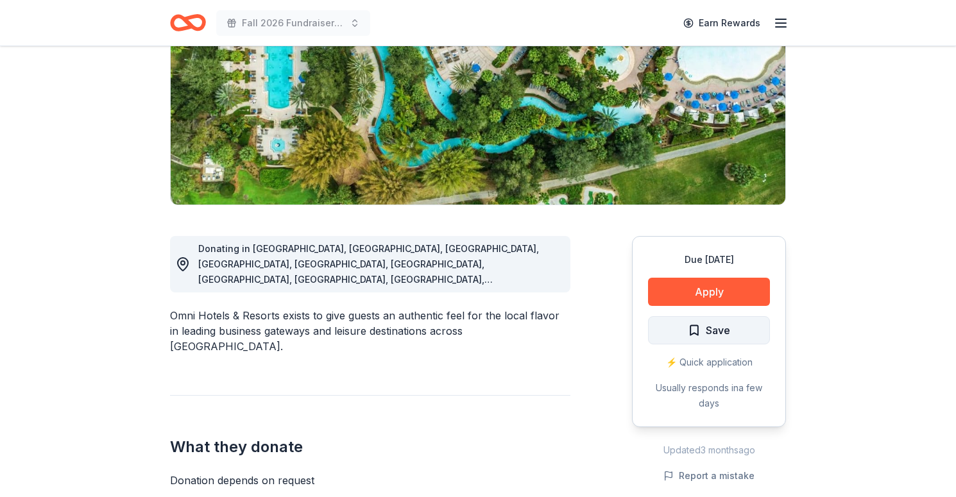
click at [707, 327] on span "Save" at bounding box center [718, 330] width 24 height 17
click at [720, 292] on button "Apply" at bounding box center [709, 292] width 122 height 28
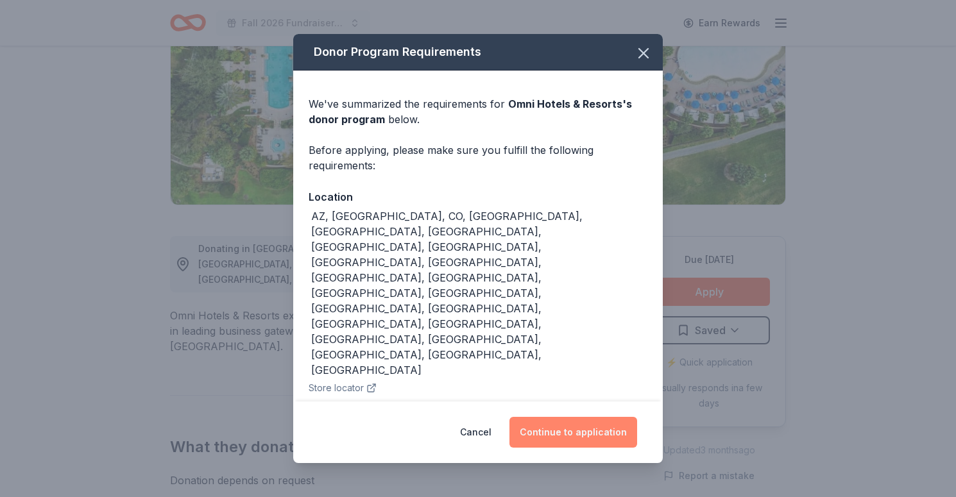
click at [558, 417] on button "Continue to application" at bounding box center [574, 432] width 128 height 31
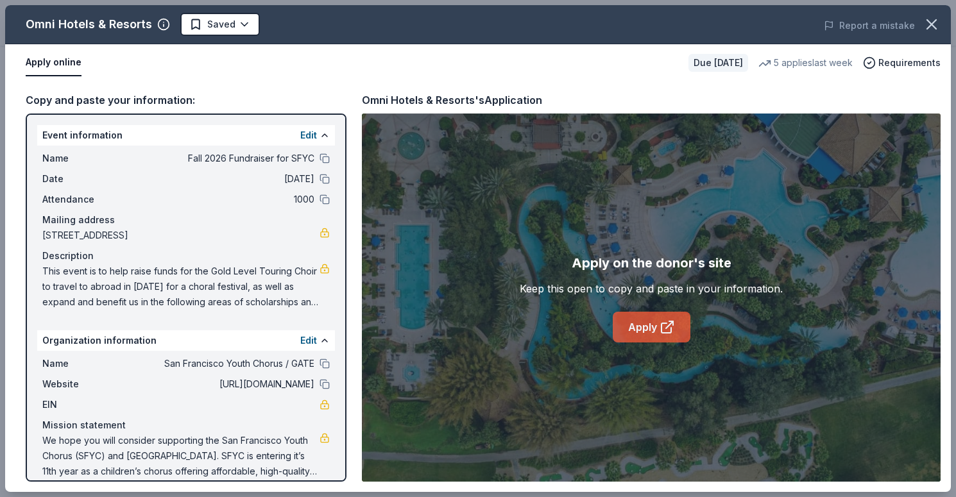
click at [660, 320] on icon at bounding box center [667, 327] width 15 height 15
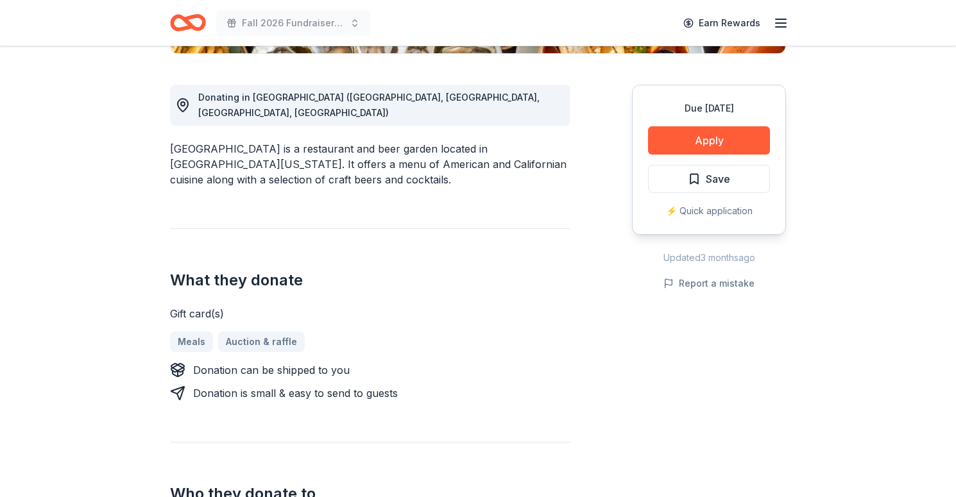
scroll to position [337, 0]
click at [736, 171] on button "Save" at bounding box center [709, 178] width 122 height 28
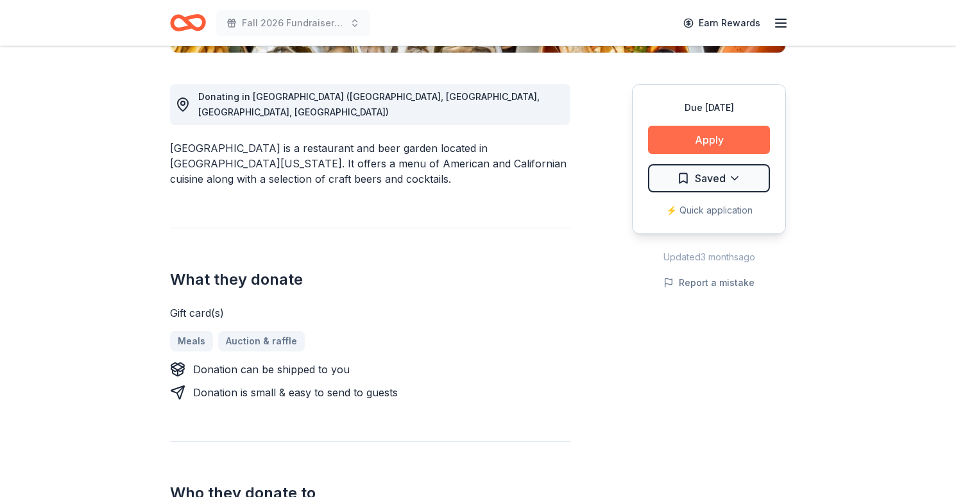
click at [738, 141] on button "Apply" at bounding box center [709, 140] width 122 height 28
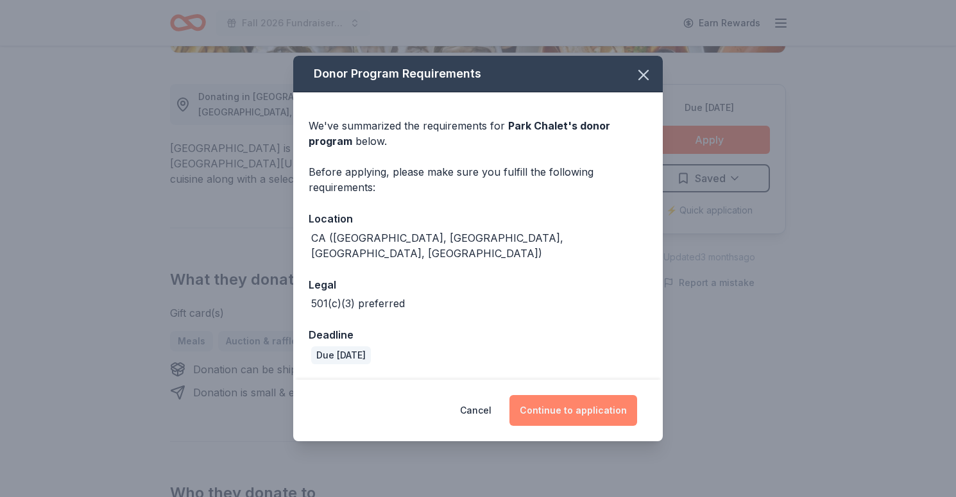
click at [589, 397] on button "Continue to application" at bounding box center [574, 410] width 128 height 31
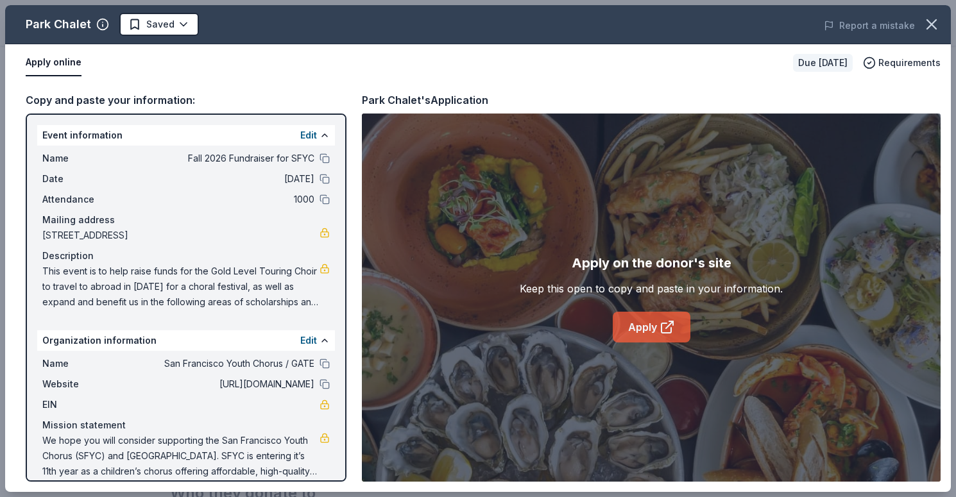
click at [643, 318] on link "Apply" at bounding box center [652, 327] width 78 height 31
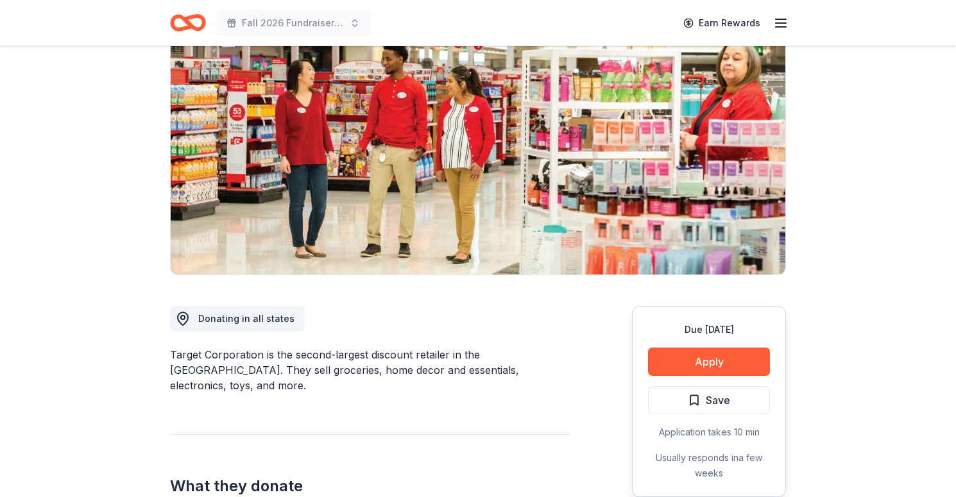
scroll to position [190, 0]
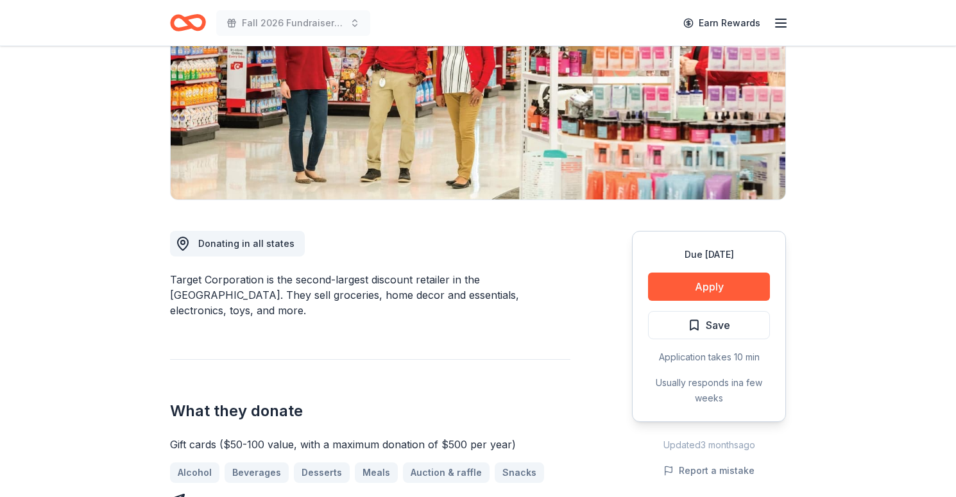
click at [698, 341] on div "Due in 26 days Apply Save Application takes 10 min Usually responds in a few we…" at bounding box center [709, 326] width 154 height 191
click at [707, 327] on span "Save" at bounding box center [718, 325] width 24 height 17
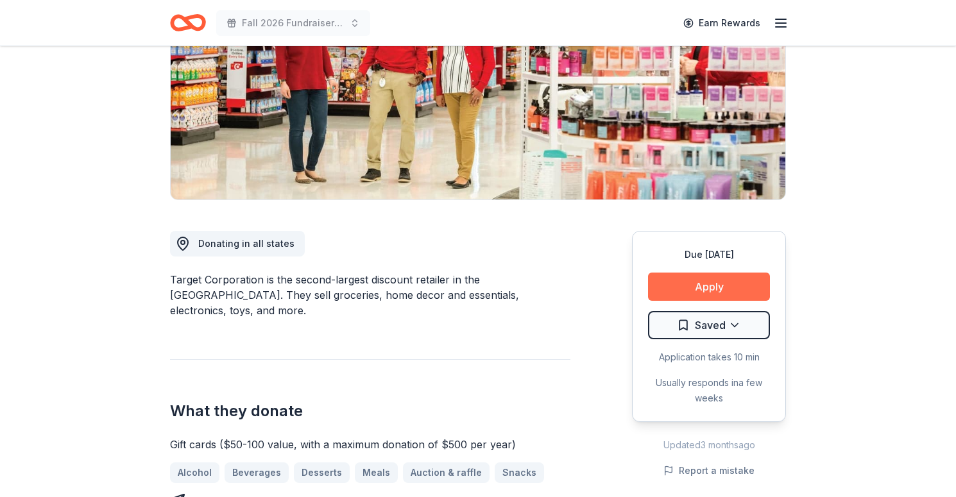
click at [718, 284] on button "Apply" at bounding box center [709, 287] width 122 height 28
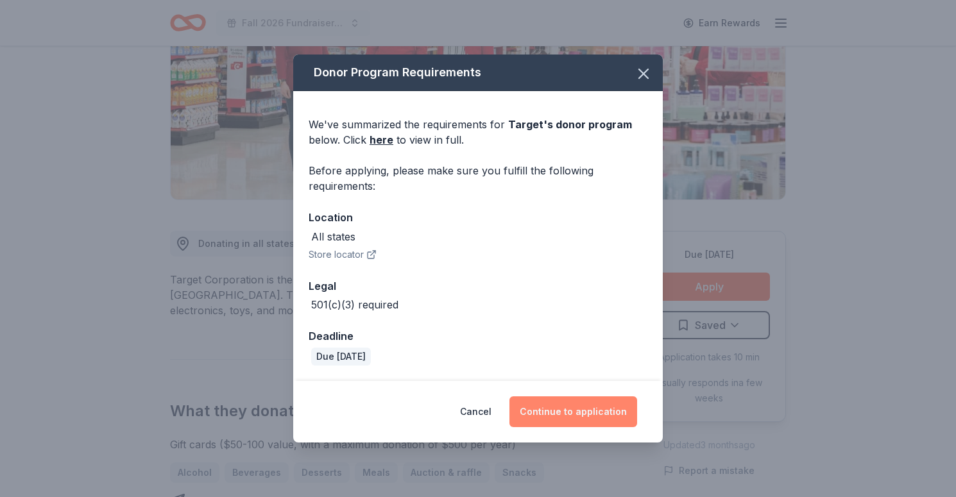
click at [587, 411] on button "Continue to application" at bounding box center [574, 412] width 128 height 31
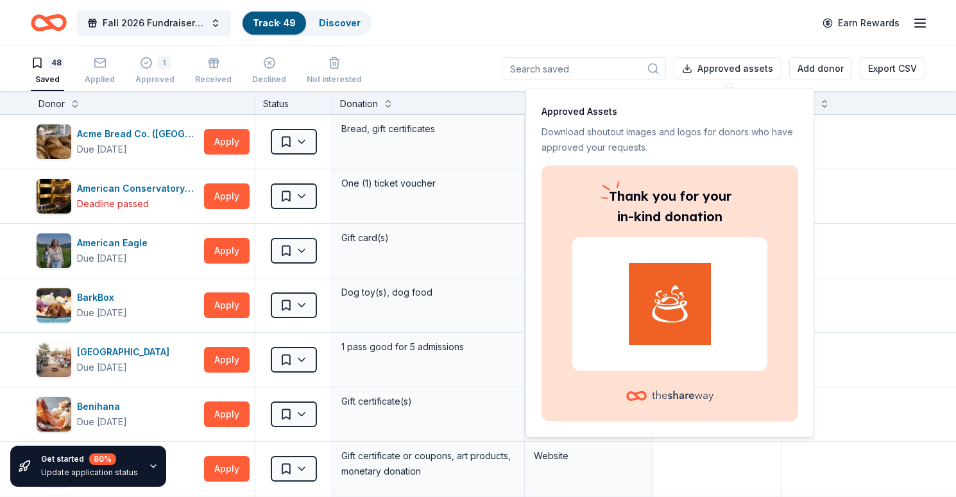
click at [464, 56] on div "48 Saved Applied 1 Approved Received Declined Not interested Approved assets Ad…" at bounding box center [478, 68] width 895 height 45
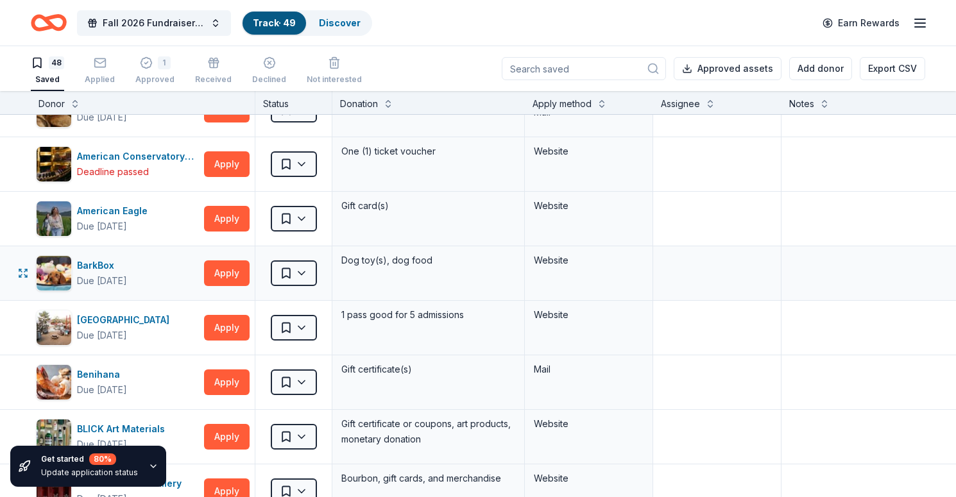
scroll to position [42, 0]
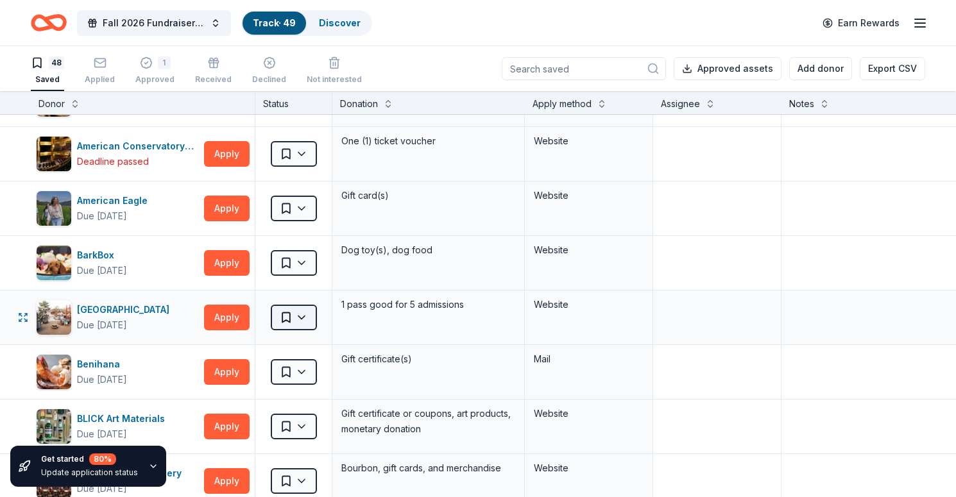
click at [307, 320] on html "Fall 2026 Fundraiser for SFYC Track · 49 Discover Earn Rewards 48 Saved Applied…" at bounding box center [478, 248] width 956 height 497
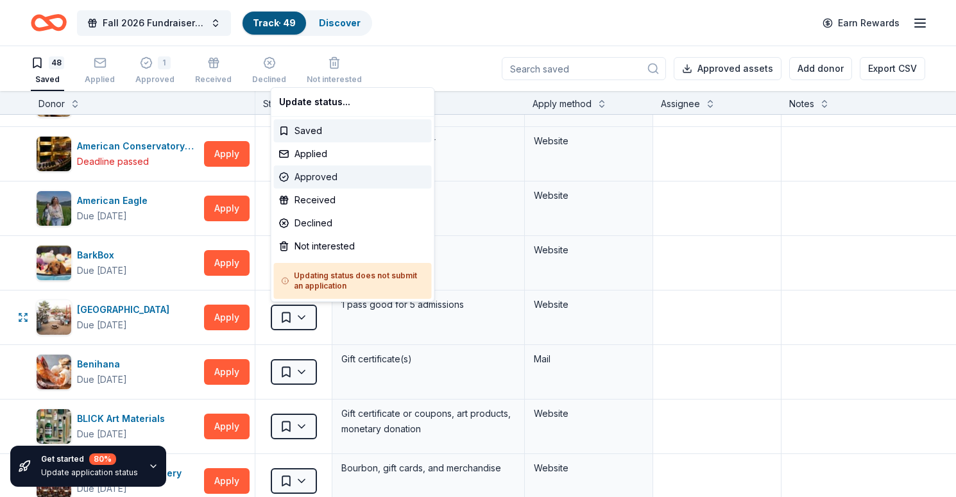
click at [328, 172] on div "Approved" at bounding box center [353, 177] width 158 height 23
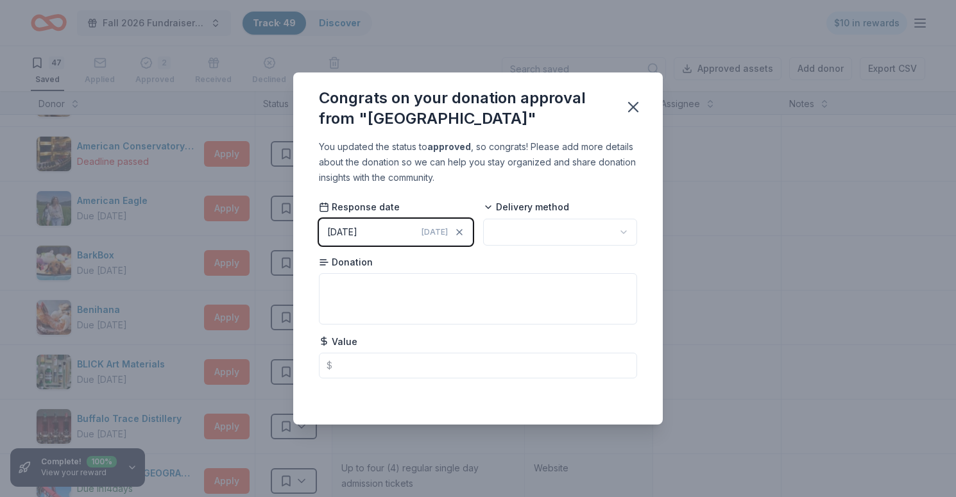
click at [540, 241] on html "Fall 2026 Fundraiser for SFYC Track · 49 Discover $10 in rewards 47 Saved Appli…" at bounding box center [478, 248] width 956 height 497
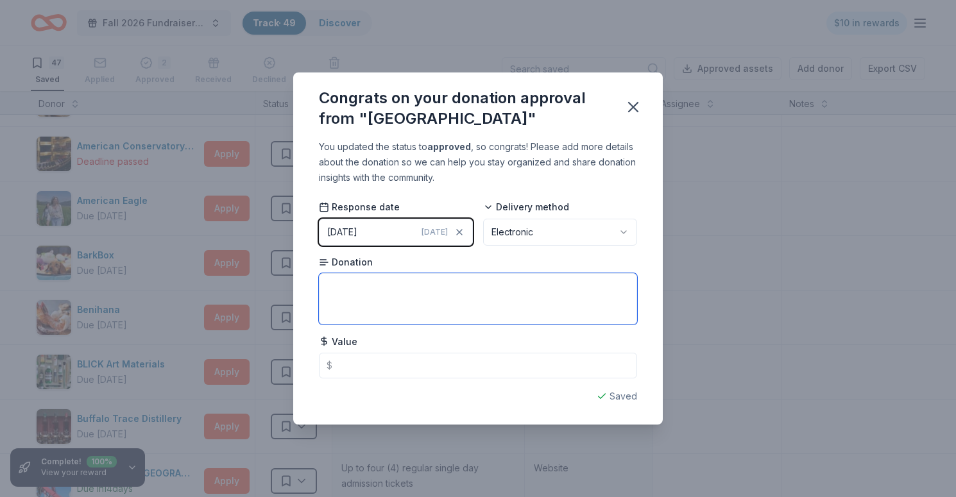
click at [518, 288] on textarea at bounding box center [478, 298] width 318 height 51
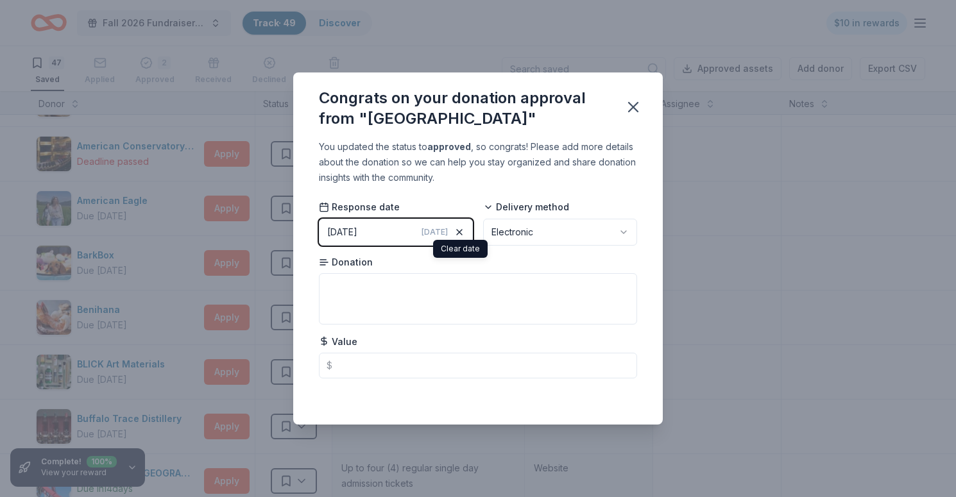
click at [462, 234] on icon "button" at bounding box center [459, 232] width 5 height 5
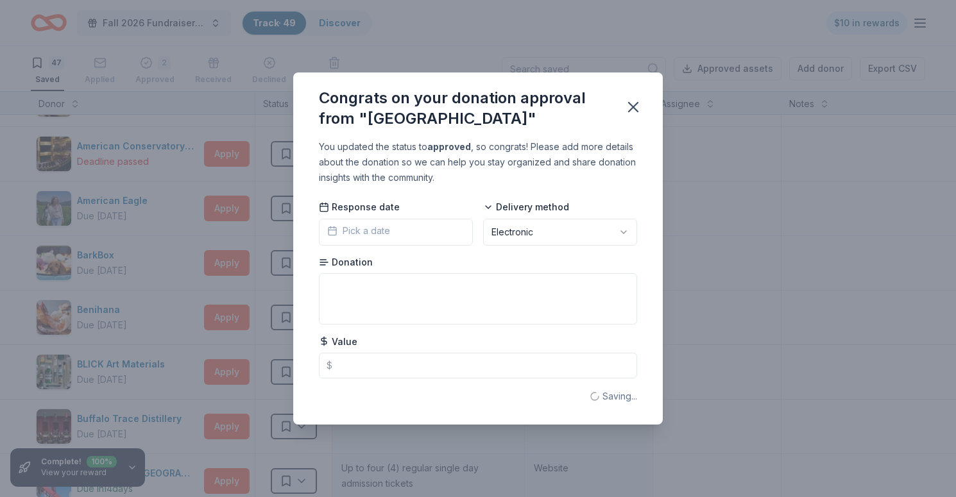
click at [383, 229] on span "Pick a date" at bounding box center [358, 230] width 63 height 15
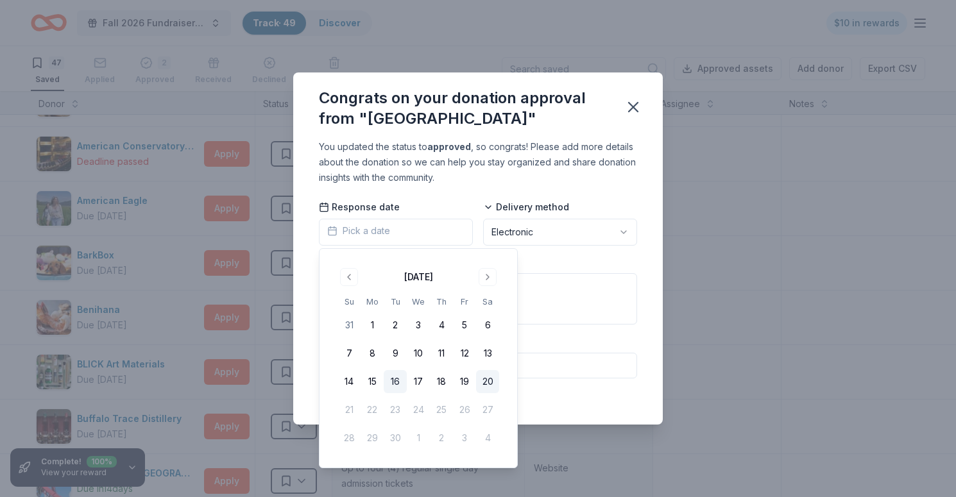
click at [399, 385] on button "16" at bounding box center [395, 381] width 23 height 23
click at [548, 291] on textarea at bounding box center [478, 298] width 318 height 51
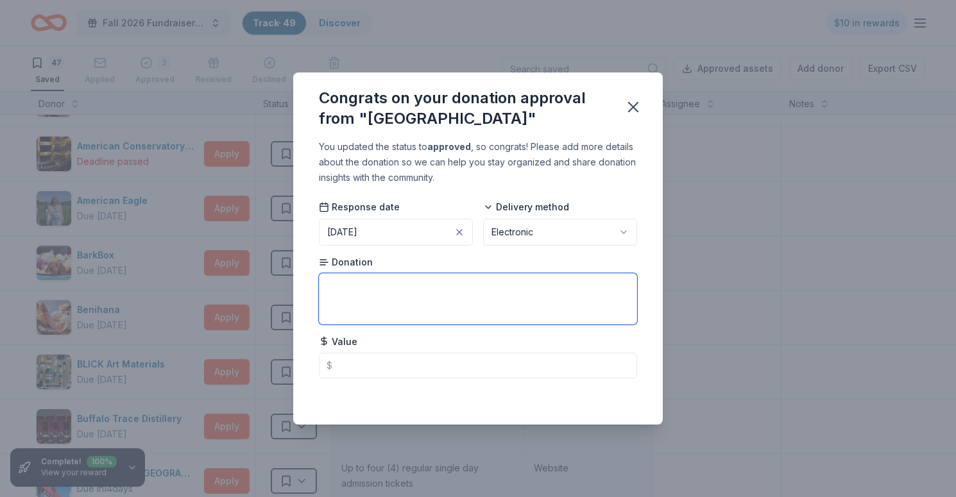
paste textarea "Admit Five One-Day Pass ($100 value)"
drag, startPoint x: 519, startPoint y: 286, endPoint x: 438, endPoint y: 282, distance: 81.6
click at [438, 282] on textarea "Admit Five One-Day Pass ($100 value)" at bounding box center [478, 298] width 318 height 51
type textarea "Admit Five One-Day Pass"
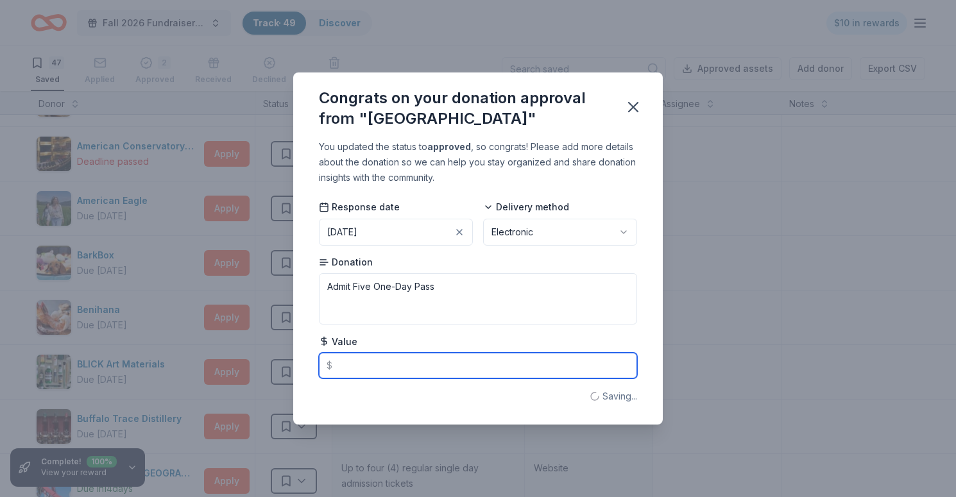
click at [393, 367] on input "text" at bounding box center [478, 366] width 318 height 26
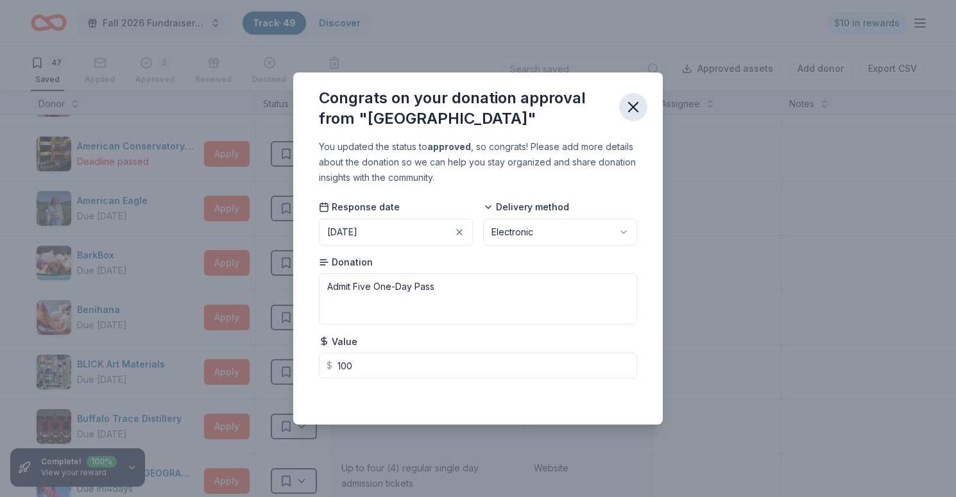
type input "100.00"
click at [637, 102] on icon "button" at bounding box center [634, 107] width 18 height 18
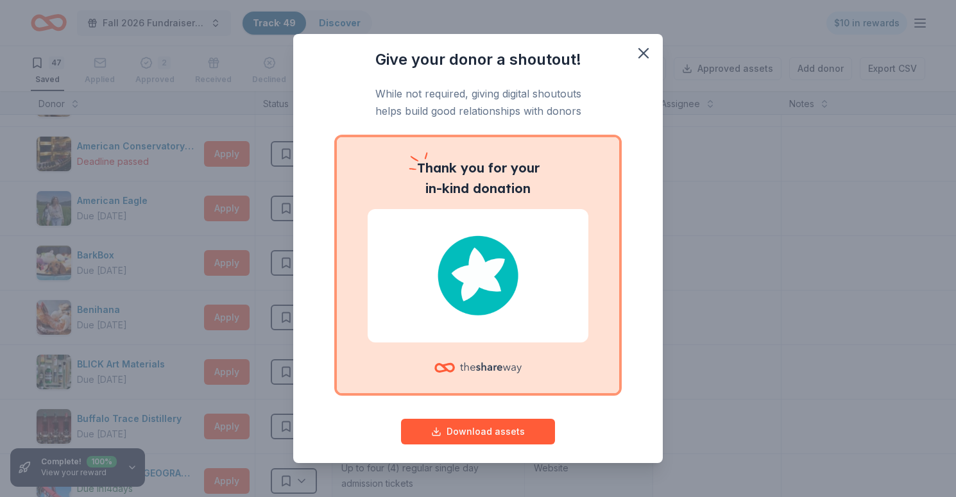
click at [475, 280] on img at bounding box center [478, 276] width 190 height 82
click at [476, 435] on button "Download assets" at bounding box center [478, 432] width 154 height 26
click at [642, 56] on icon "button" at bounding box center [643, 53] width 9 height 9
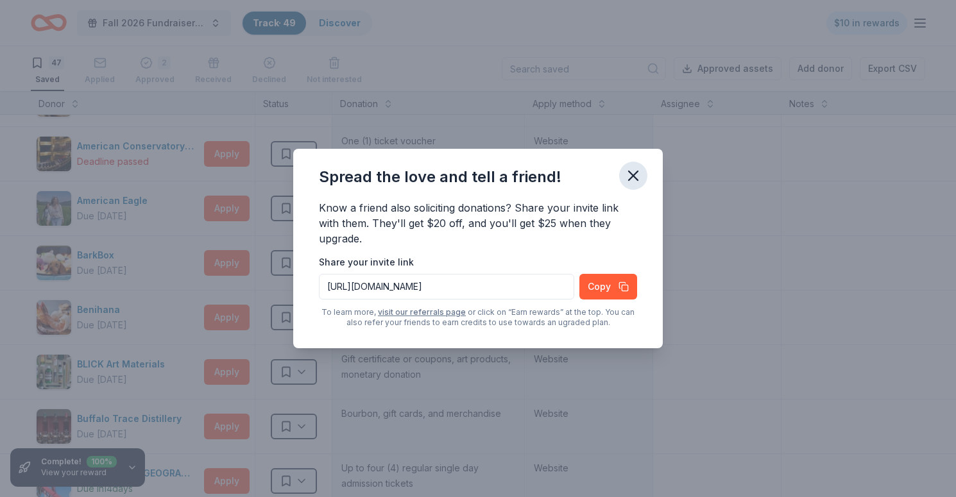
click at [631, 173] on icon "button" at bounding box center [633, 175] width 9 height 9
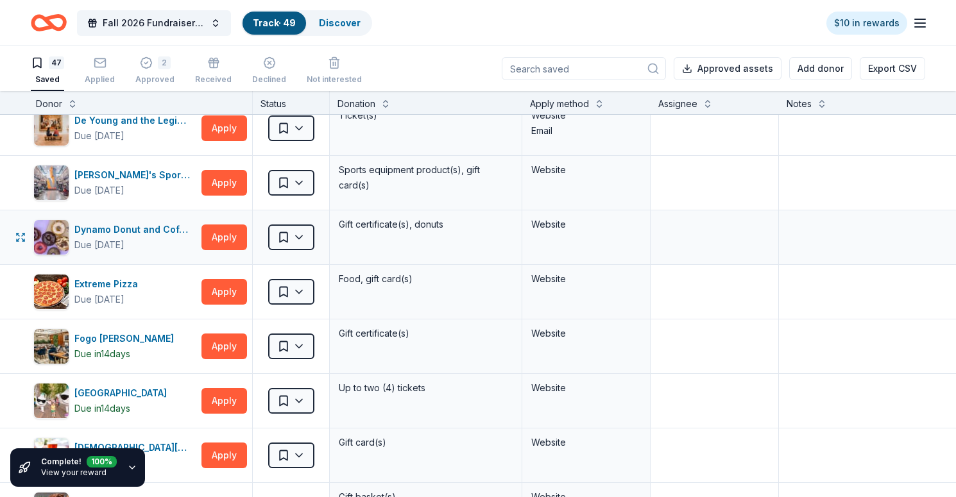
scroll to position [669, 3]
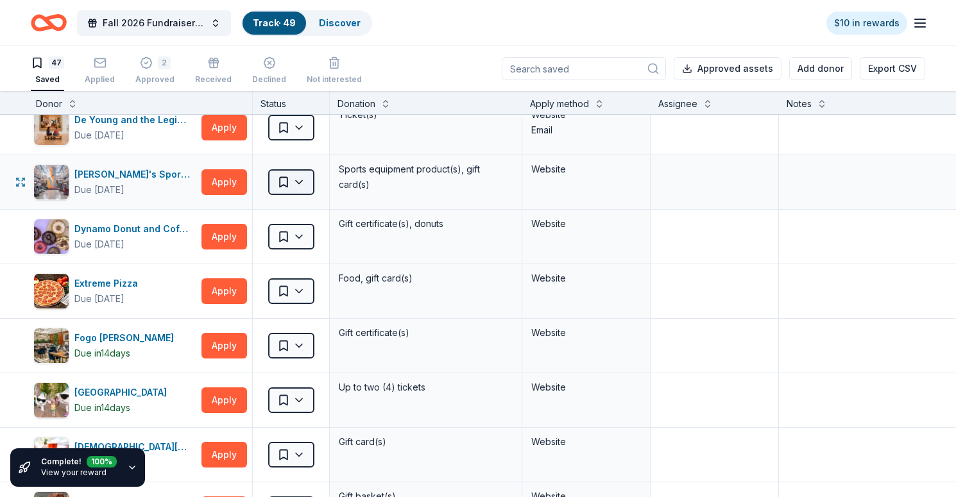
click at [302, 185] on html "Fall 2026 Fundraiser for SFYC Track · 49 Discover $10 in rewards 47 Saved Appli…" at bounding box center [478, 248] width 956 height 497
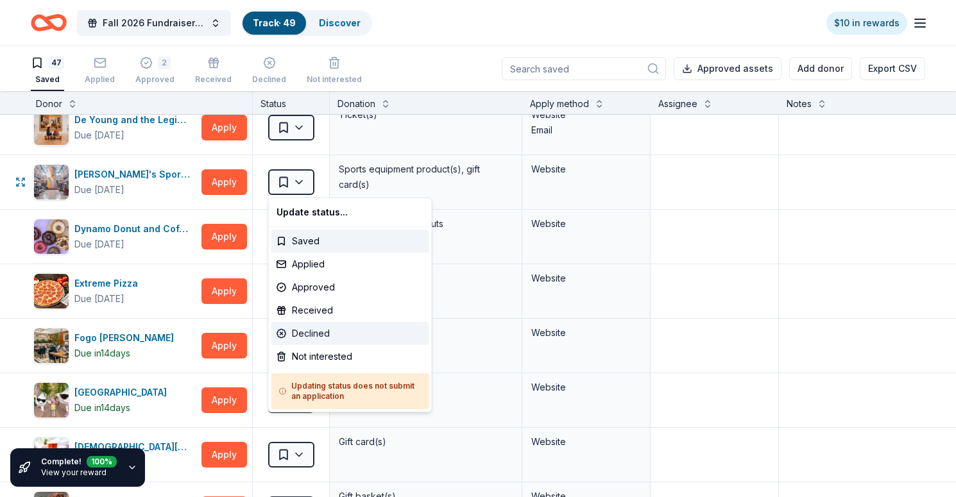
click at [320, 334] on div "Declined" at bounding box center [351, 333] width 158 height 23
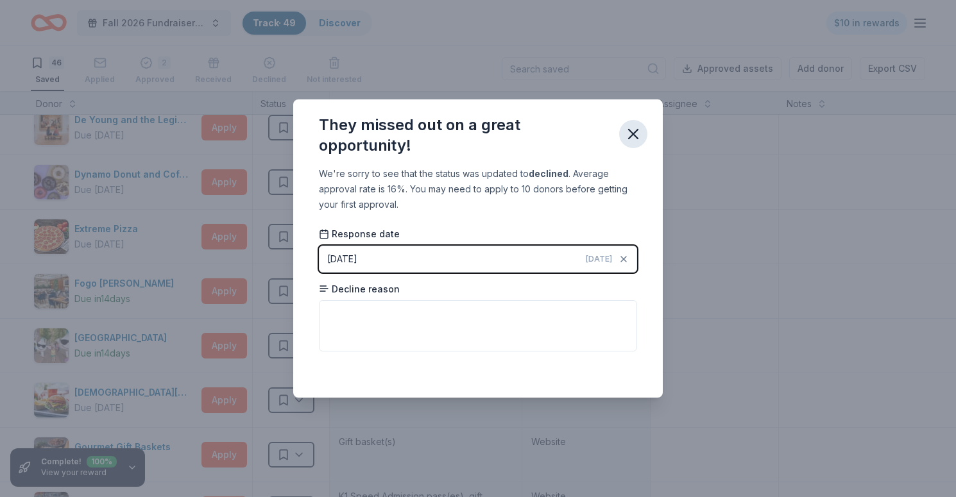
click at [631, 134] on icon "button" at bounding box center [634, 134] width 18 height 18
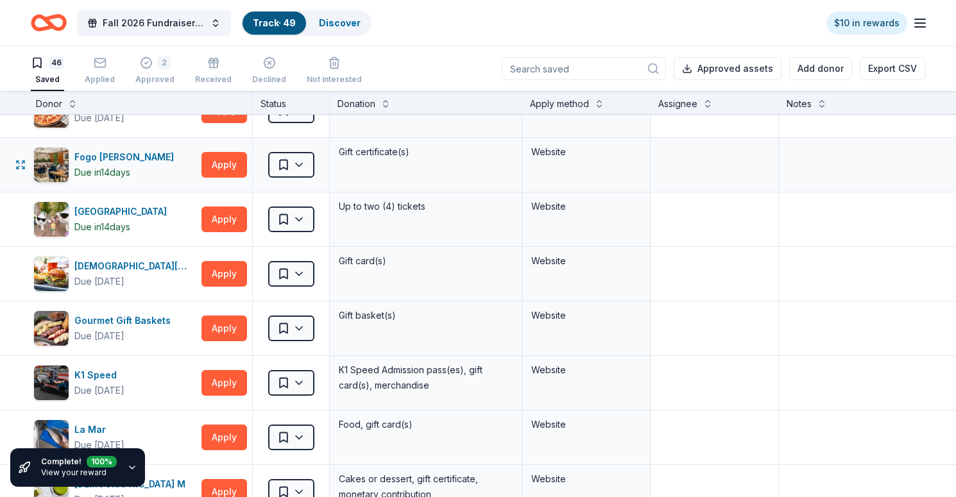
scroll to position [797, 3]
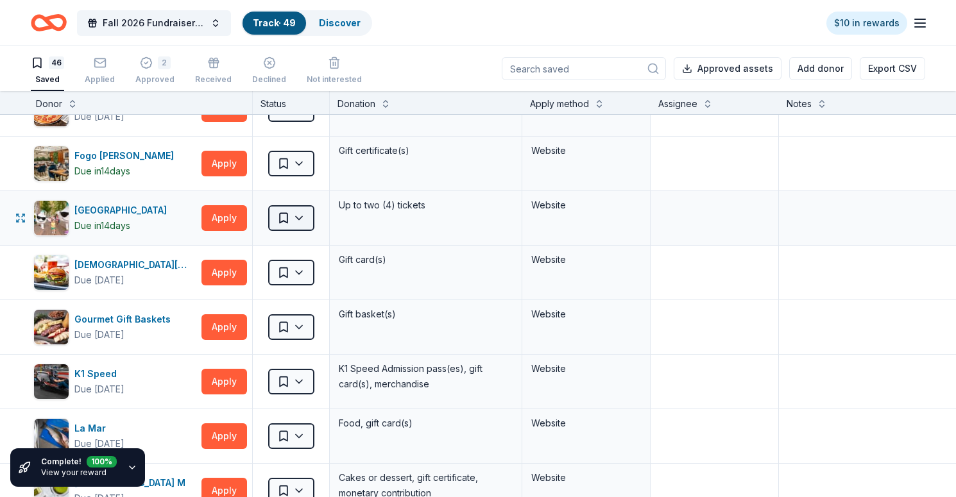
click at [303, 222] on html "Fall 2026 Fundraiser for SFYC Track · 49 Discover $10 in rewards 46 Saved Appli…" at bounding box center [478, 248] width 956 height 497
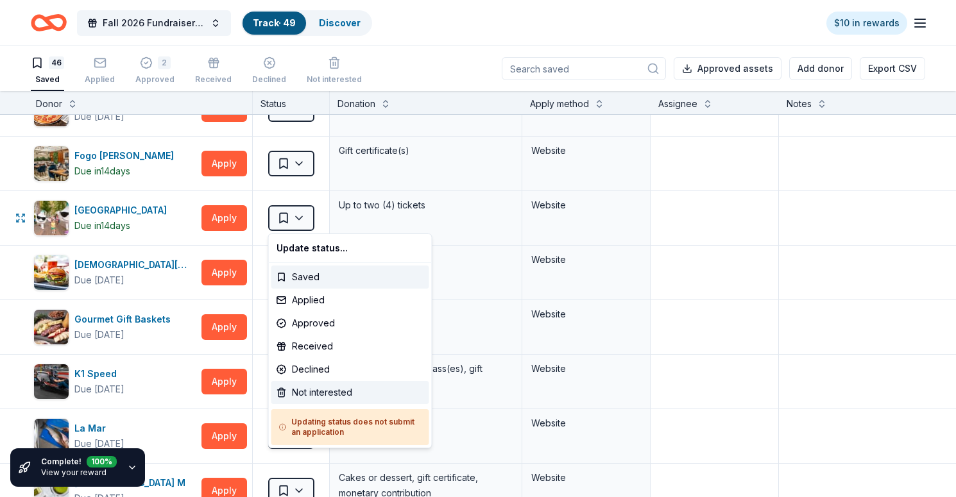
click at [316, 391] on div "Not interested" at bounding box center [351, 392] width 158 height 23
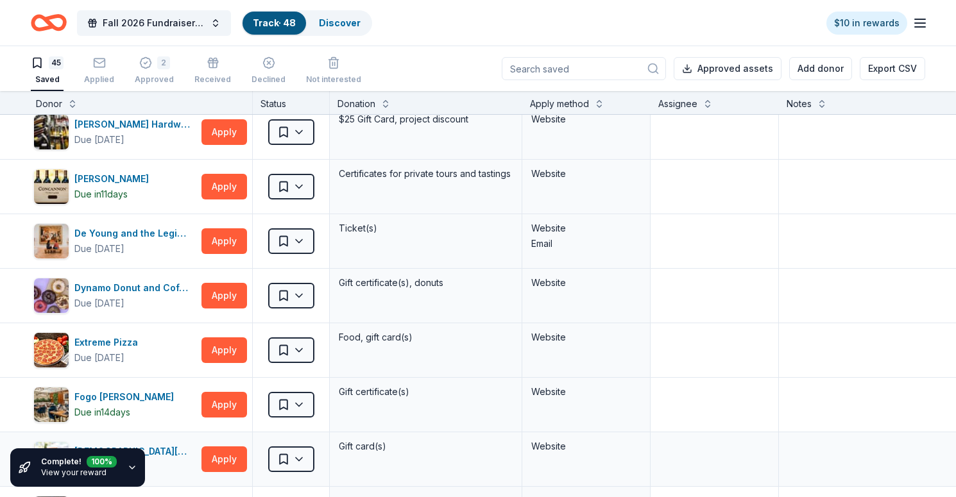
scroll to position [554, 3]
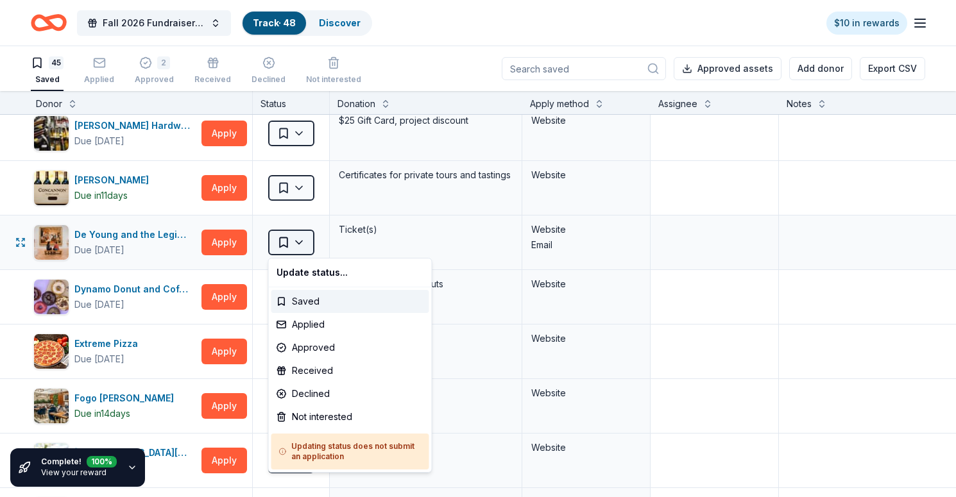
click at [300, 240] on html "Fall 2026 Fundraiser for SFYC Track · 48 Discover $10 in rewards 45 Saved Appli…" at bounding box center [478, 248] width 956 height 497
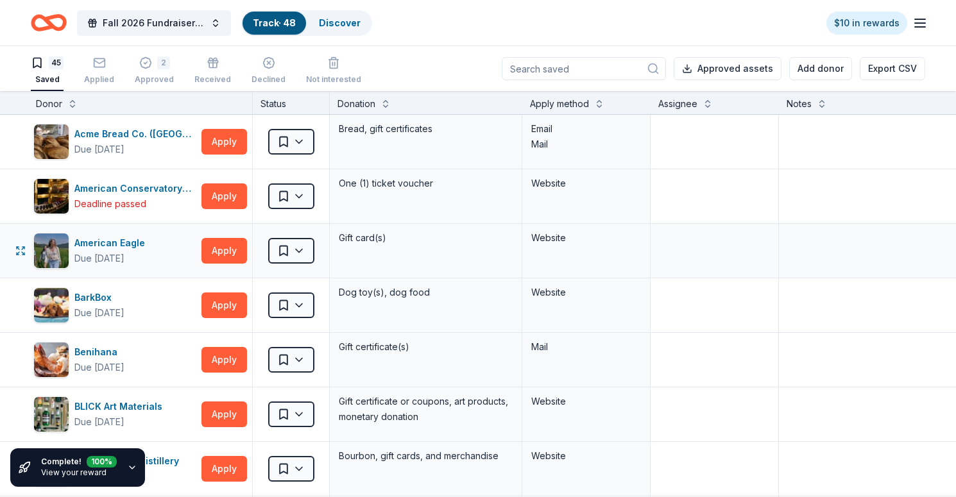
scroll to position [0, 3]
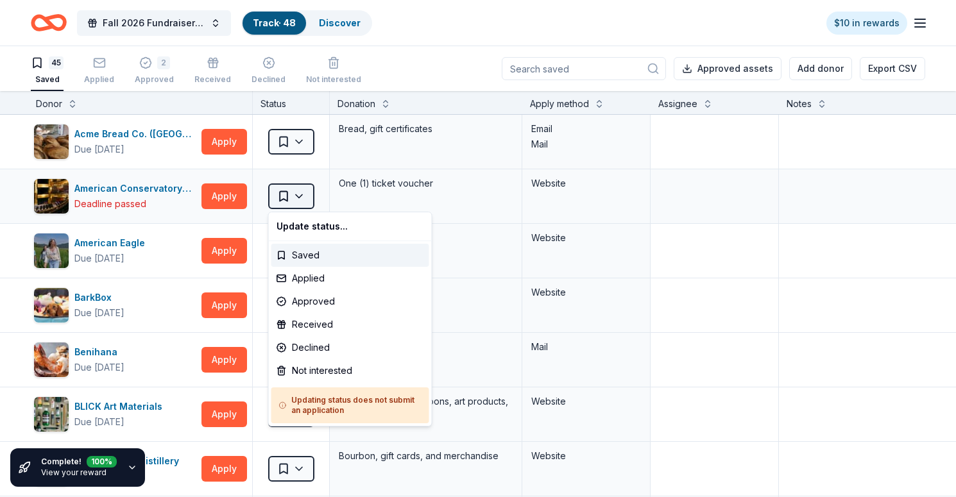
click at [301, 196] on html "Fall 2026 Fundraiser for SFYC Track · 48 Discover $10 in rewards 45 Saved Appli…" at bounding box center [478, 248] width 956 height 497
click at [332, 363] on div "Not interested" at bounding box center [351, 370] width 158 height 23
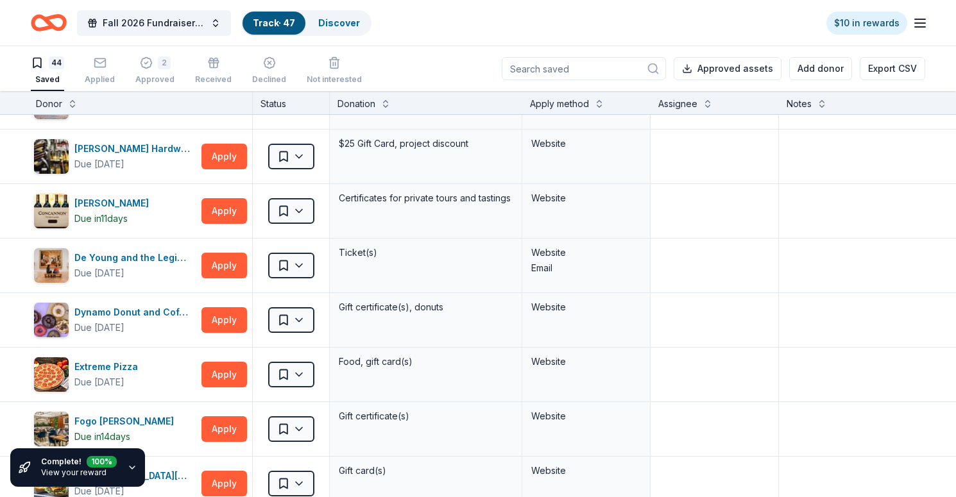
scroll to position [477, 3]
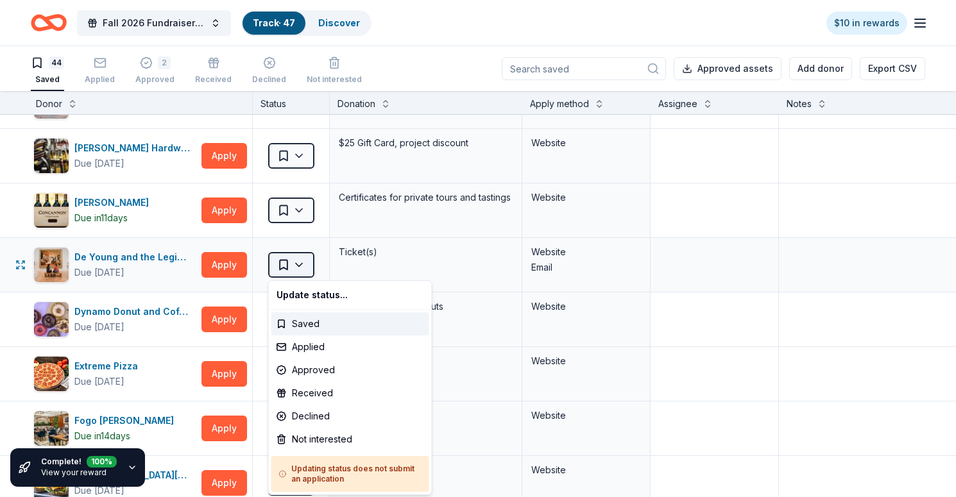
click at [302, 264] on html "Fall 2026 Fundraiser for SFYC Track · 47 Discover $10 in rewards 44 Saved Appli…" at bounding box center [478, 248] width 956 height 497
click at [318, 444] on div "Not interested" at bounding box center [351, 439] width 158 height 23
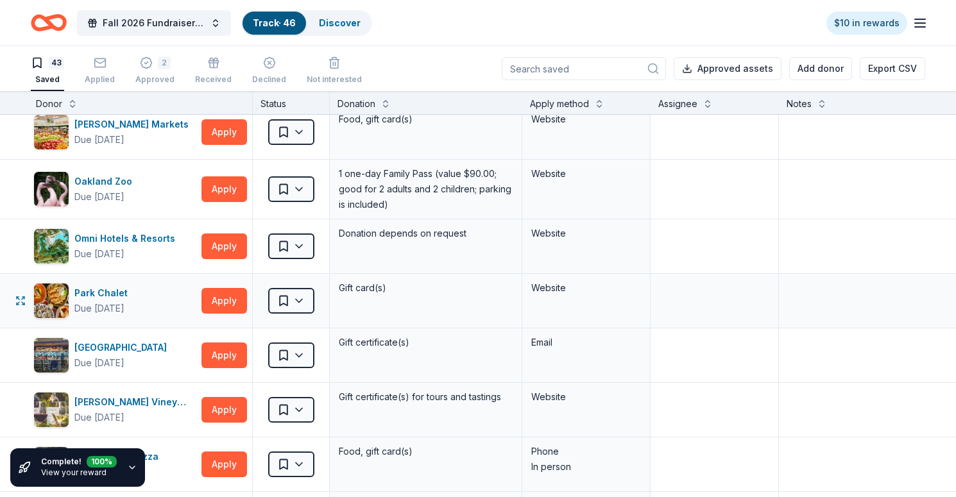
scroll to position [1159, 3]
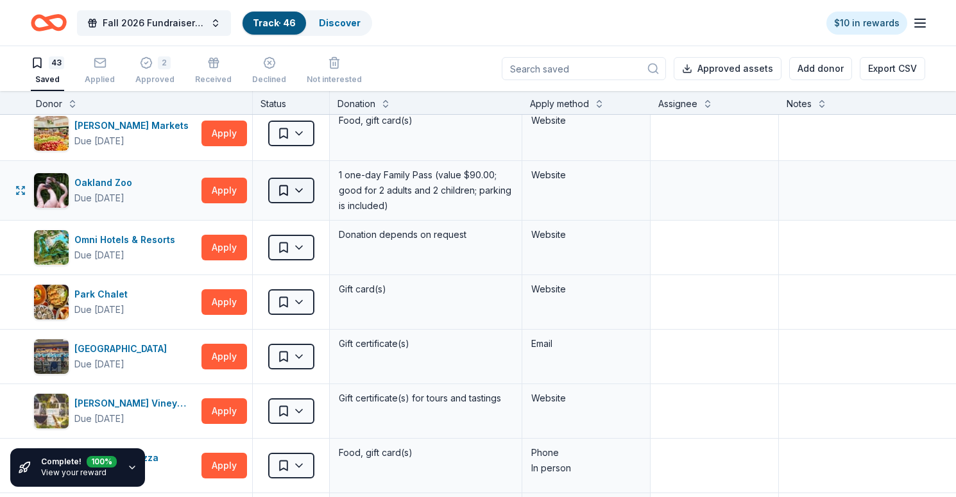
click at [302, 193] on html "Fall 2026 Fundraiser for SFYC Track · 46 Discover $10 in rewards 43 Saved Appli…" at bounding box center [478, 248] width 956 height 497
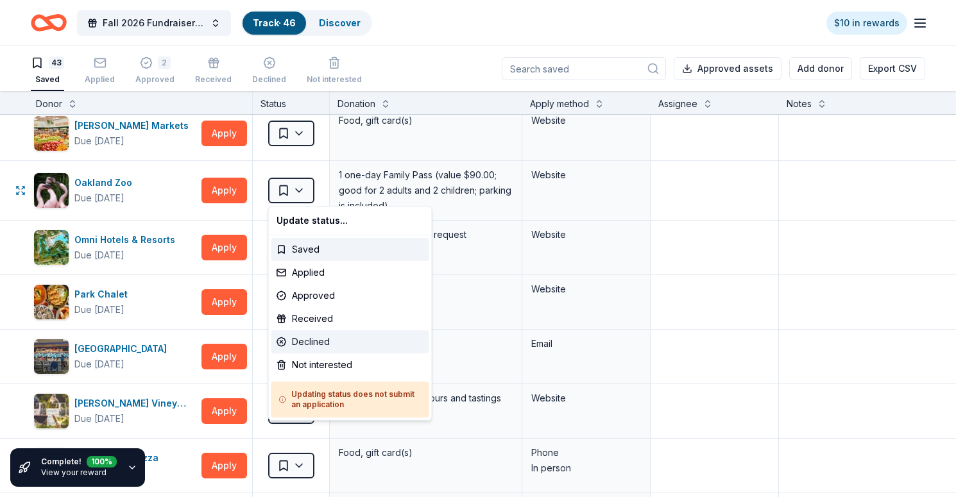
click at [318, 343] on div "Declined" at bounding box center [351, 342] width 158 height 23
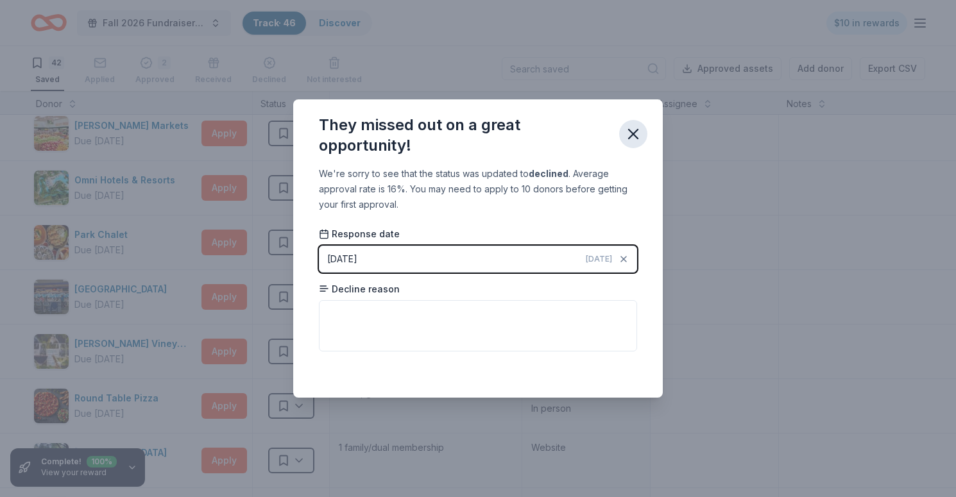
click at [634, 129] on icon "button" at bounding box center [634, 134] width 18 height 18
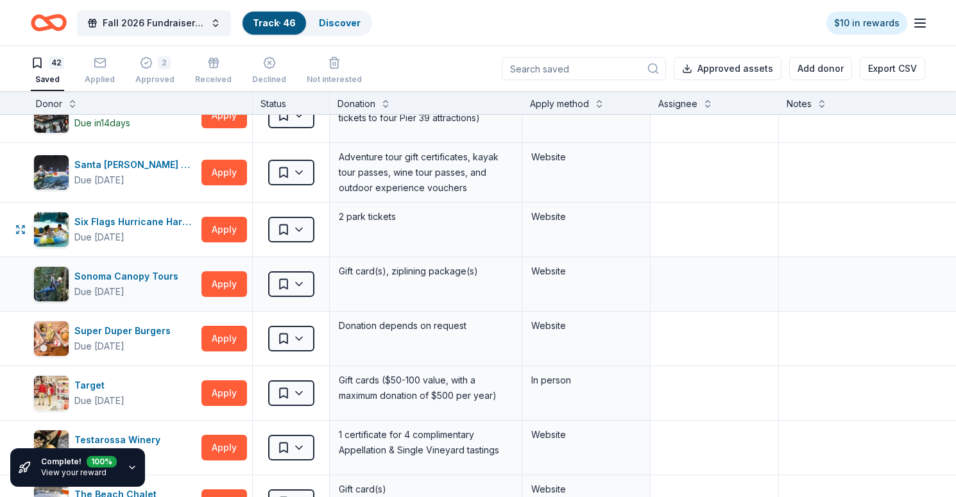
scroll to position [1614, 3]
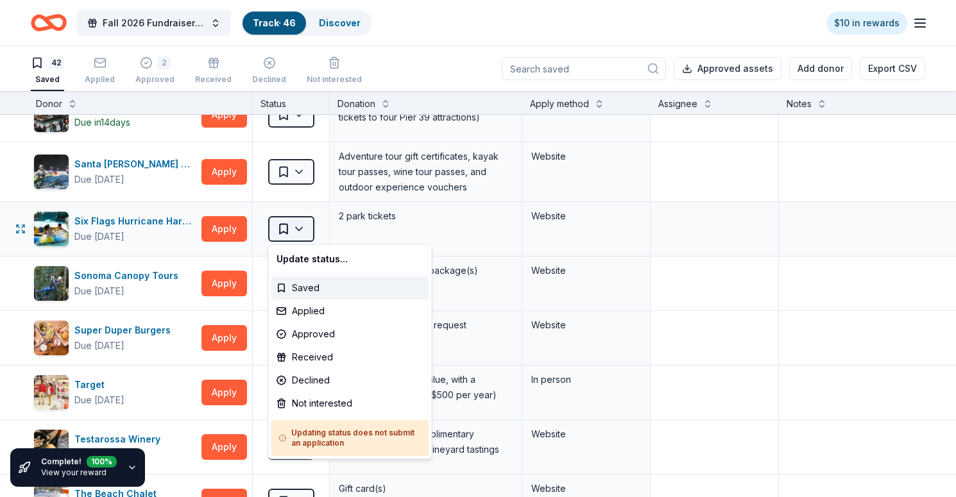
click at [300, 230] on html "Fall 2026 Fundraiser for SFYC Track · 46 Discover $10 in rewards 42 Saved Appli…" at bounding box center [478, 248] width 956 height 497
click at [306, 401] on div "Not interested" at bounding box center [351, 403] width 158 height 23
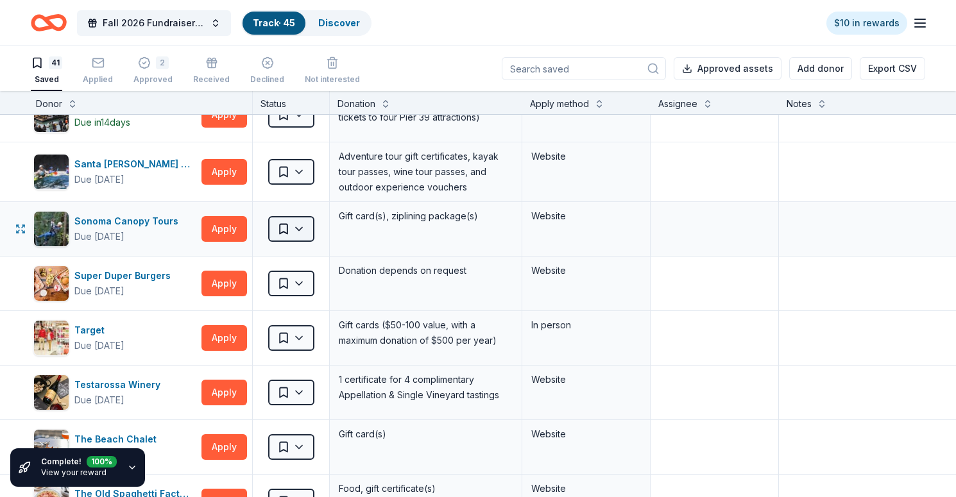
click at [302, 231] on html "Fall 2026 Fundraiser for SFYC Track · 45 Discover $10 in rewards 41 Saved Appli…" at bounding box center [478, 248] width 956 height 497
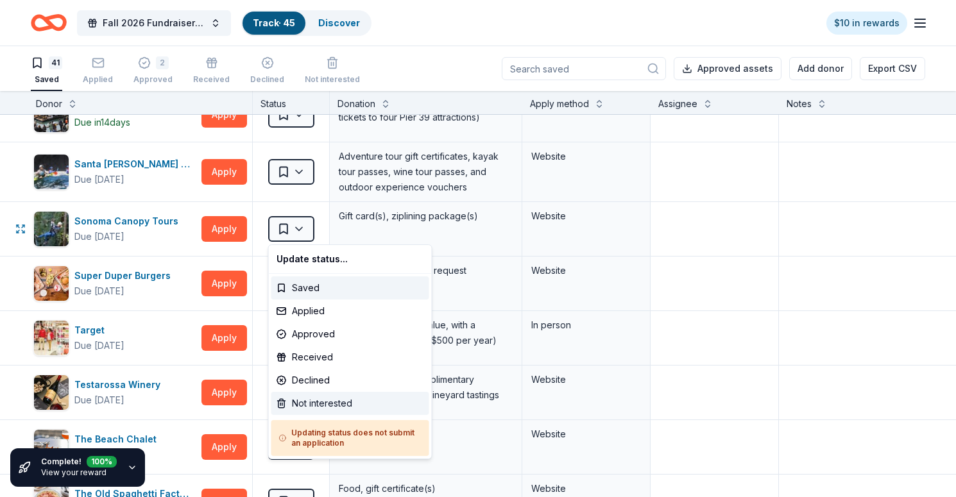
click at [302, 402] on div "Not interested" at bounding box center [351, 403] width 158 height 23
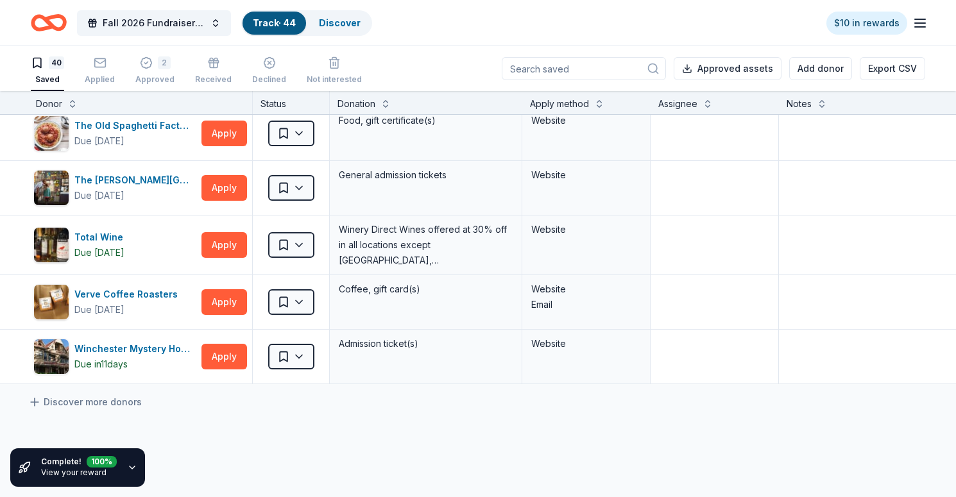
scroll to position [1931, 3]
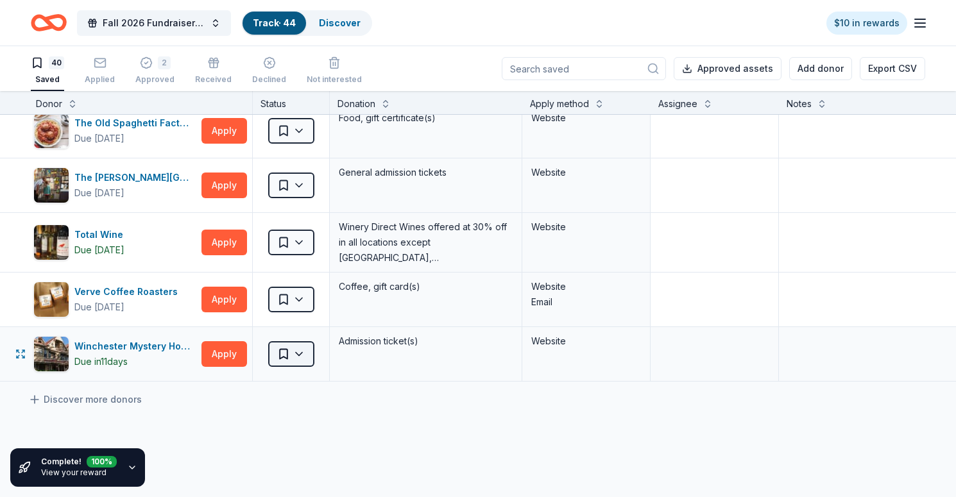
click at [306, 354] on html "Fall 2026 Fundraiser for SFYC Track · 44 Discover $10 in rewards 40 Saved Appli…" at bounding box center [478, 248] width 956 height 497
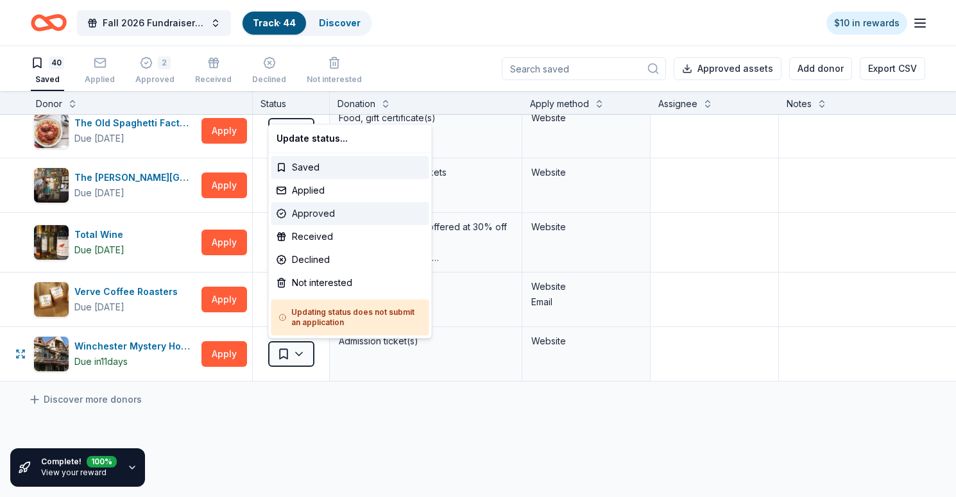
click at [324, 217] on div "Approved" at bounding box center [351, 213] width 158 height 23
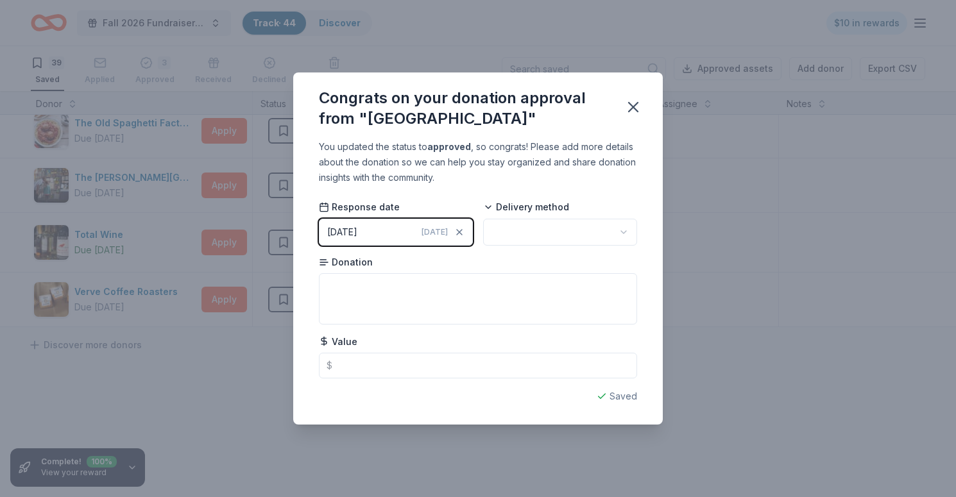
click at [384, 232] on button "09/20/2025 Today" at bounding box center [396, 232] width 154 height 27
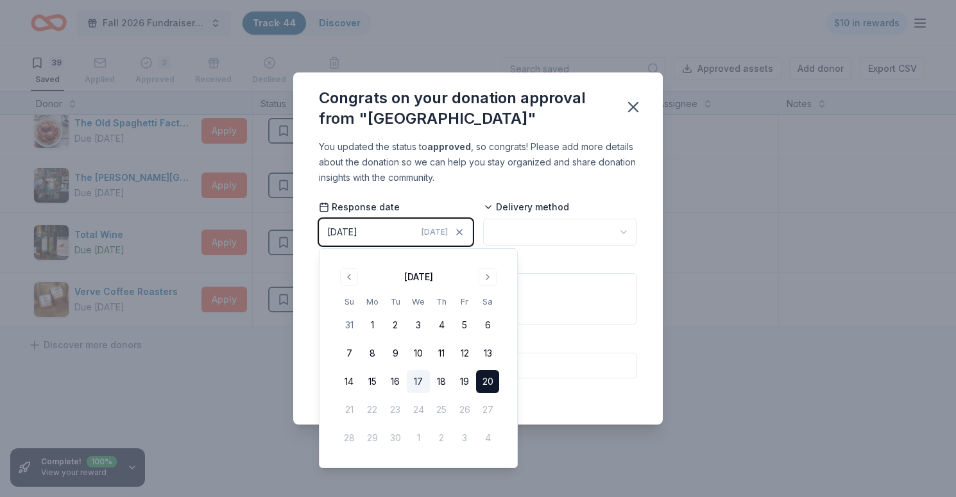
click at [418, 383] on button "17" at bounding box center [418, 381] width 23 height 23
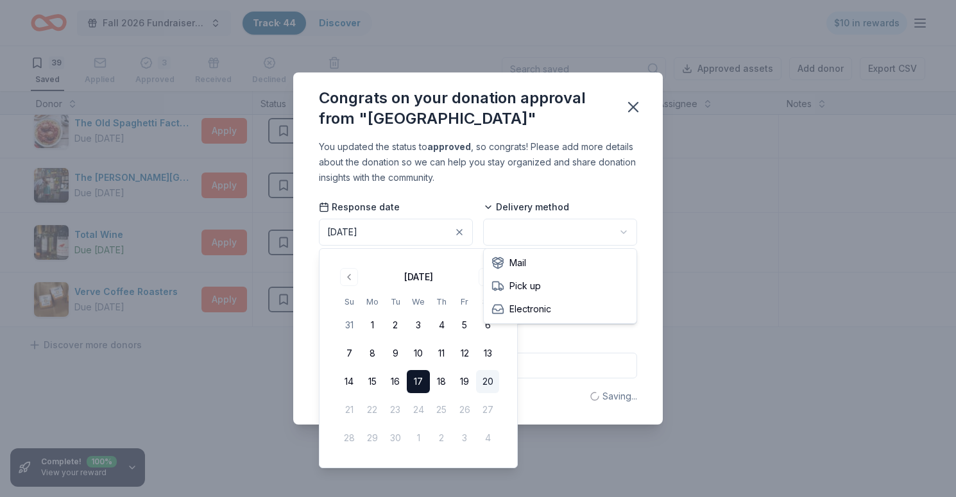
click at [530, 227] on html "Fall 2026 Fundraiser for SFYC Track · 44 Discover $10 in rewards 39 Saved Appli…" at bounding box center [478, 248] width 956 height 497
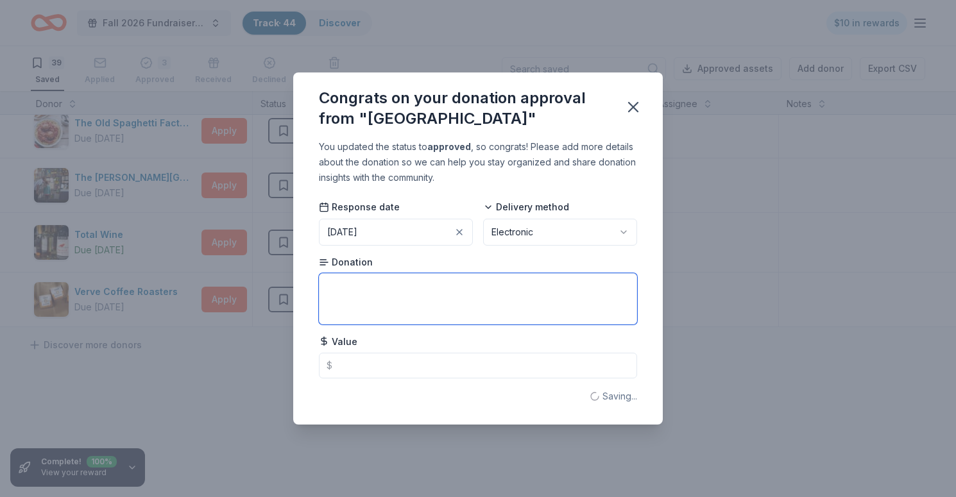
click at [418, 307] on textarea at bounding box center [478, 298] width 318 height 51
type textarea "Mansion Tour for 2 Adults"
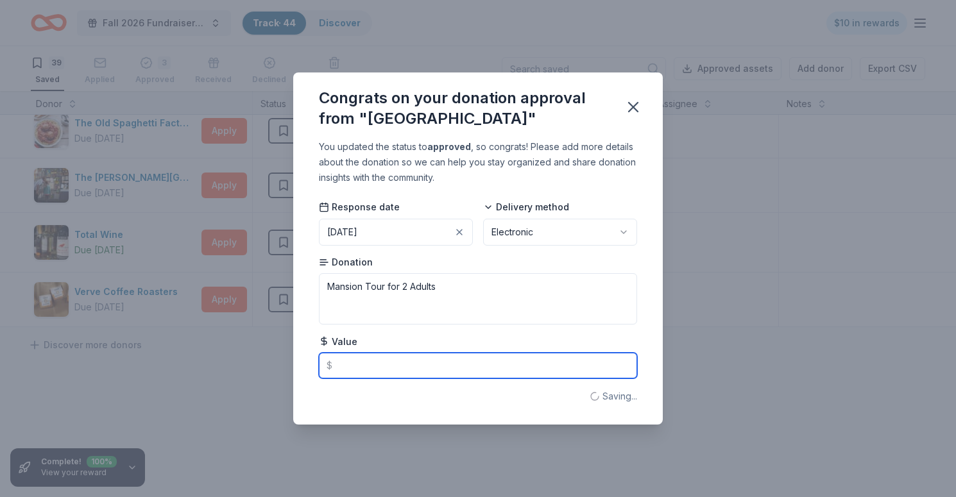
click at [401, 370] on input "text" at bounding box center [478, 366] width 318 height 26
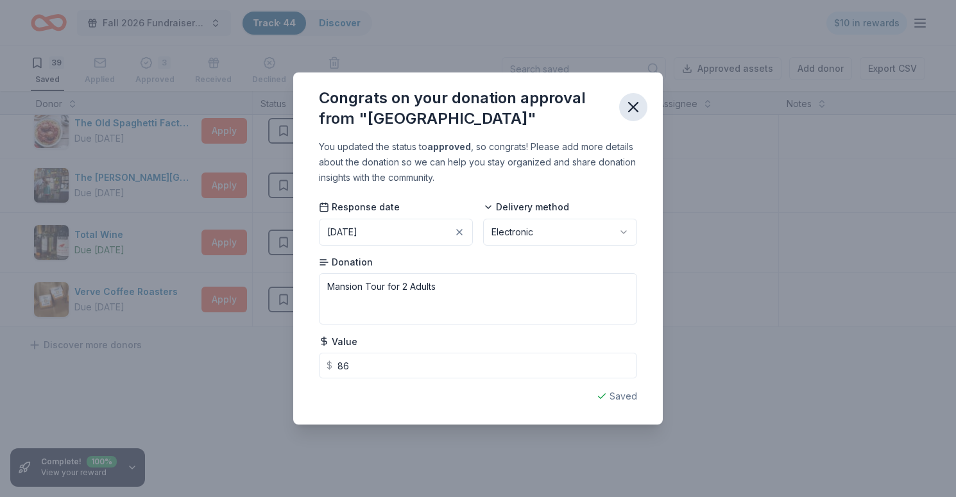
type input "86.00"
click at [635, 99] on icon "button" at bounding box center [634, 107] width 18 height 18
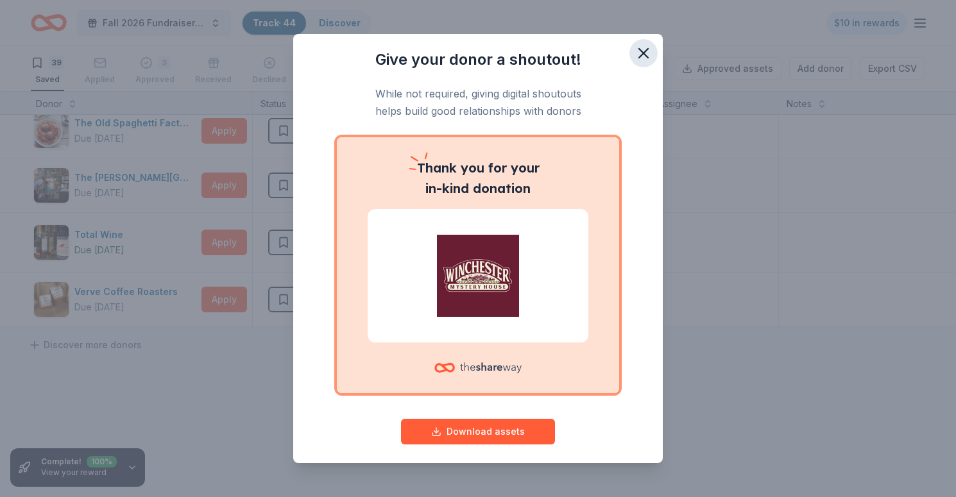
click at [641, 55] on icon "button" at bounding box center [644, 53] width 18 height 18
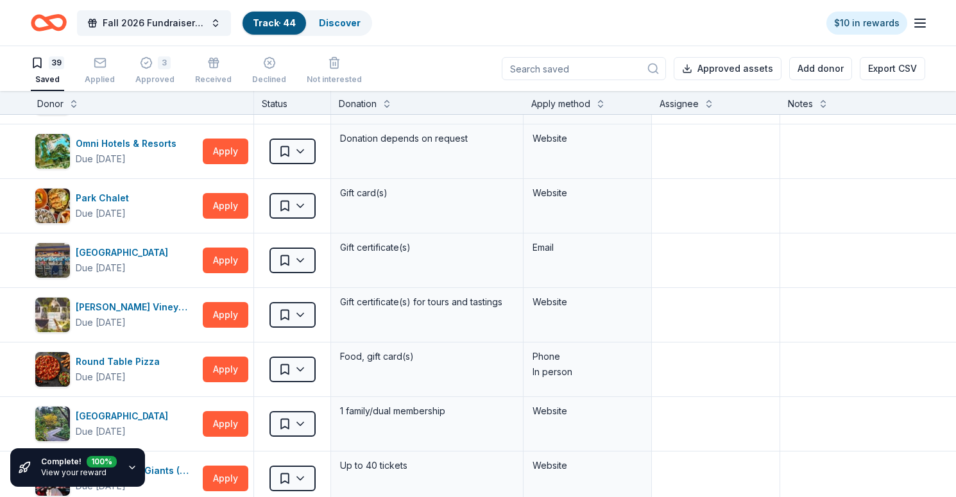
scroll to position [1190, 1]
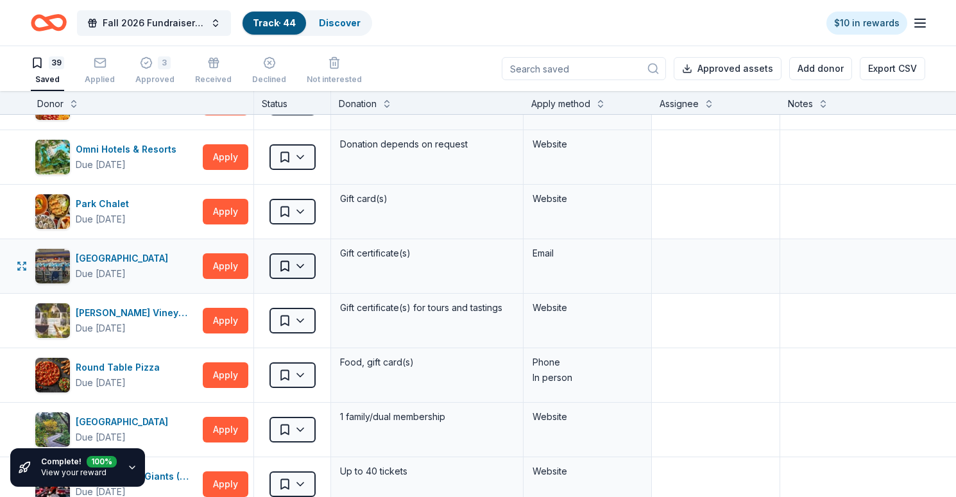
click at [306, 268] on html "Fall 2026 Fundraiser for SFYC Track · 44 Discover $10 in rewards 39 Saved Appli…" at bounding box center [478, 248] width 956 height 497
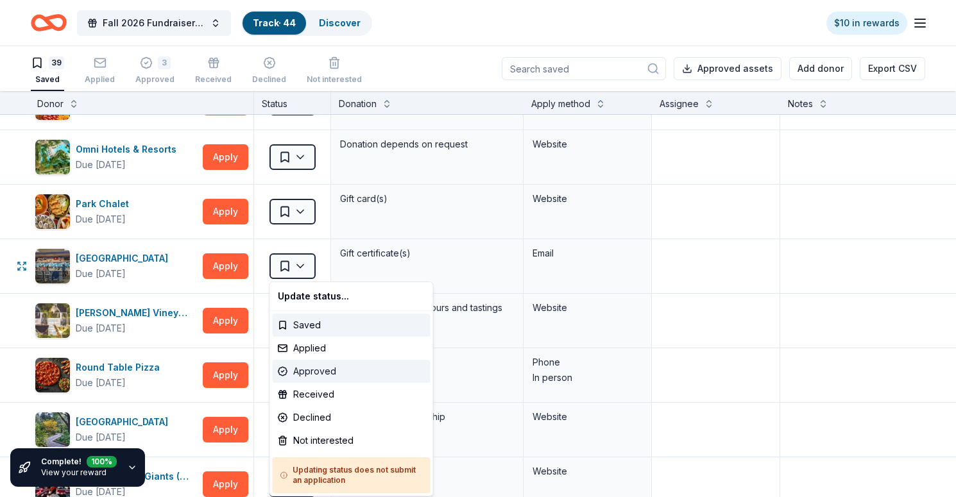
click at [315, 370] on div "Approved" at bounding box center [352, 371] width 158 height 23
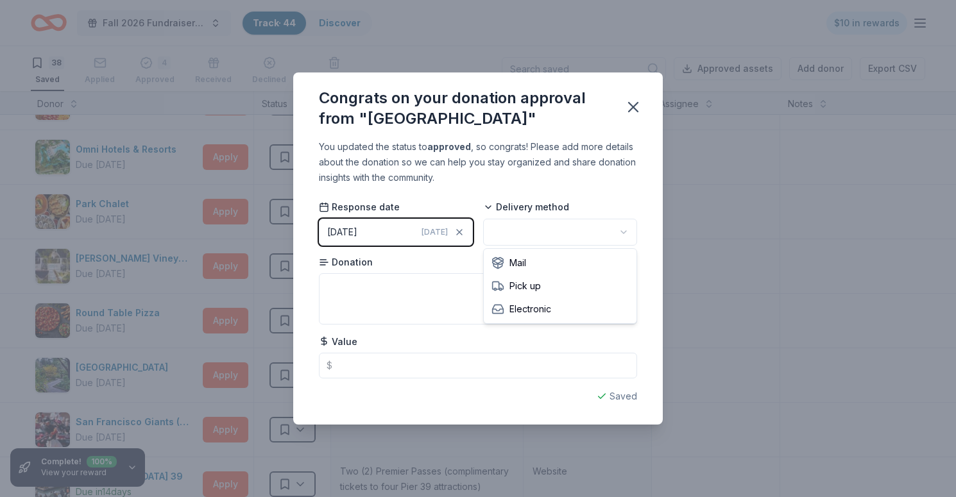
click at [576, 234] on html "Fall 2026 Fundraiser for SFYC Track · 44 Discover $10 in rewards 38 Saved Appli…" at bounding box center [478, 248] width 956 height 497
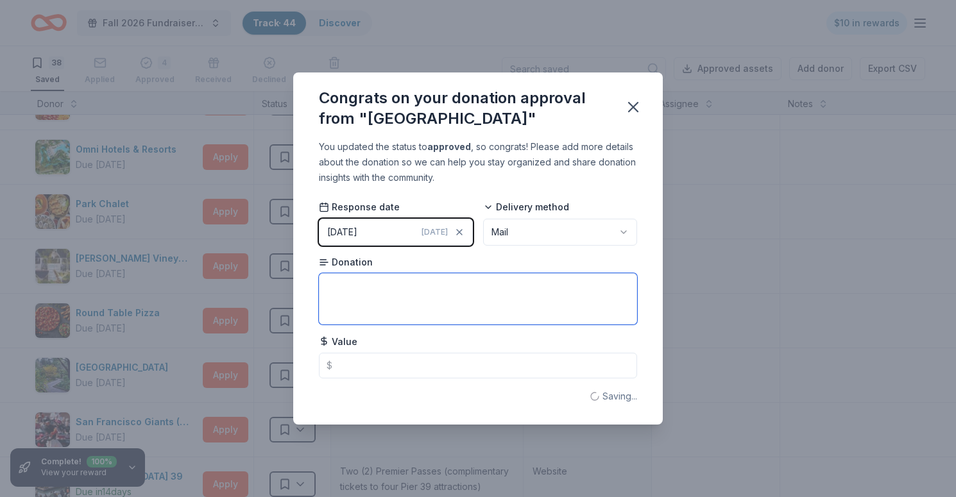
click at [334, 285] on textarea at bounding box center [478, 298] width 318 height 51
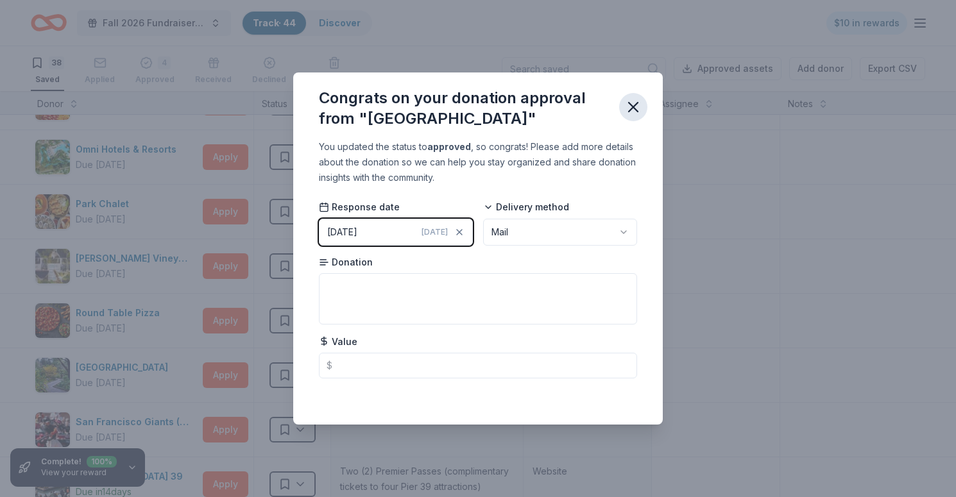
click at [637, 103] on icon "button" at bounding box center [633, 107] width 9 height 9
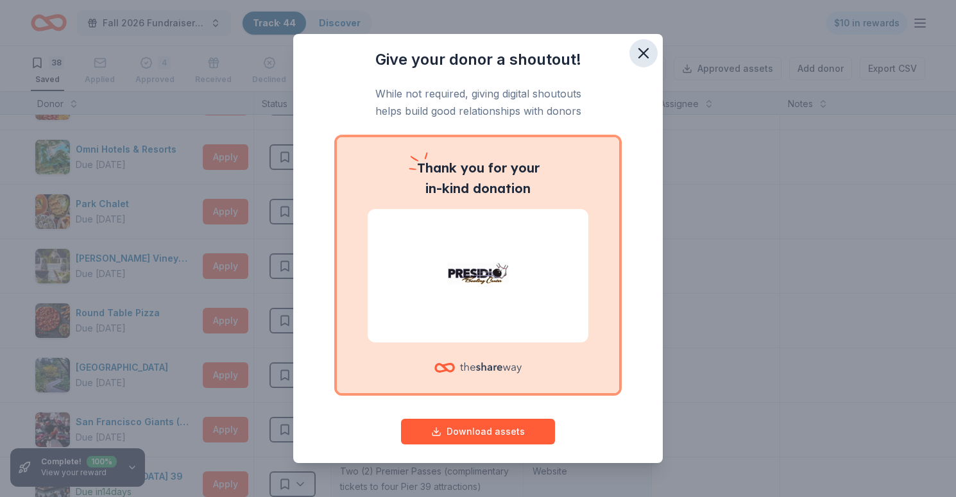
click at [644, 49] on icon "button" at bounding box center [644, 53] width 18 height 18
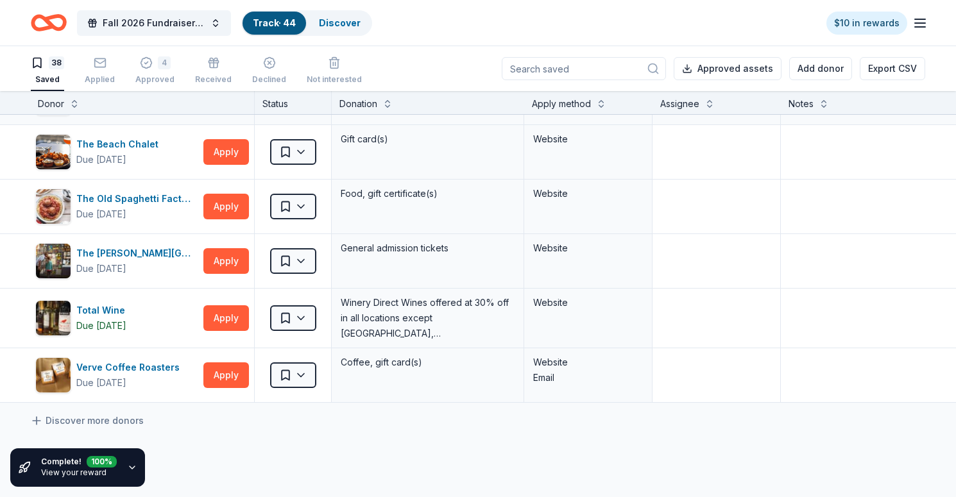
scroll to position [1802, 1]
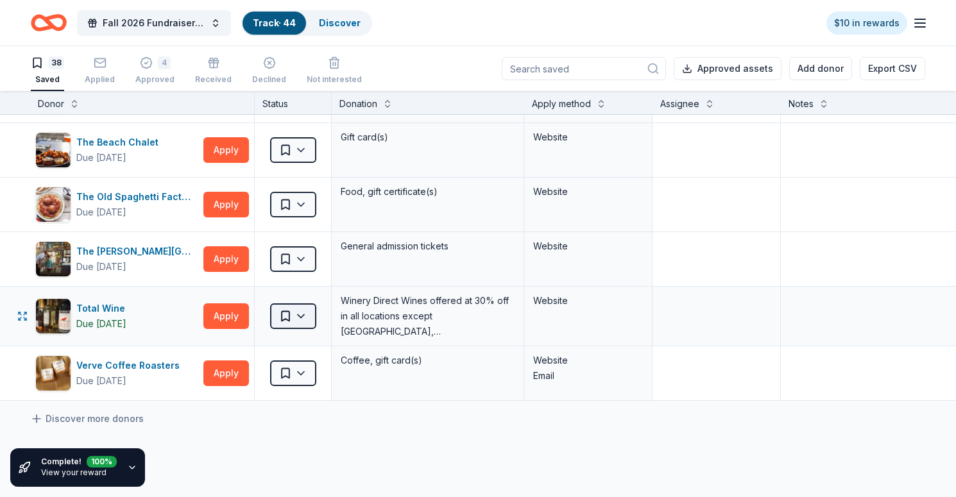
click at [306, 318] on html "Fall 2026 Fundraiser for SFYC Track · 44 Discover $10 in rewards 38 Saved Appli…" at bounding box center [478, 248] width 956 height 497
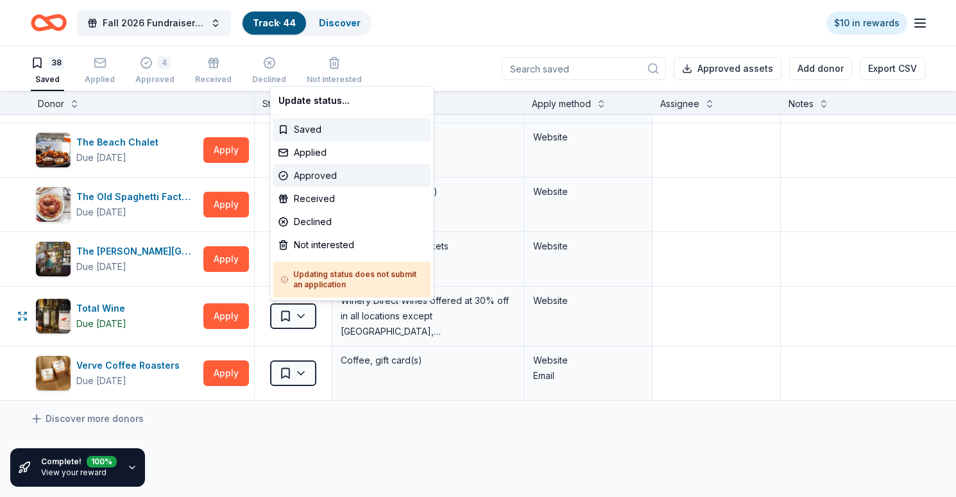
click at [321, 172] on div "Approved" at bounding box center [352, 175] width 158 height 23
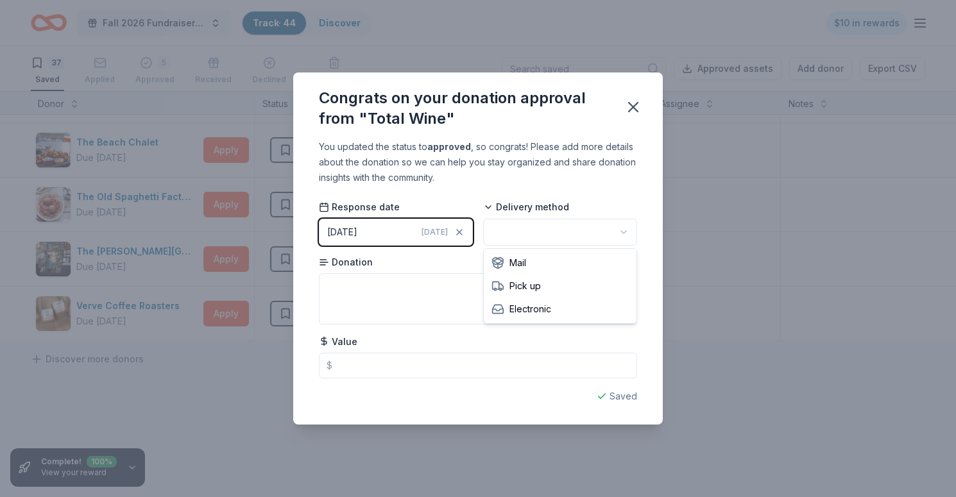
click at [589, 235] on html "Fall 2026 Fundraiser for SFYC Track · 44 Discover $10 in rewards 37 Saved Appli…" at bounding box center [478, 248] width 956 height 497
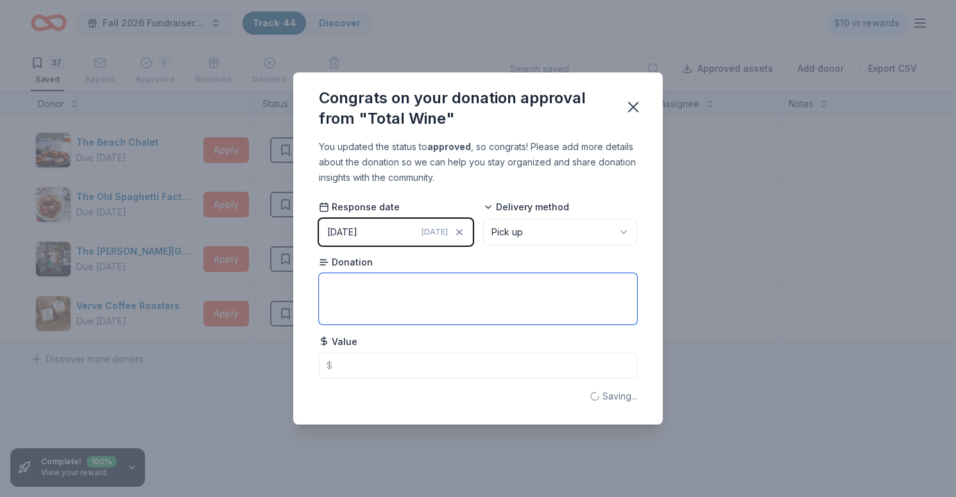
click at [399, 292] on textarea at bounding box center [478, 298] width 318 height 51
click at [325, 288] on textarea "Wine Tasting" at bounding box center [478, 298] width 318 height 51
click at [423, 288] on textarea "Private Wine Tasting" at bounding box center [478, 298] width 318 height 51
type textarea "Private Wine Tasting Class for 20"
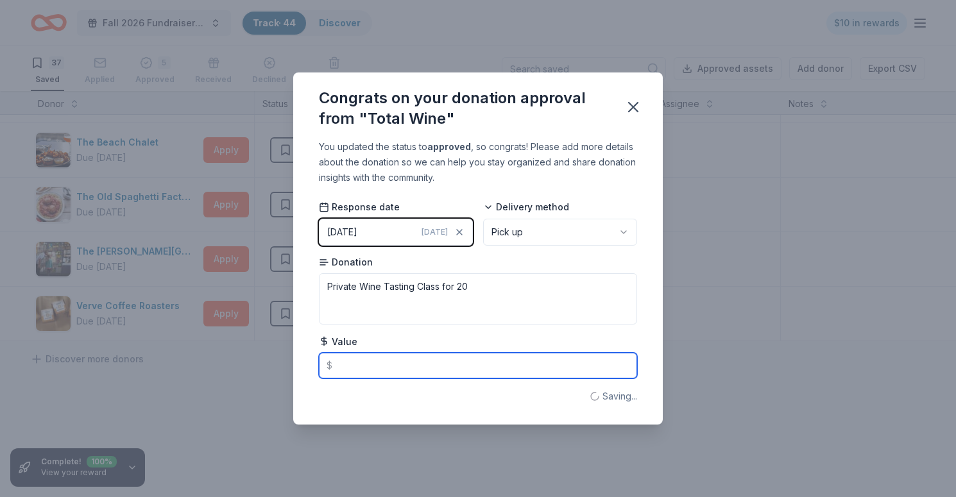
click at [373, 365] on input "text" at bounding box center [478, 366] width 318 height 26
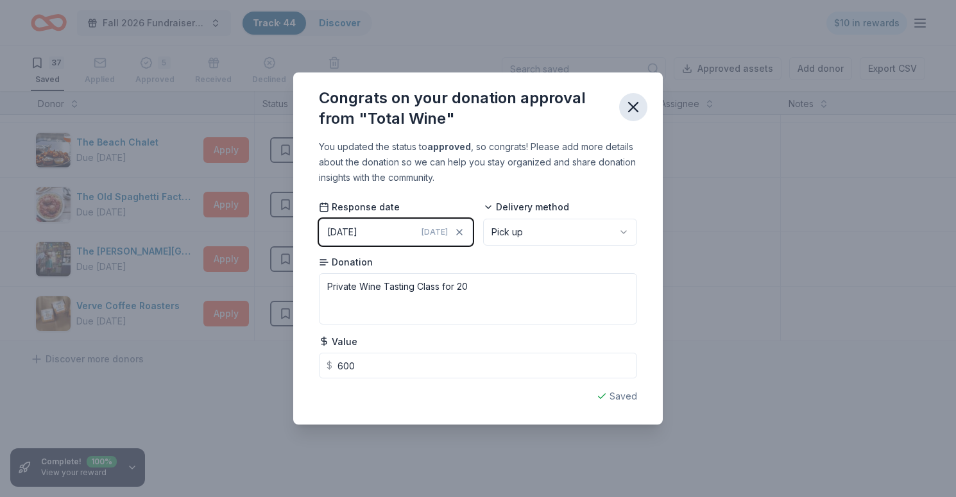
type input "600.00"
click at [634, 102] on icon "button" at bounding box center [634, 107] width 18 height 18
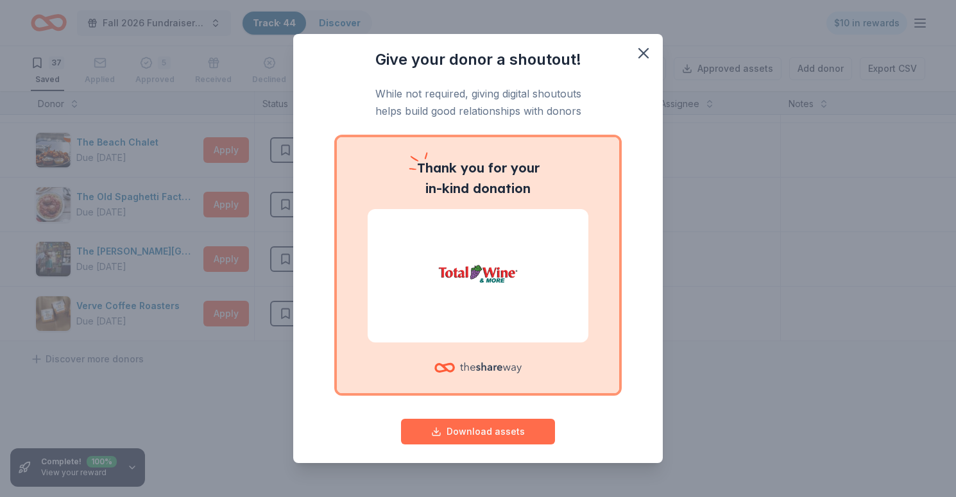
click at [480, 430] on button "Download assets" at bounding box center [478, 432] width 154 height 26
click at [644, 53] on icon "button" at bounding box center [644, 53] width 18 height 18
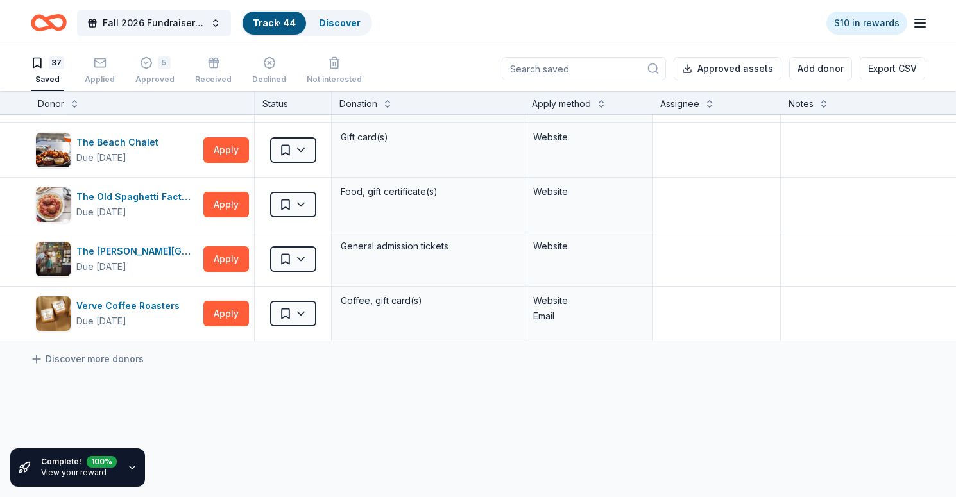
click at [61, 17] on icon "Home" at bounding box center [55, 22] width 20 height 13
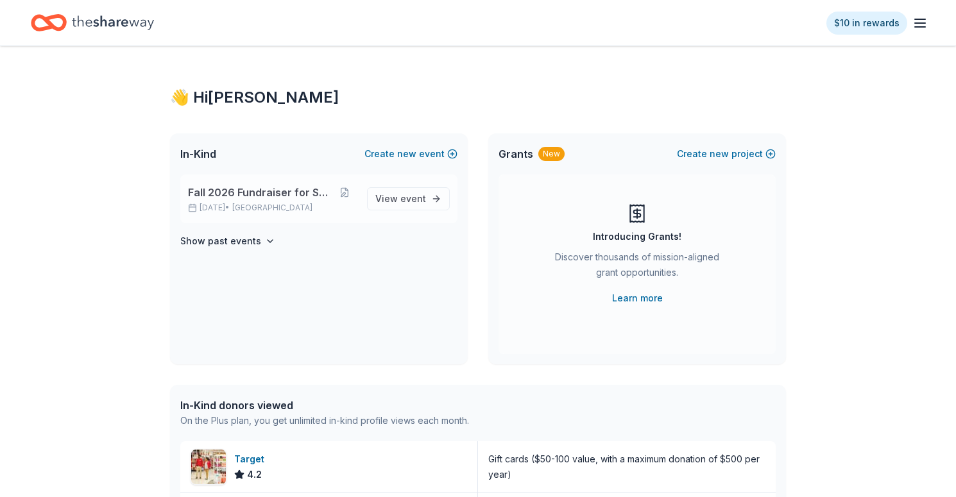
click at [268, 184] on div "Fall 2026 Fundraiser for SFYC Nov 15, 2025 • SF Bay Area View event" at bounding box center [318, 199] width 277 height 49
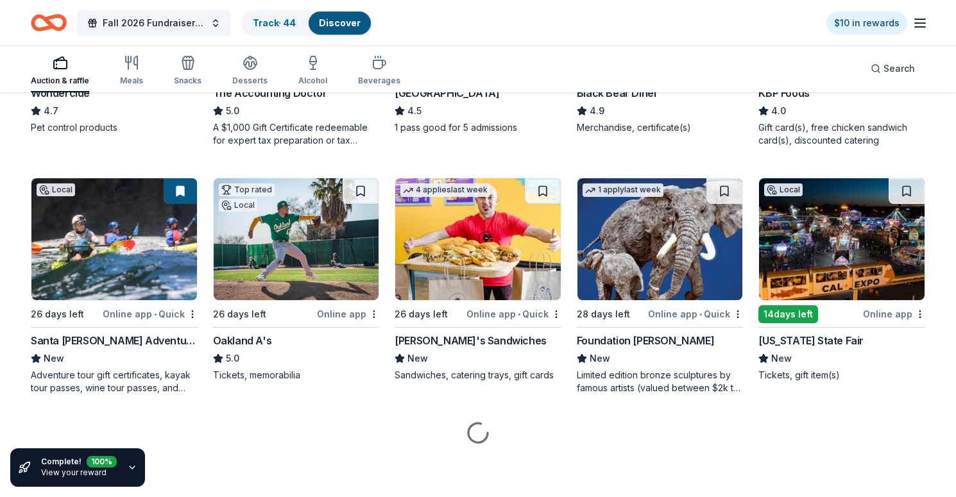
scroll to position [802, 0]
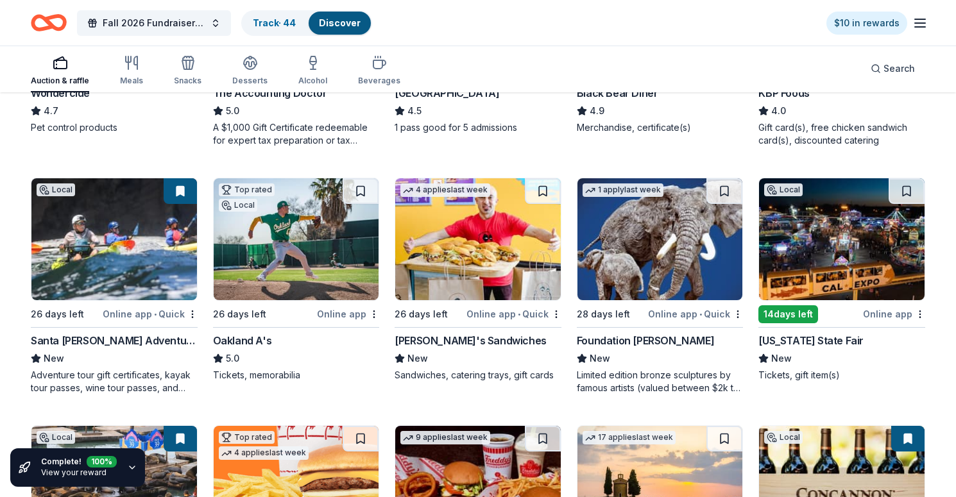
click at [834, 265] on img at bounding box center [842, 239] width 166 height 122
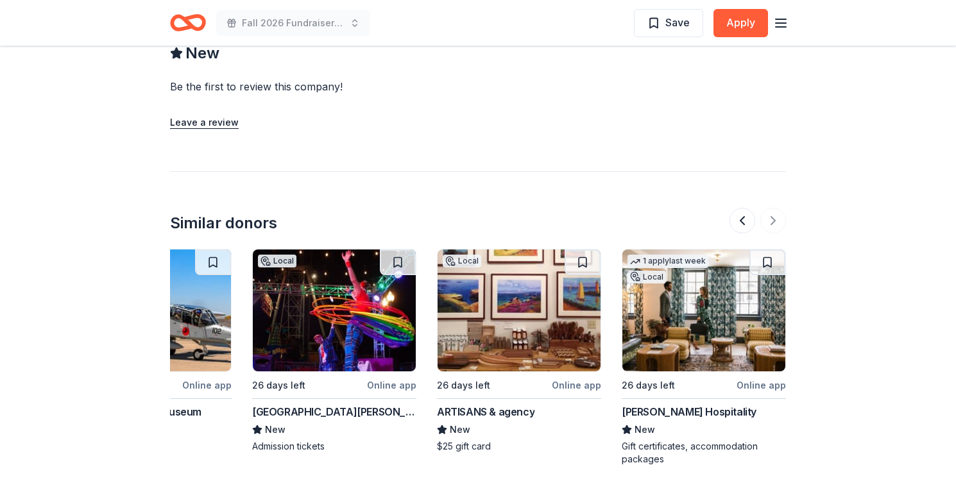
scroll to position [0, 1212]
click at [343, 301] on img at bounding box center [334, 311] width 163 height 122
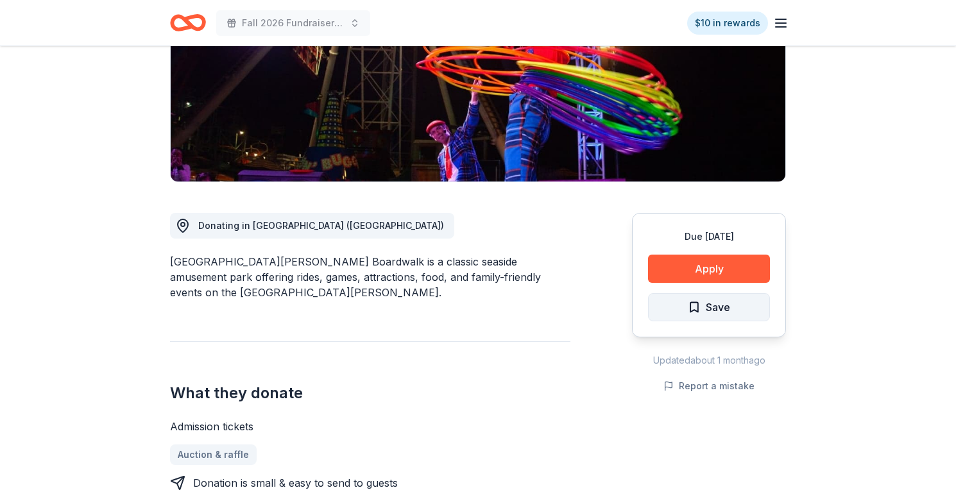
scroll to position [252, 0]
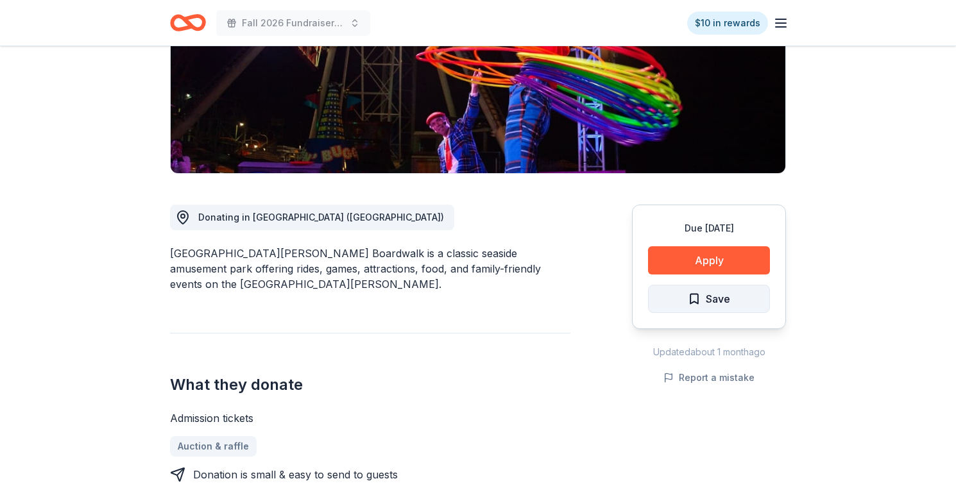
click at [703, 291] on span "Save" at bounding box center [709, 299] width 42 height 17
click at [712, 246] on button "Apply" at bounding box center [709, 260] width 122 height 28
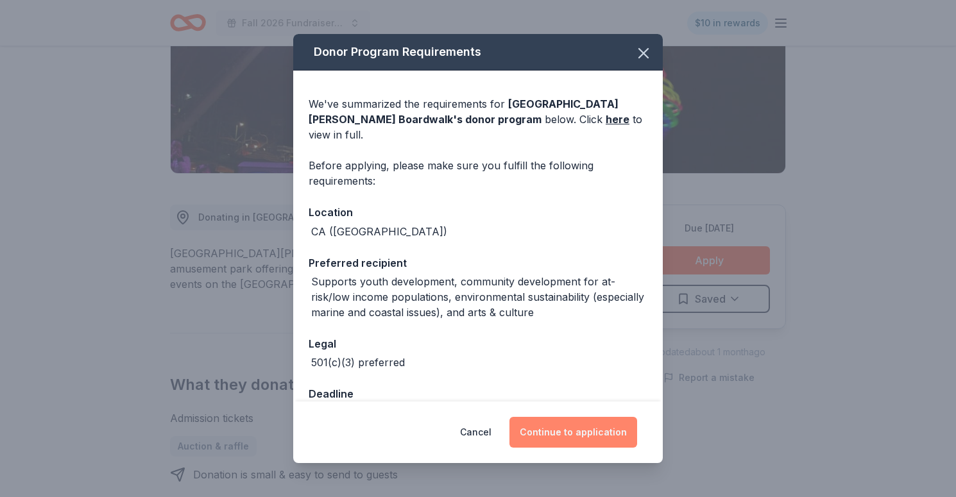
click at [610, 425] on button "Continue to application" at bounding box center [574, 432] width 128 height 31
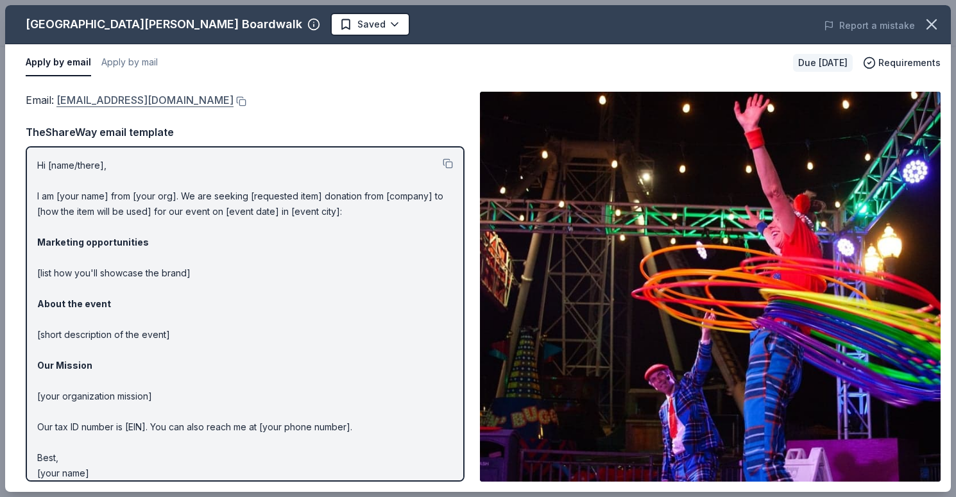
drag, startPoint x: 222, startPoint y: 103, endPoint x: 82, endPoint y: 99, distance: 140.6
click at [82, 99] on div "Email : [EMAIL_ADDRESS][DOMAIN_NAME]" at bounding box center [245, 100] width 439 height 17
drag, startPoint x: 229, startPoint y: 110, endPoint x: 114, endPoint y: 103, distance: 114.5
click at [114, 101] on div "Email : [EMAIL_ADDRESS][DOMAIN_NAME] TheShareWay email template Hi [name/there]…" at bounding box center [245, 287] width 439 height 390
drag, startPoint x: 55, startPoint y: 106, endPoint x: 93, endPoint y: 98, distance: 39.3
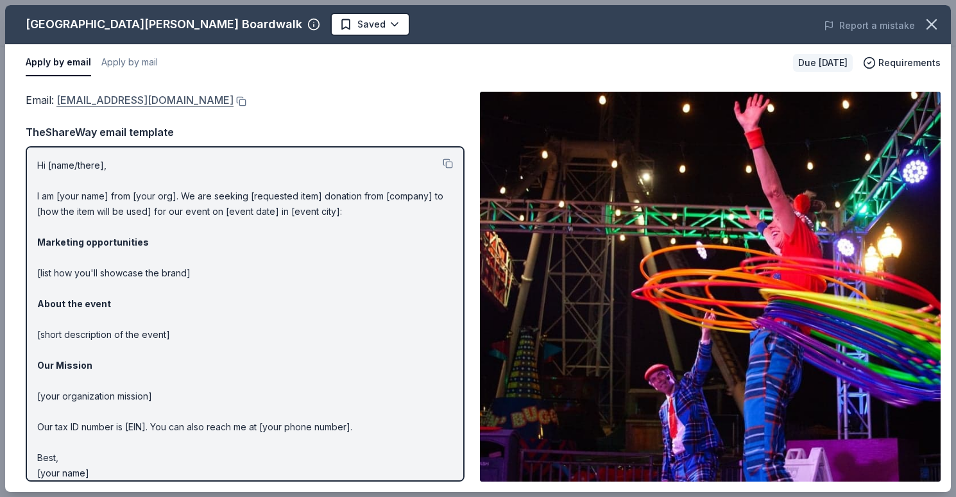
click at [94, 98] on span "Email : [EMAIL_ADDRESS][DOMAIN_NAME]" at bounding box center [130, 100] width 208 height 13
drag, startPoint x: 53, startPoint y: 96, endPoint x: 229, endPoint y: 94, distance: 175.2
click at [229, 94] on div "Email : [EMAIL_ADDRESS][DOMAIN_NAME]" at bounding box center [245, 100] width 439 height 17
click at [193, 97] on link "[EMAIL_ADDRESS][DOMAIN_NAME]" at bounding box center [144, 100] width 177 height 17
